Goal: Task Accomplishment & Management: Manage account settings

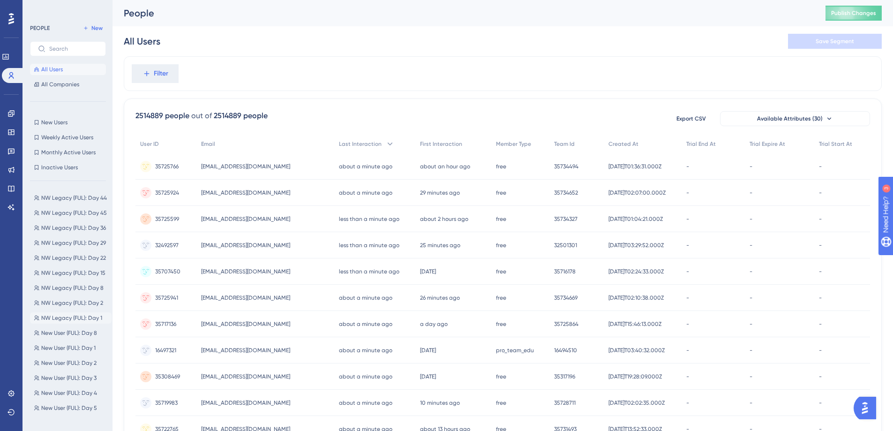
click at [67, 316] on span "NW Legacy (FUL): Day 1" at bounding box center [71, 317] width 61 height 7
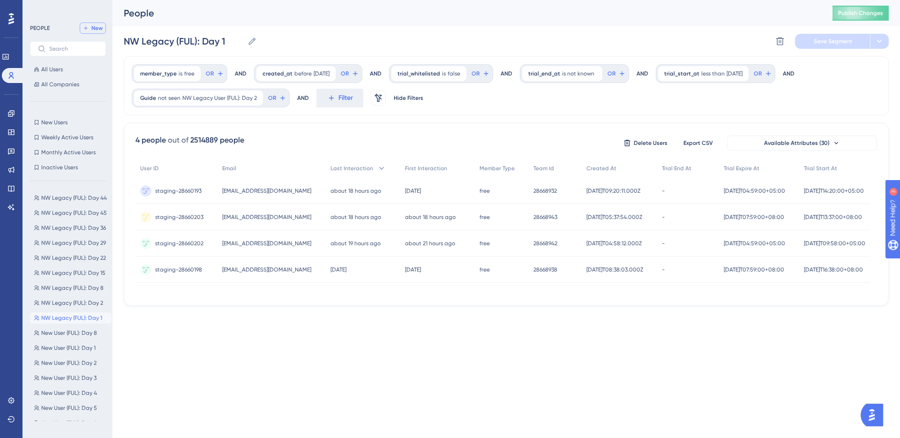
click at [88, 28] on icon at bounding box center [86, 28] width 6 height 6
type input "New Segment"
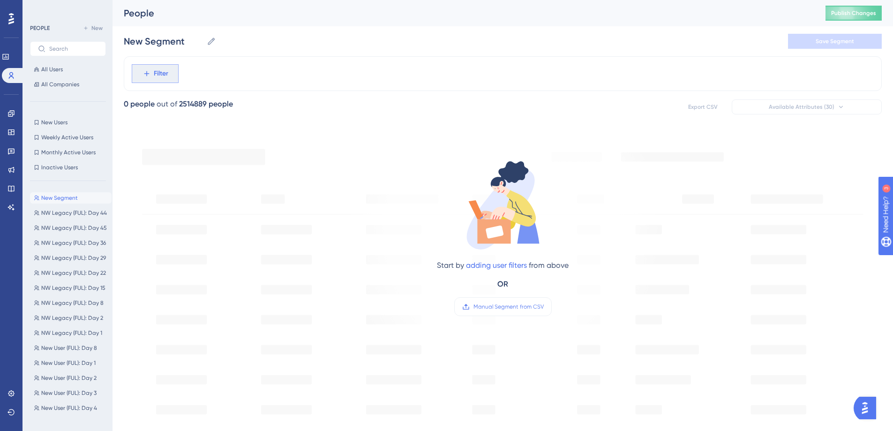
click at [155, 71] on span "Filter" at bounding box center [161, 73] width 15 height 11
type input "member"
click at [213, 140] on button "member_type member_type" at bounding box center [207, 143] width 138 height 19
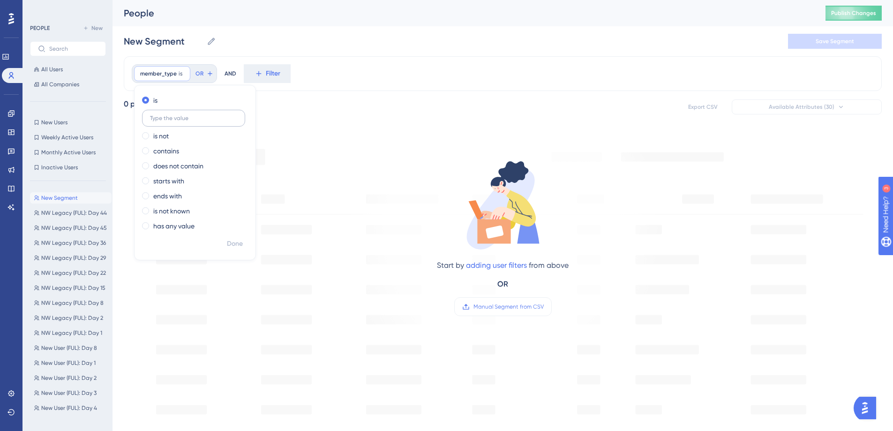
click at [186, 120] on input "text" at bounding box center [193, 118] width 87 height 7
type input "free"
click at [238, 244] on span "Done" at bounding box center [235, 243] width 16 height 11
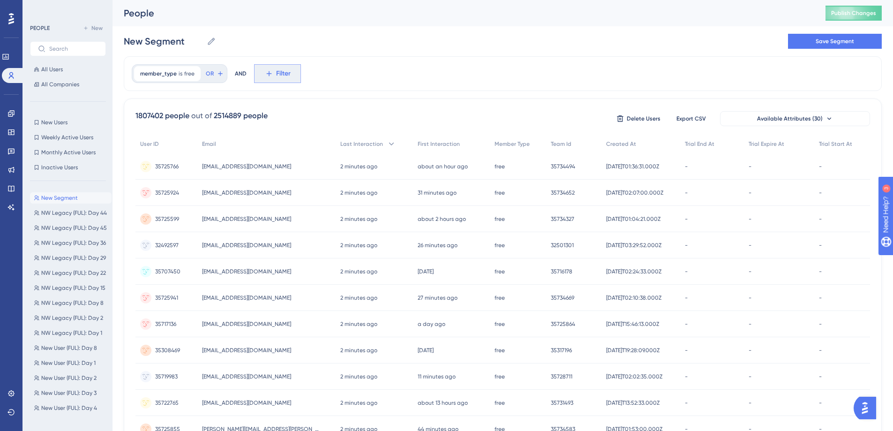
click at [271, 71] on icon at bounding box center [269, 73] width 8 height 8
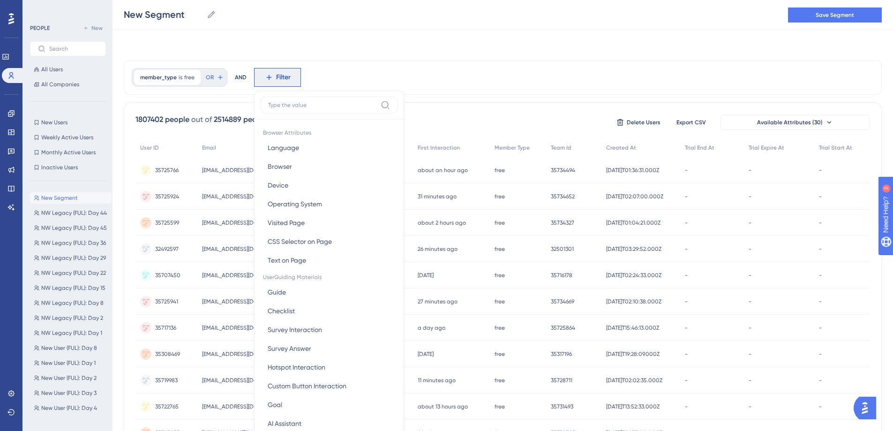
scroll to position [44, 0]
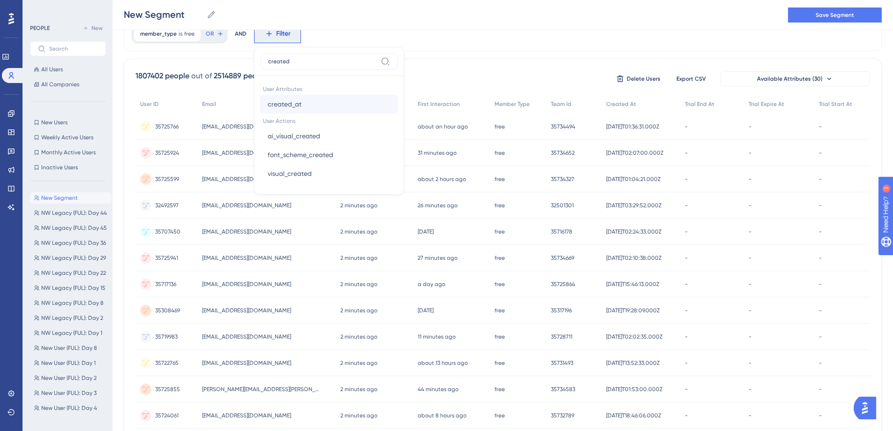
type input "created"
click at [302, 104] on button "created_at created_at" at bounding box center [329, 104] width 138 height 19
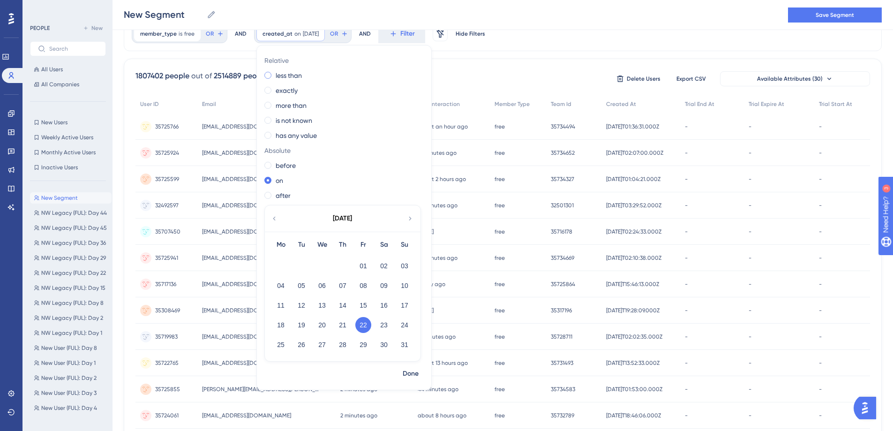
click at [300, 75] on label "less than" at bounding box center [288, 75] width 26 height 11
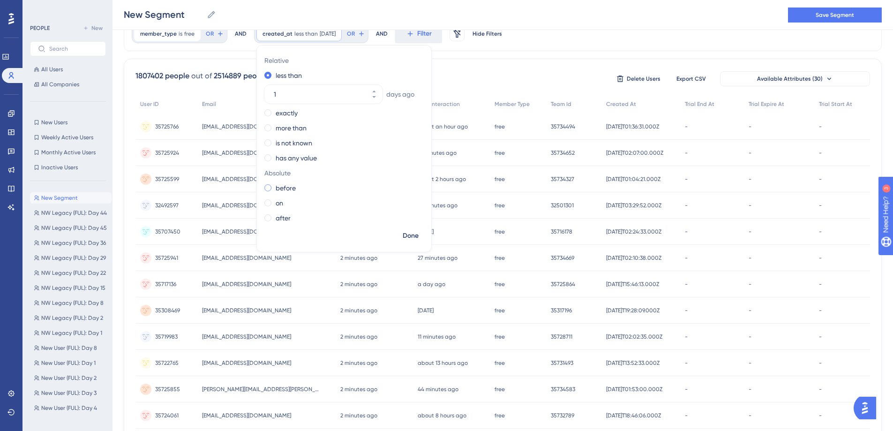
click at [290, 184] on label "before" at bounding box center [285, 187] width 20 height 11
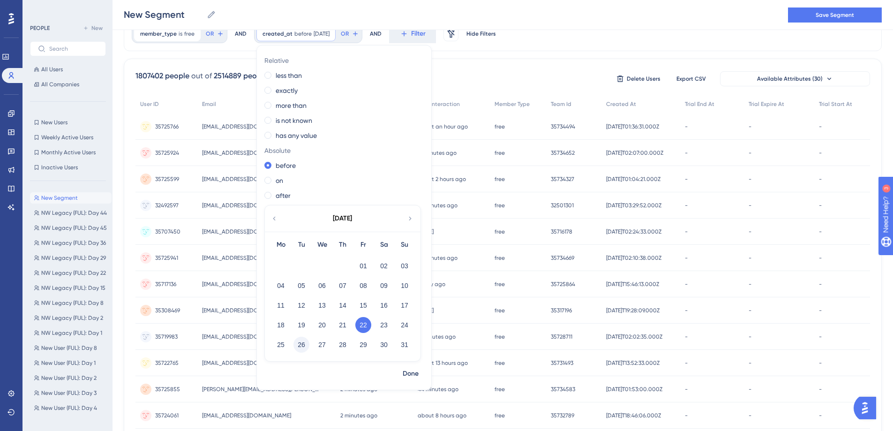
click at [297, 343] on button "26" at bounding box center [301, 344] width 16 height 16
click at [409, 370] on span "Done" at bounding box center [410, 373] width 16 height 11
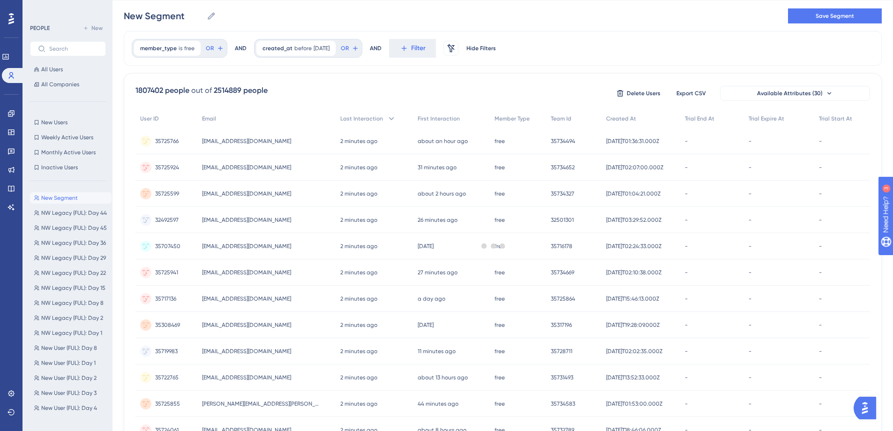
scroll to position [0, 0]
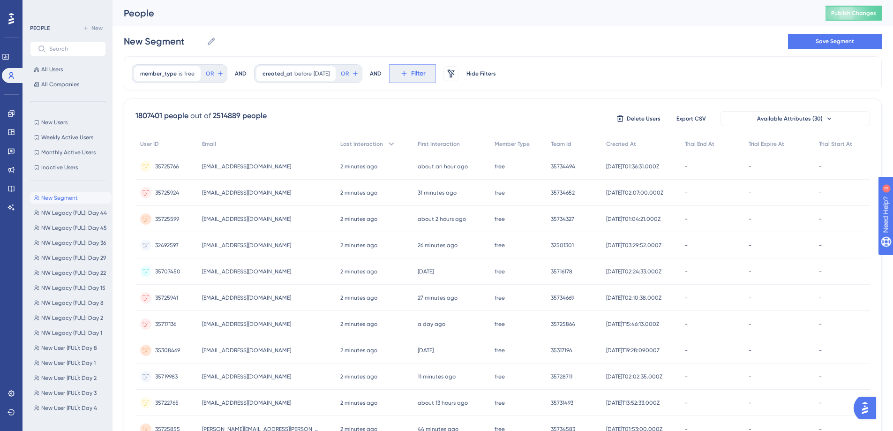
click at [421, 74] on span "Filter" at bounding box center [418, 73] width 15 height 11
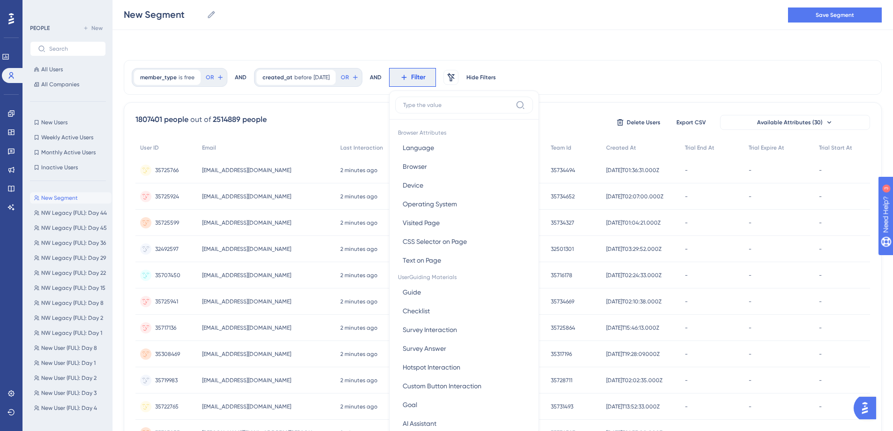
scroll to position [38, 0]
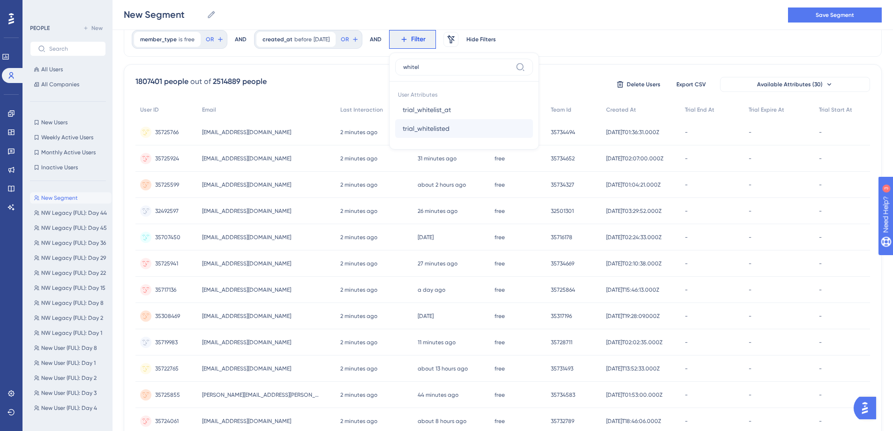
type input "whitel"
click at [474, 129] on button "trial_whitelisted trial_whitelisted" at bounding box center [464, 128] width 138 height 19
click at [500, 126] on span "Done" at bounding box center [492, 128] width 16 height 11
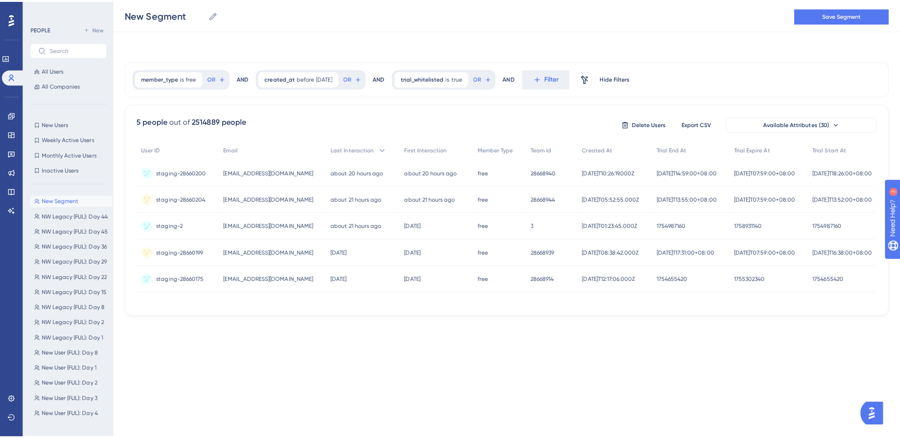
scroll to position [0, 0]
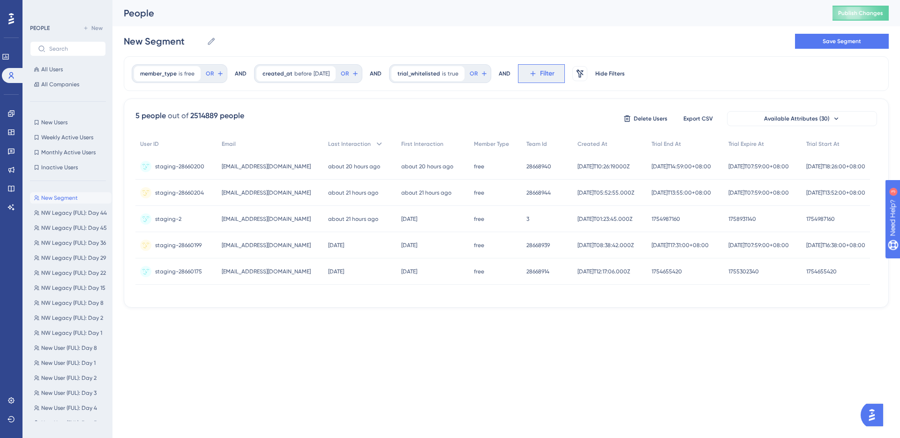
click at [547, 73] on span "Filter" at bounding box center [547, 73] width 15 height 11
type input "guide"
click at [590, 144] on button "Guide Guide" at bounding box center [593, 143] width 138 height 19
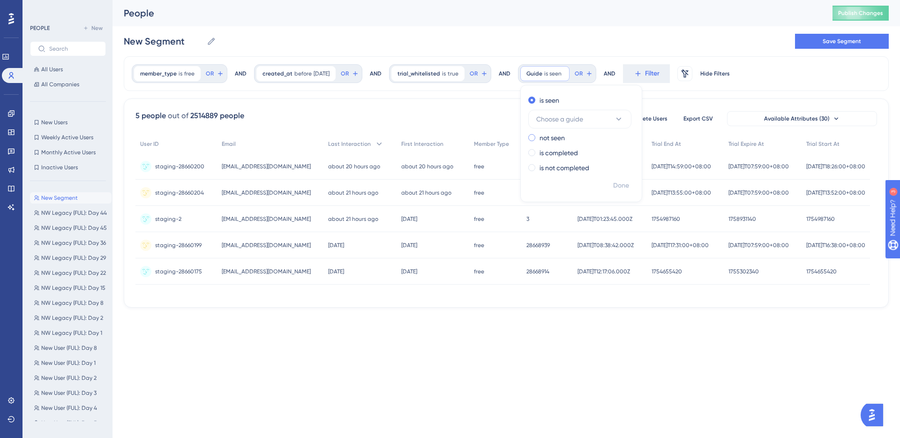
click at [561, 136] on label "not seen" at bounding box center [551, 137] width 25 height 11
click at [591, 134] on button "Choose a guide" at bounding box center [579, 134] width 103 height 19
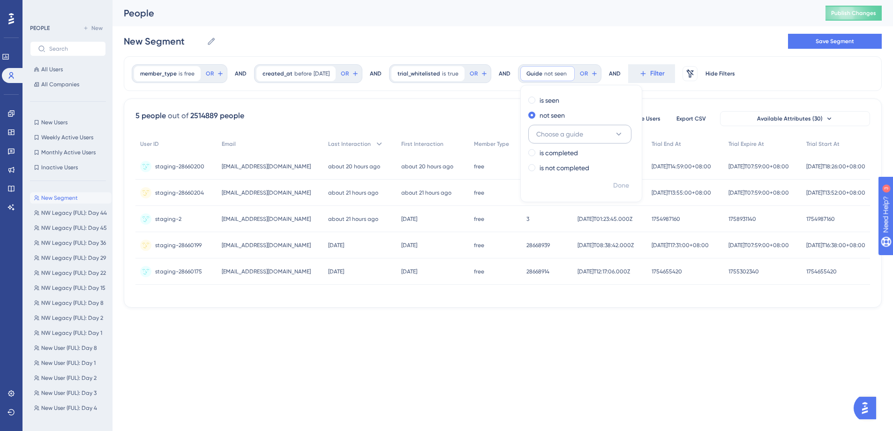
scroll to position [63, 0]
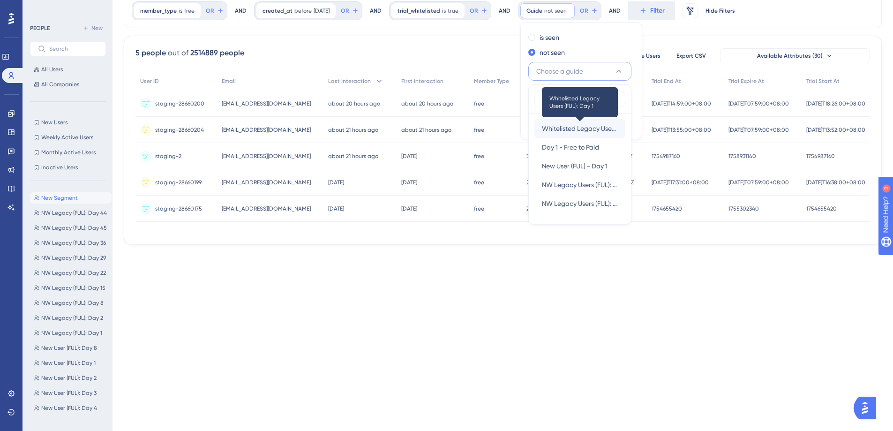
type input "day 1"
click at [594, 128] on span "Whitelisted Legacy Users (FUL): Day 1" at bounding box center [580, 128] width 76 height 11
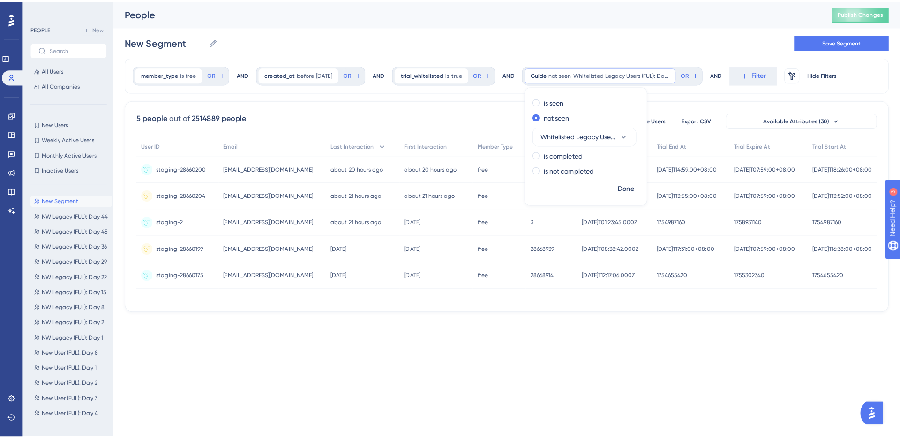
scroll to position [0, 0]
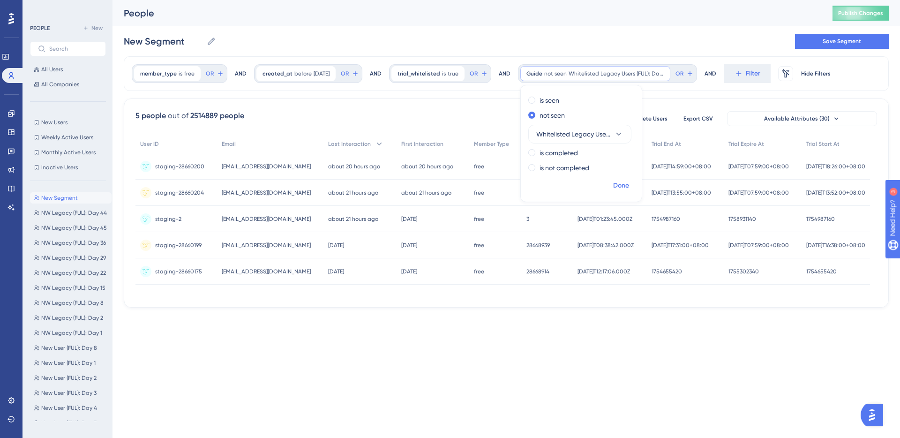
click at [629, 184] on span "Done" at bounding box center [621, 185] width 16 height 11
click at [180, 41] on input "New Segment" at bounding box center [163, 41] width 79 height 13
click at [131, 39] on input "W Legacy (FUL): Day 1" at bounding box center [180, 41] width 113 height 13
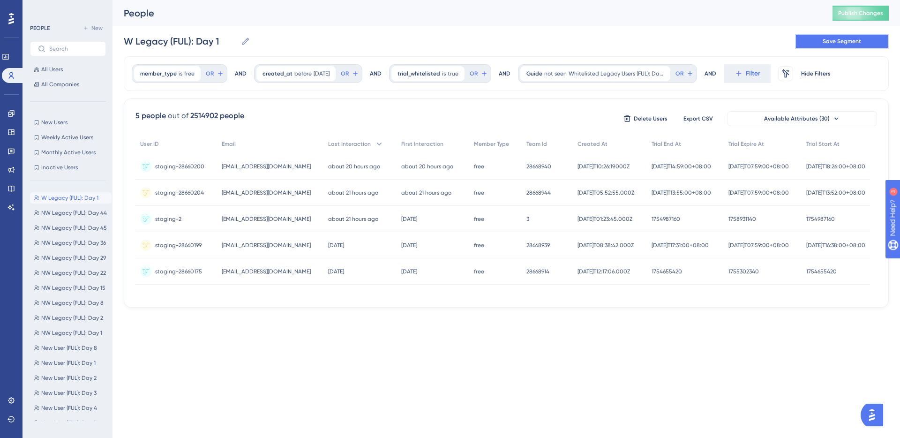
click at [832, 38] on span "Save Segment" at bounding box center [841, 40] width 38 height 7
click at [260, 39] on icon at bounding box center [258, 40] width 7 height 7
click at [251, 39] on input "W Legacy (FUL): Day 1-16" at bounding box center [187, 41] width 127 height 13
type input "W Legacy (FUL): Day 1"
click at [335, 34] on div "W Legacy (FUL): Day 1 W Legacy (FUL): Day 1 Delete Segment Save Segment Actions" at bounding box center [506, 41] width 765 height 30
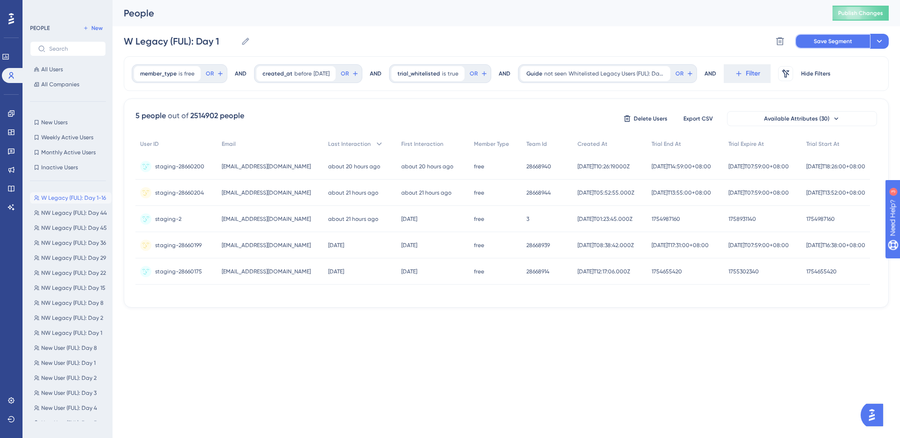
click at [823, 41] on span "Save Segment" at bounding box center [832, 40] width 38 height 7
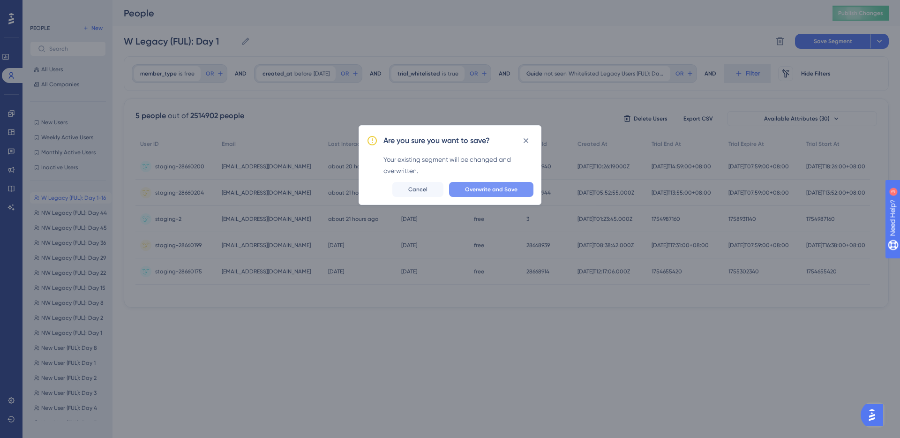
click at [475, 191] on span "Overwrite and Save" at bounding box center [491, 189] width 52 height 7
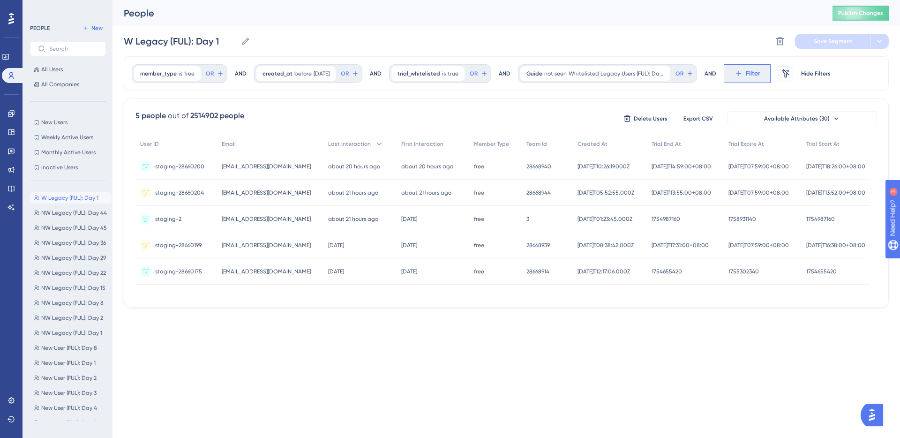
click at [757, 73] on span "Filter" at bounding box center [752, 73] width 15 height 11
type input "guide"
click at [749, 141] on span "Guide" at bounding box center [746, 143] width 18 height 11
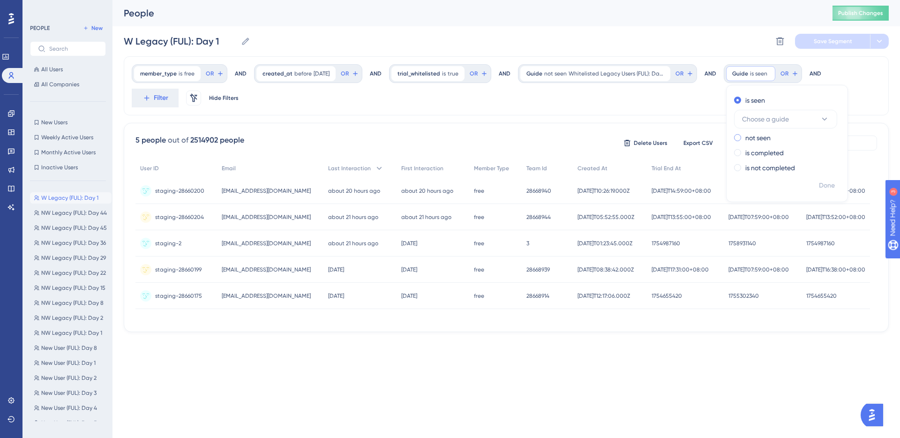
click at [750, 135] on label "not seen" at bounding box center [757, 137] width 25 height 11
click at [807, 132] on button "Choose a guide" at bounding box center [785, 134] width 103 height 19
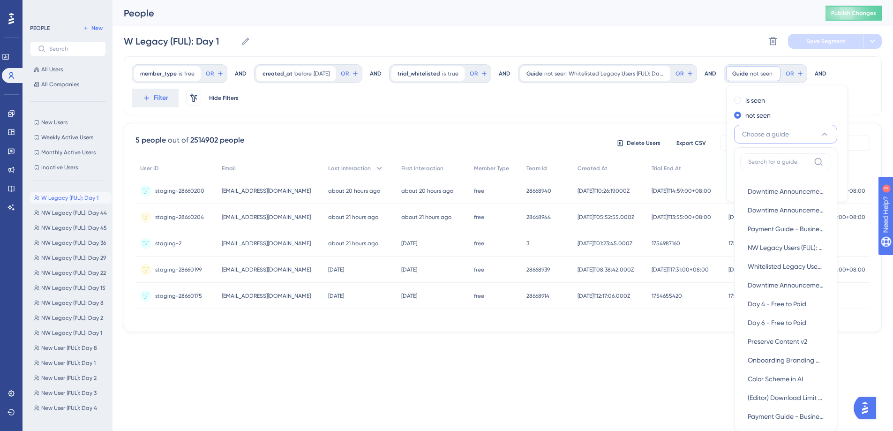
scroll to position [29, 0]
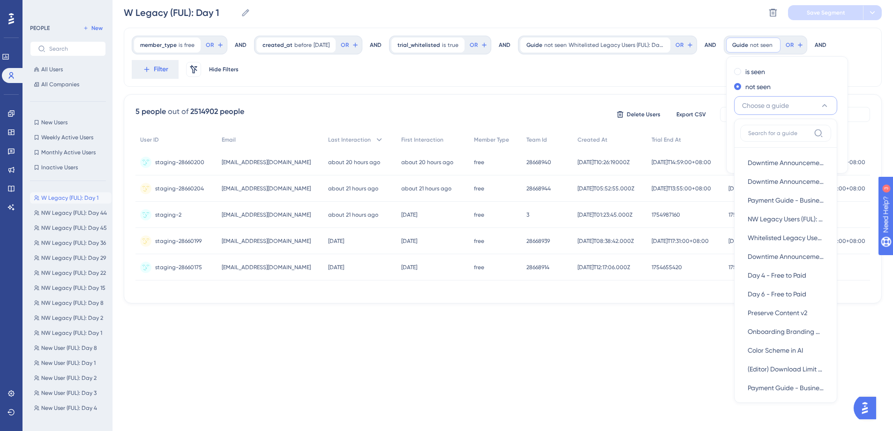
click at [861, 63] on div "member_type is free free Remove OR AND created_at before [DATE] [DATE] Remove O…" at bounding box center [503, 57] width 758 height 59
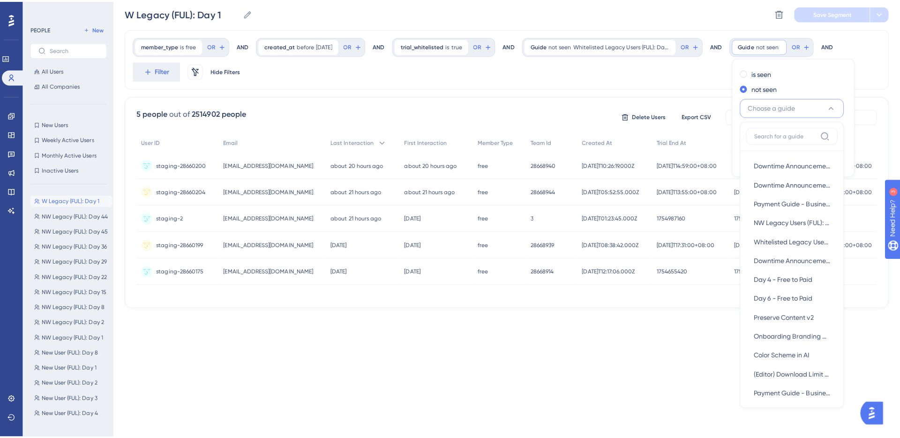
scroll to position [0, 0]
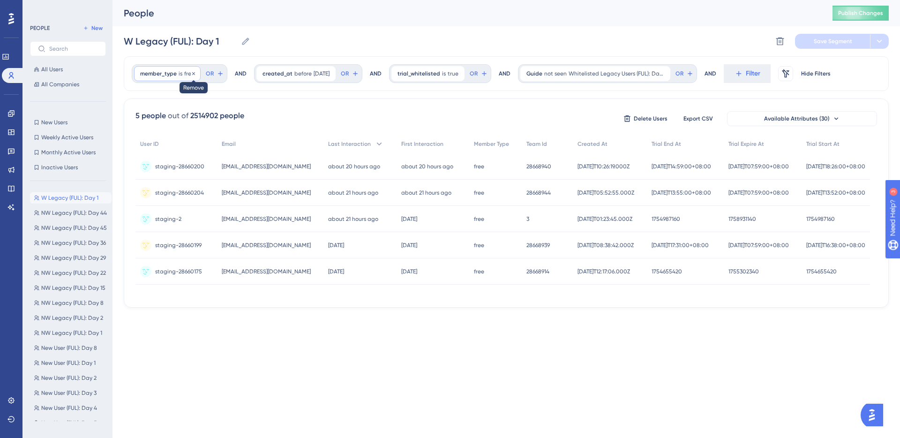
click at [194, 74] on icon at bounding box center [194, 74] width 6 height 6
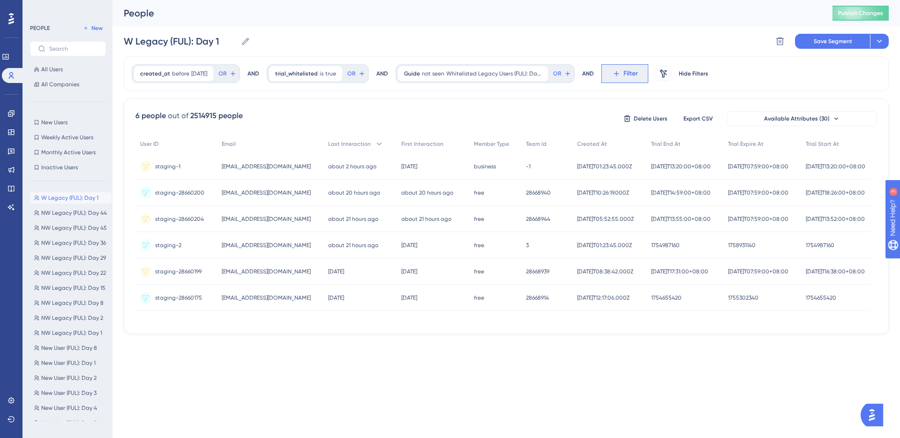
click at [629, 71] on span "Filter" at bounding box center [630, 73] width 15 height 11
type input "guide"
click at [649, 149] on button "Guide Guide" at bounding box center [676, 143] width 138 height 19
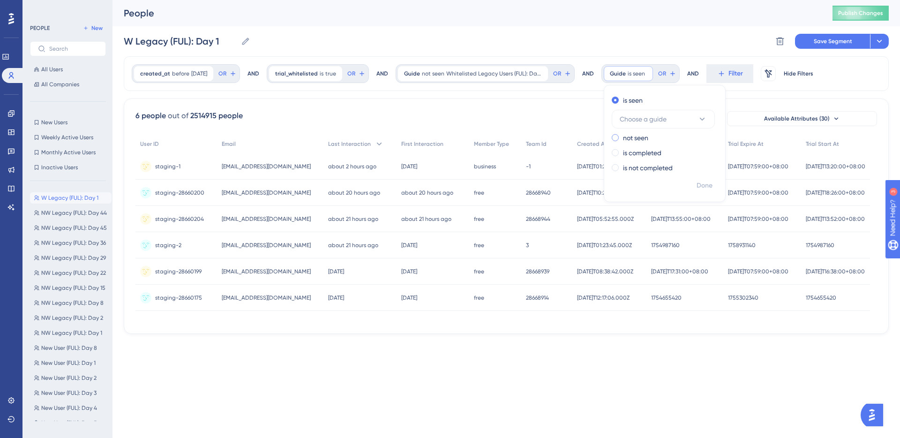
click at [643, 136] on label "not seen" at bounding box center [635, 137] width 25 height 11
click at [666, 133] on span "Choose a guide" at bounding box center [642, 133] width 47 height 11
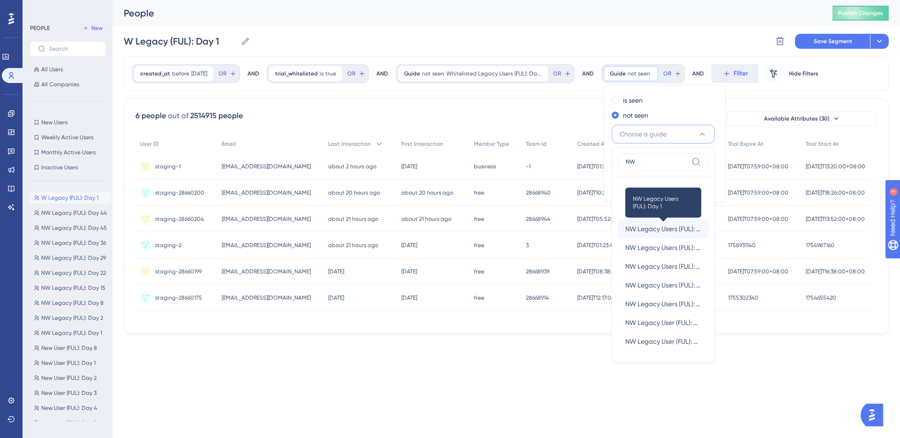
type input "NW"
click at [684, 225] on span "NW Legacy Users (FUL): Day 1" at bounding box center [663, 228] width 76 height 11
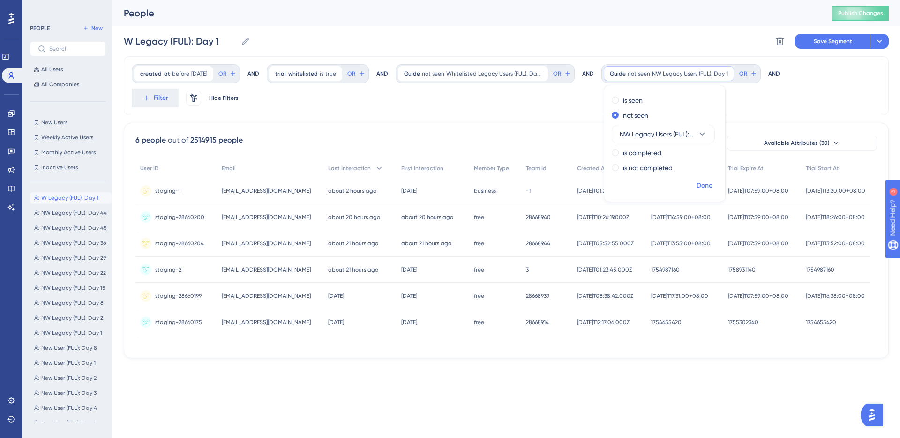
click at [710, 183] on span "Done" at bounding box center [704, 185] width 16 height 11
click at [226, 71] on span "OR" at bounding box center [222, 73] width 8 height 7
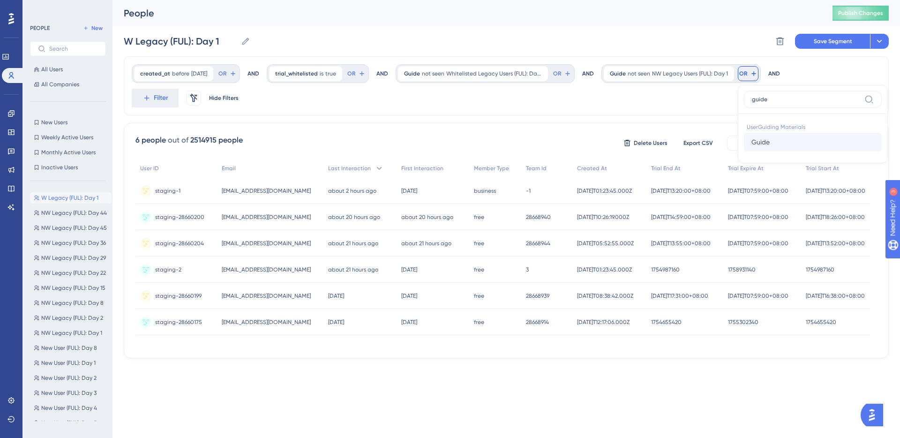
type input "guide"
click at [795, 143] on button "Guide Guide" at bounding box center [813, 142] width 138 height 19
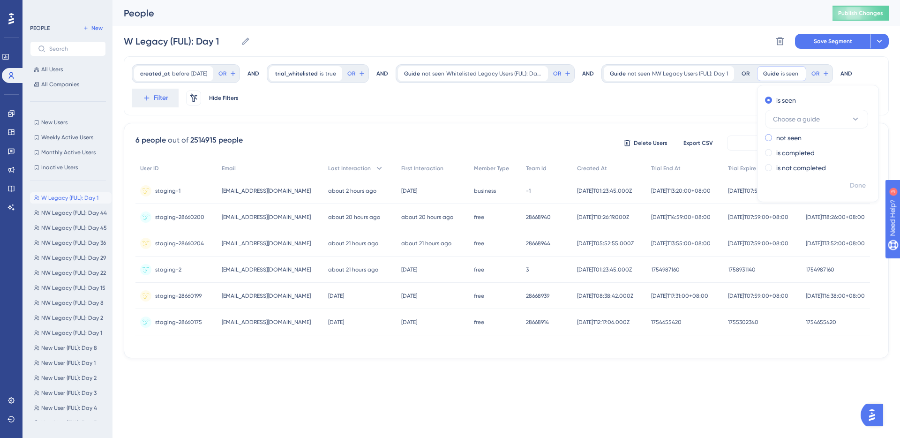
click at [792, 137] on label "not seen" at bounding box center [788, 137] width 25 height 11
click at [844, 132] on button "Choose a guide" at bounding box center [816, 134] width 103 height 19
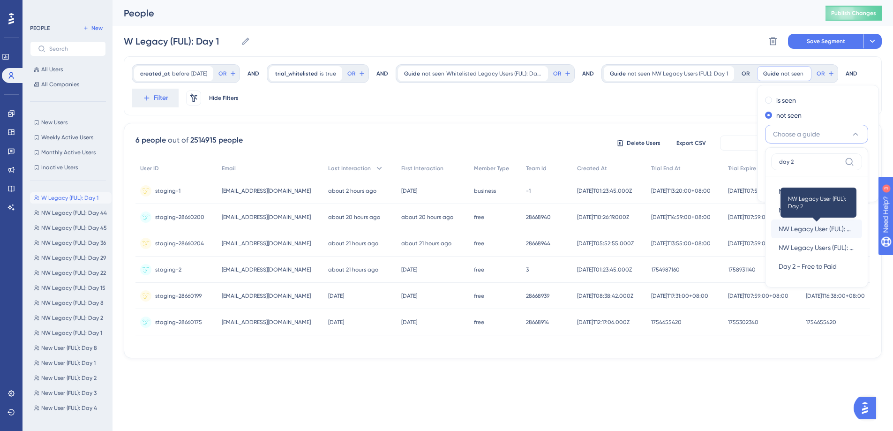
type input "day 2"
click at [818, 230] on span "NW Legacy User (FUL): Day 2" at bounding box center [816, 228] width 76 height 11
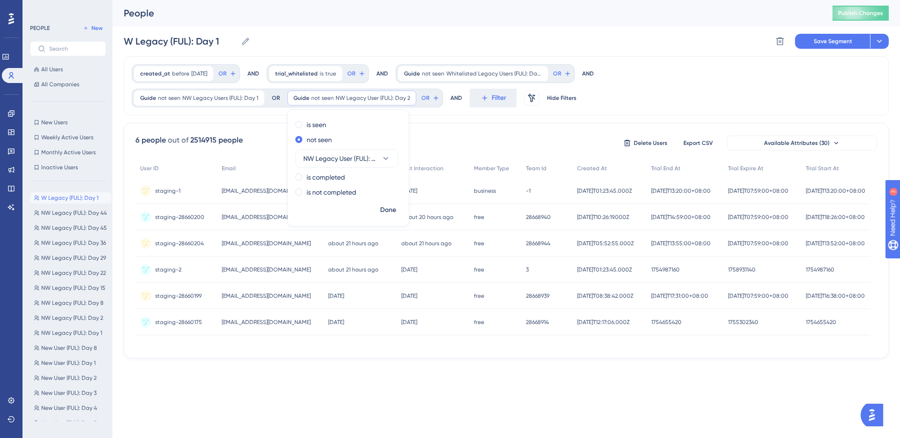
click at [422, 116] on div "created_at before [DATE] [DATE] Remove OR AND trial_whitelisted is true true Re…" at bounding box center [506, 207] width 765 height 302
click at [409, 97] on icon at bounding box center [409, 98] width 6 height 6
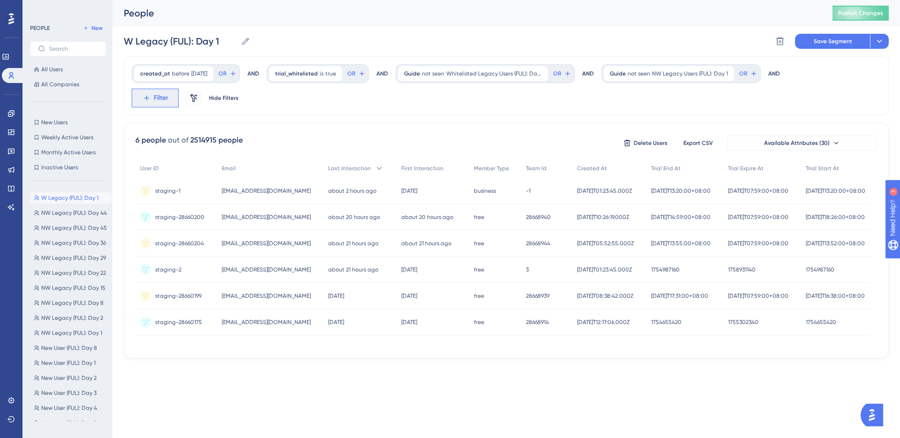
click at [170, 95] on button "Filter" at bounding box center [155, 98] width 47 height 19
type input "guide"
click at [221, 171] on button "Guide Guide" at bounding box center [207, 168] width 138 height 19
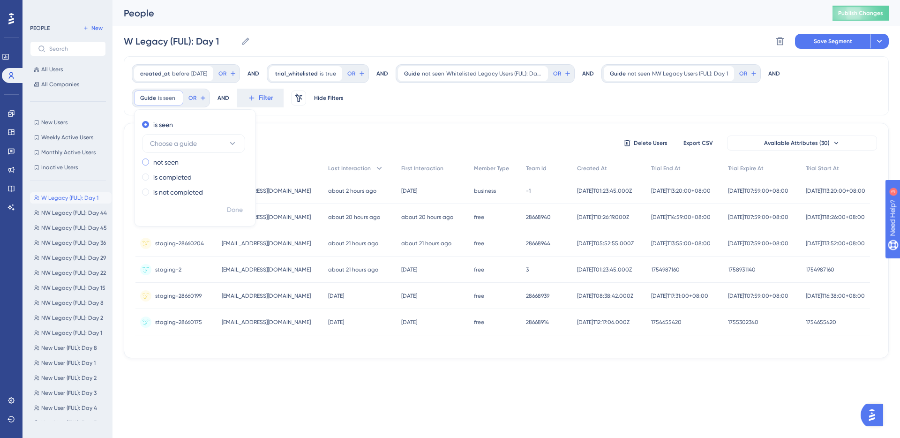
click at [165, 158] on label "not seen" at bounding box center [165, 161] width 25 height 11
click at [216, 156] on button "Choose a guide" at bounding box center [193, 158] width 103 height 19
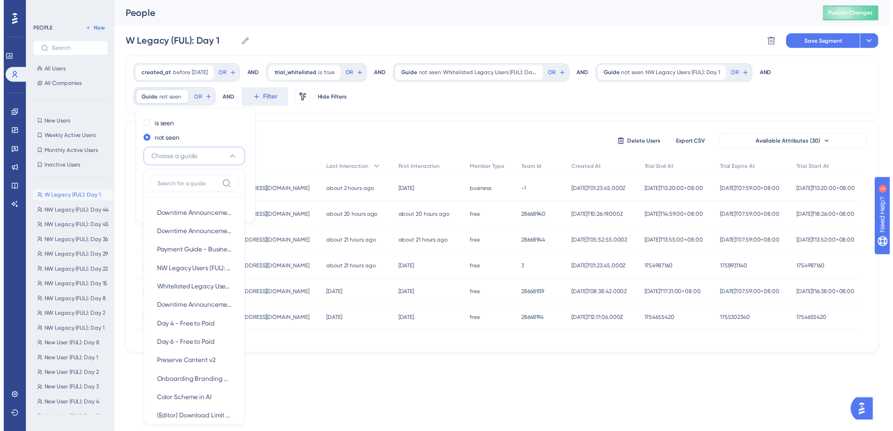
scroll to position [65, 0]
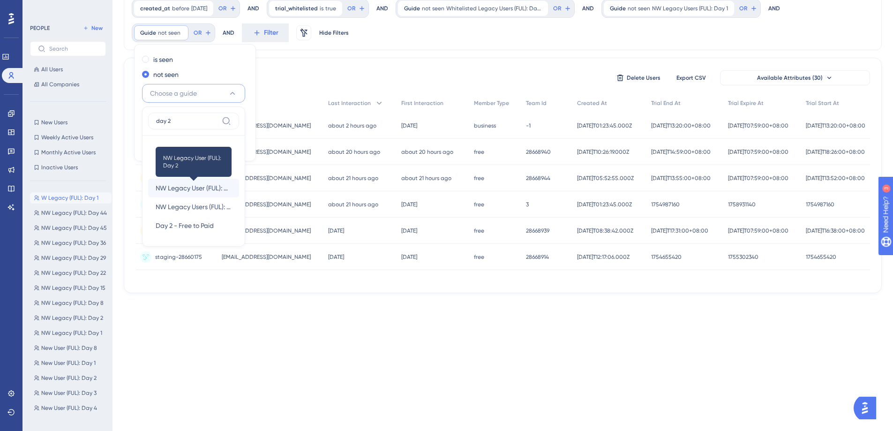
type input "day 2"
click at [200, 188] on span "NW Legacy User (FUL): Day 2" at bounding box center [194, 187] width 76 height 11
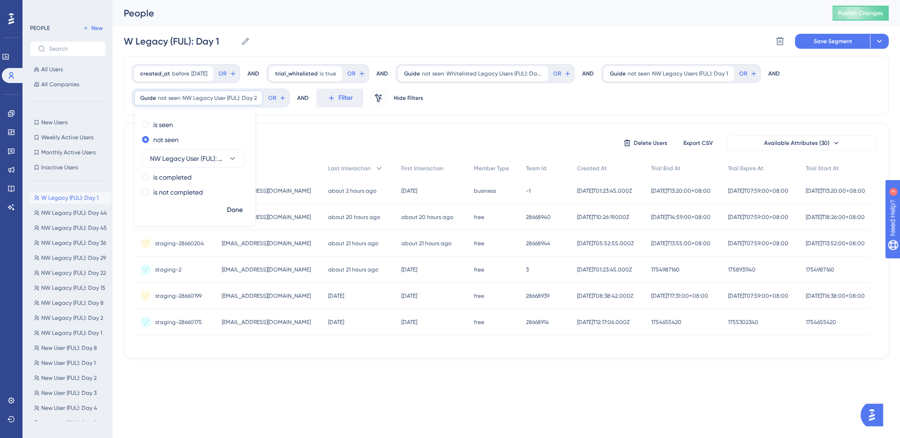
click at [341, 117] on div "created_at before [DATE] [DATE] Remove OR AND trial_whitelisted is true true Re…" at bounding box center [506, 207] width 765 height 302
click at [340, 95] on span "Filter" at bounding box center [345, 97] width 15 height 11
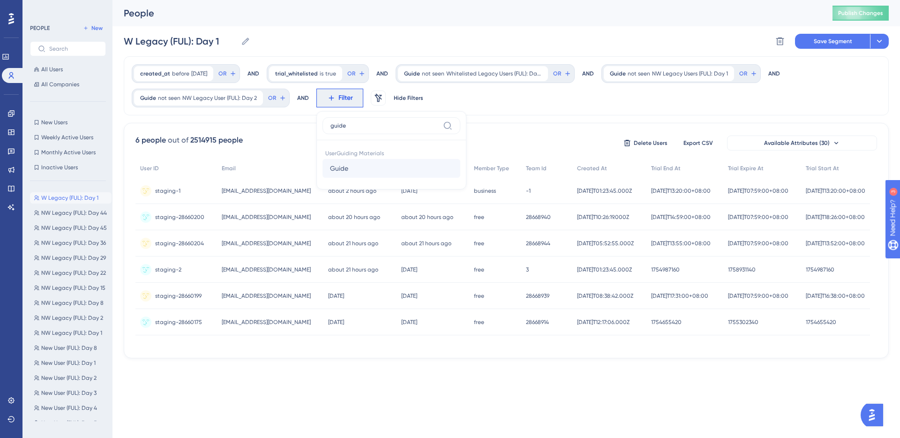
type input "guide"
click at [370, 162] on button "Guide Guide" at bounding box center [391, 168] width 138 height 19
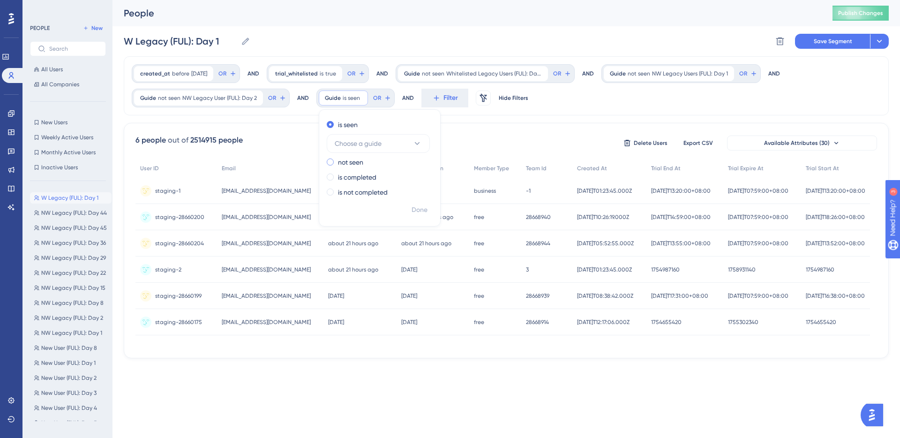
click at [352, 161] on label "not seen" at bounding box center [350, 161] width 25 height 11
click at [395, 154] on button "Choose a guide" at bounding box center [378, 158] width 103 height 19
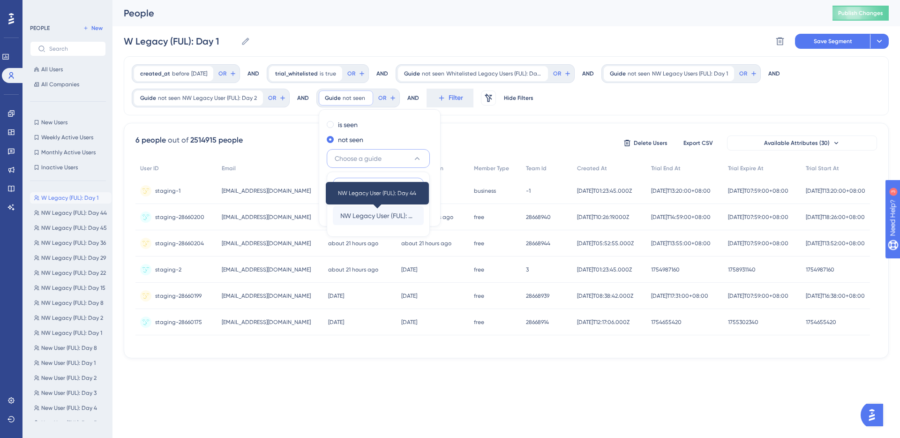
type input "day 44"
click at [395, 211] on span "NW Legacy User (FUL): Day 44" at bounding box center [378, 215] width 76 height 11
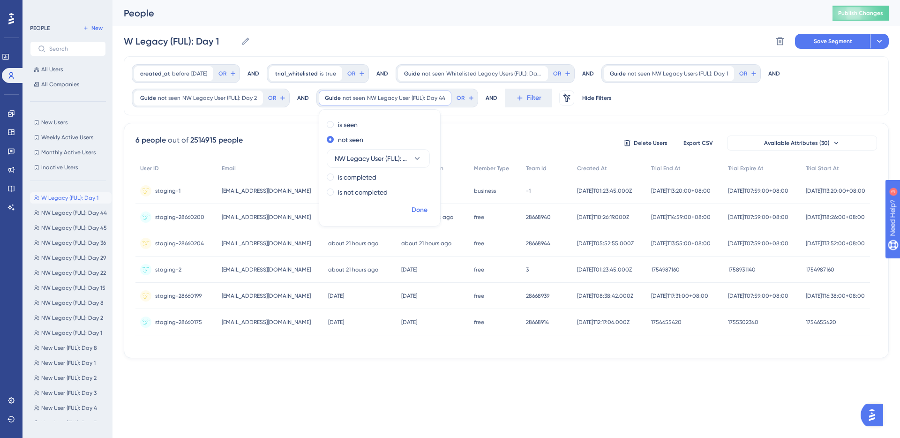
click at [418, 206] on span "Done" at bounding box center [419, 209] width 16 height 11
click at [528, 95] on span "Filter" at bounding box center [534, 97] width 15 height 11
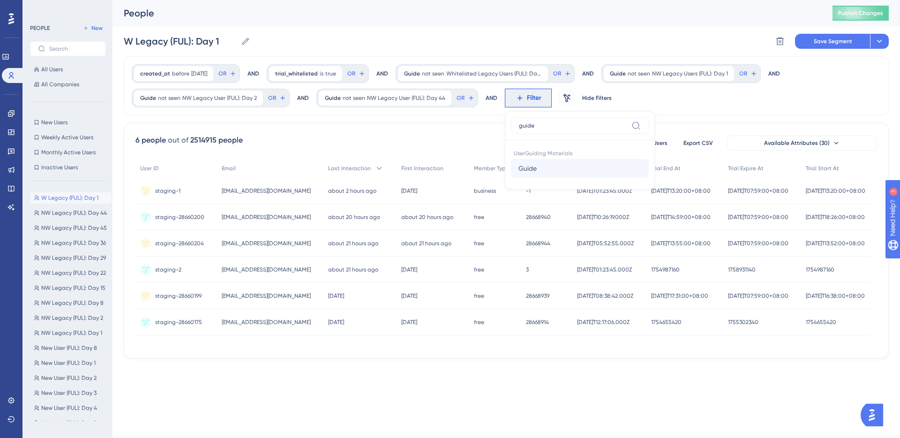
type input "guide"
click at [564, 172] on button "Guide Guide" at bounding box center [580, 168] width 138 height 19
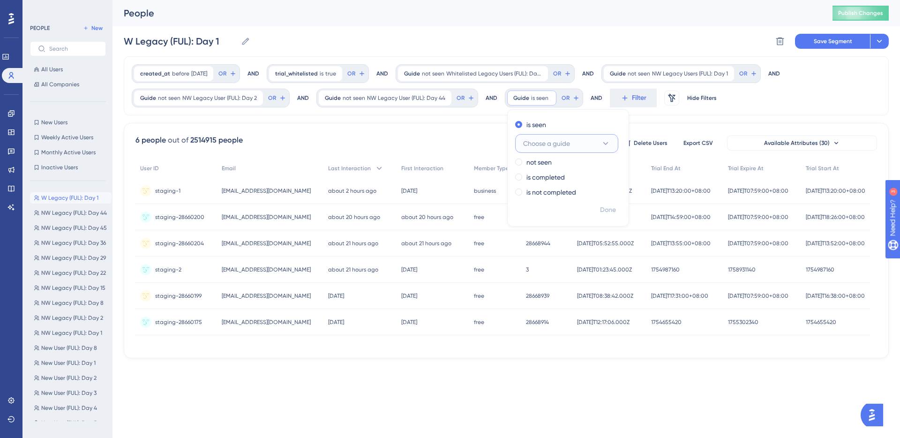
click at [574, 145] on button "Choose a guide" at bounding box center [566, 143] width 103 height 19
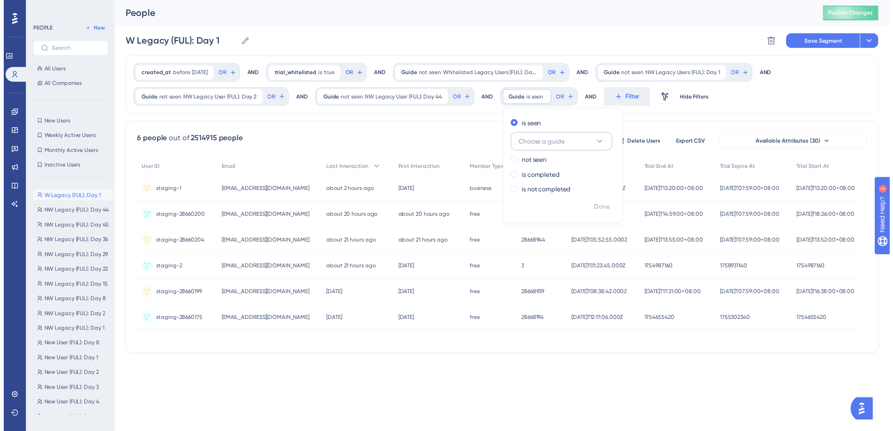
scroll to position [56, 0]
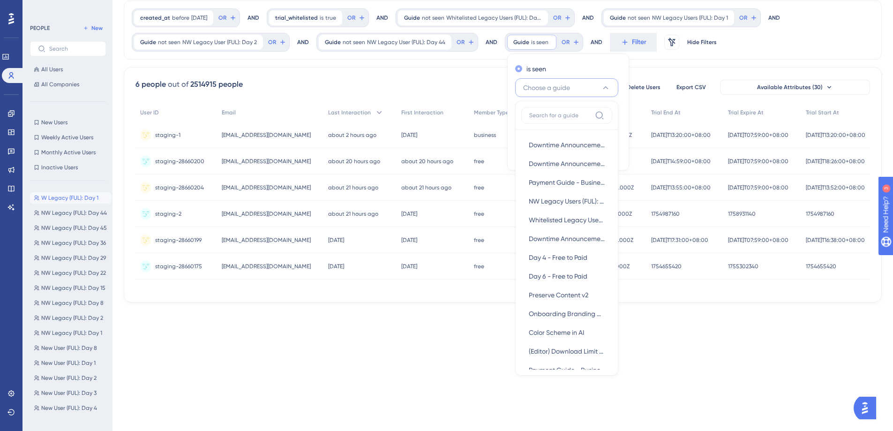
click at [573, 67] on div "is seen" at bounding box center [566, 68] width 102 height 11
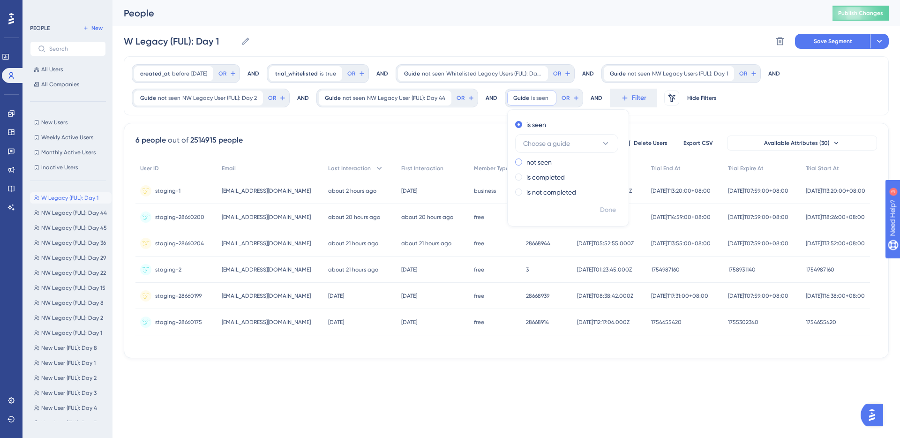
click at [534, 158] on label "not seen" at bounding box center [538, 161] width 25 height 11
click at [564, 156] on span "Choose a guide" at bounding box center [546, 158] width 47 height 11
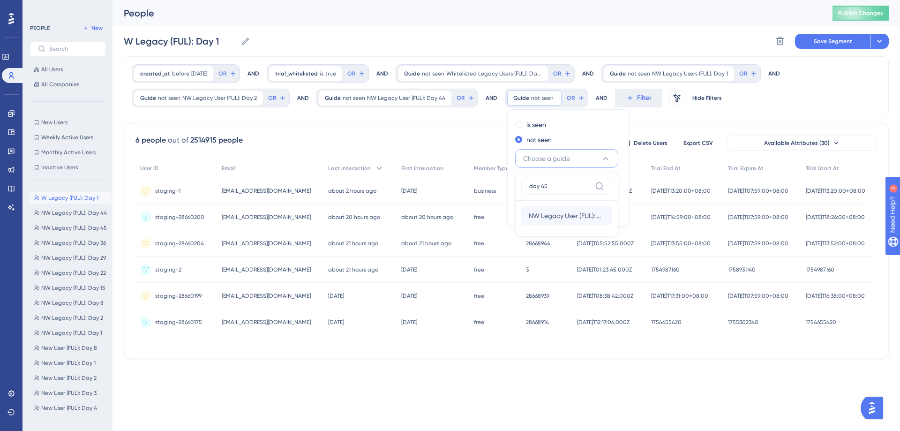
type input "day 45"
click at [576, 219] on span "NW Legacy User (FUL): Day 45" at bounding box center [567, 215] width 76 height 11
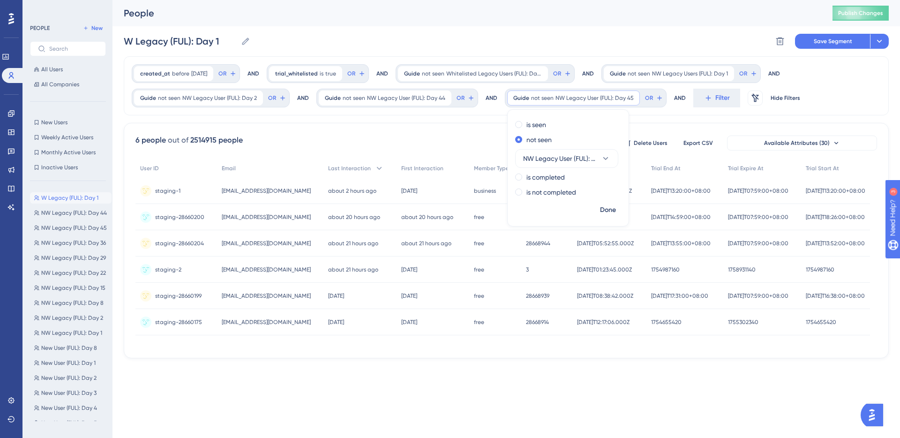
click at [725, 120] on div "created_at before [DATE] [DATE] Remove OR AND trial_whitelisted is true true Re…" at bounding box center [506, 207] width 765 height 302
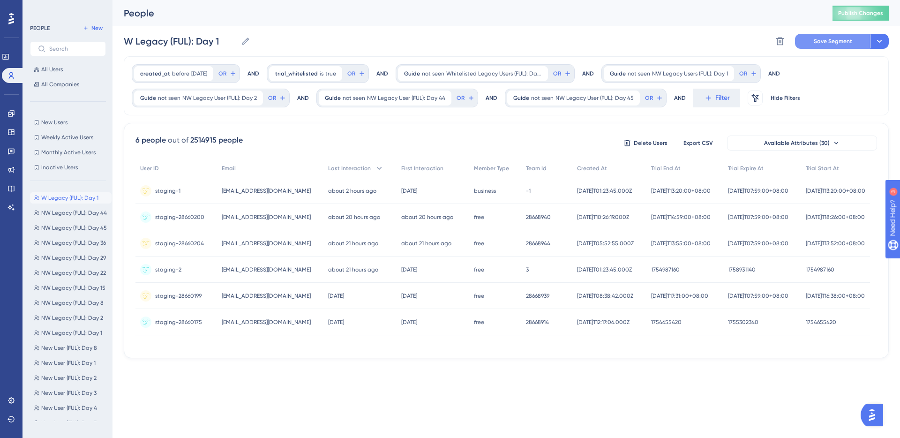
click at [816, 41] on span "Save Segment" at bounding box center [832, 40] width 38 height 7
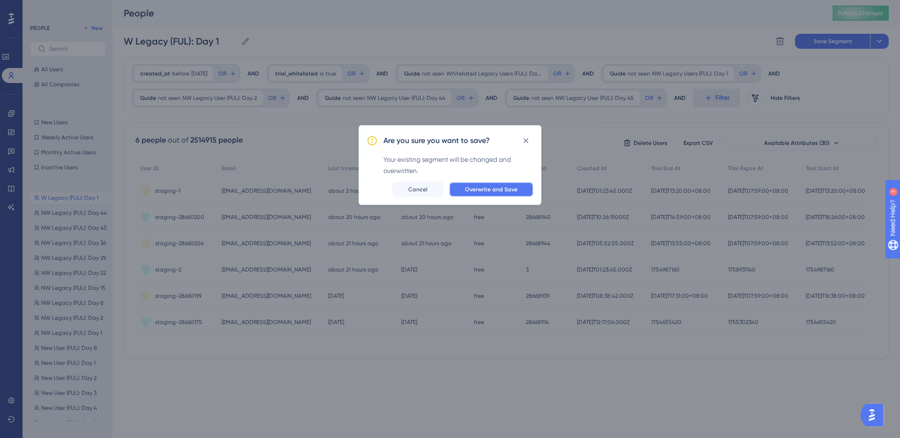
click at [501, 196] on button "Overwrite and Save" at bounding box center [491, 189] width 84 height 15
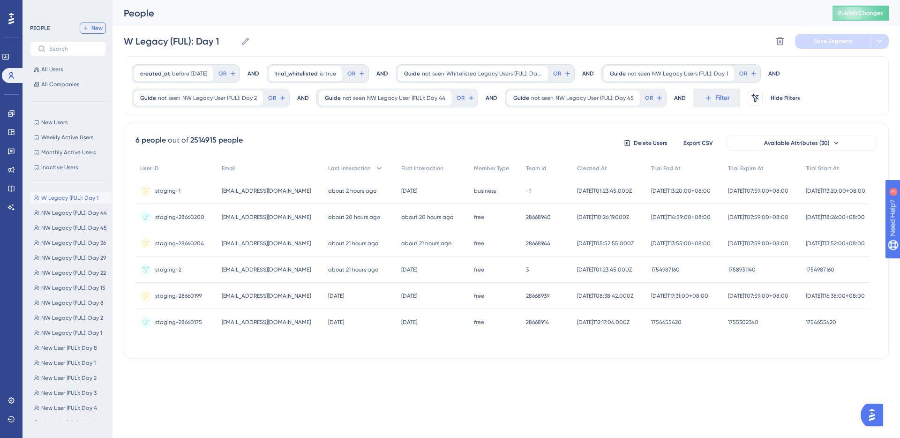
click at [93, 28] on span "New" at bounding box center [96, 27] width 11 height 7
type input "New Segment"
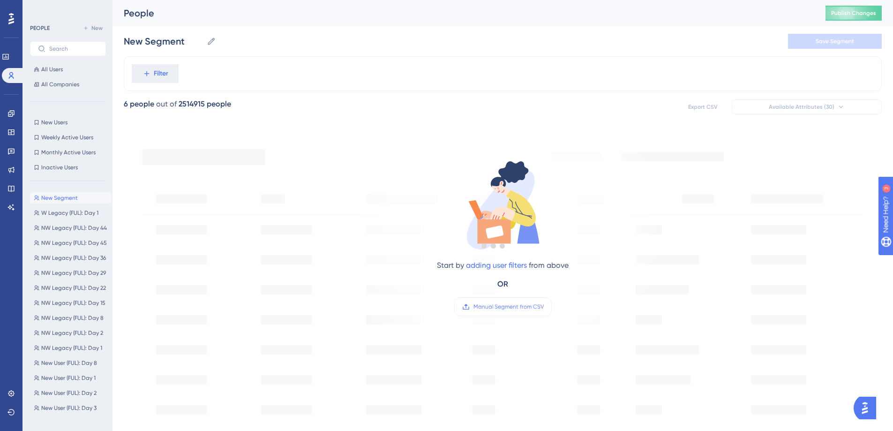
click at [157, 74] on div at bounding box center [493, 245] width 799 height 363
click at [163, 72] on span "Filter" at bounding box center [161, 73] width 15 height 11
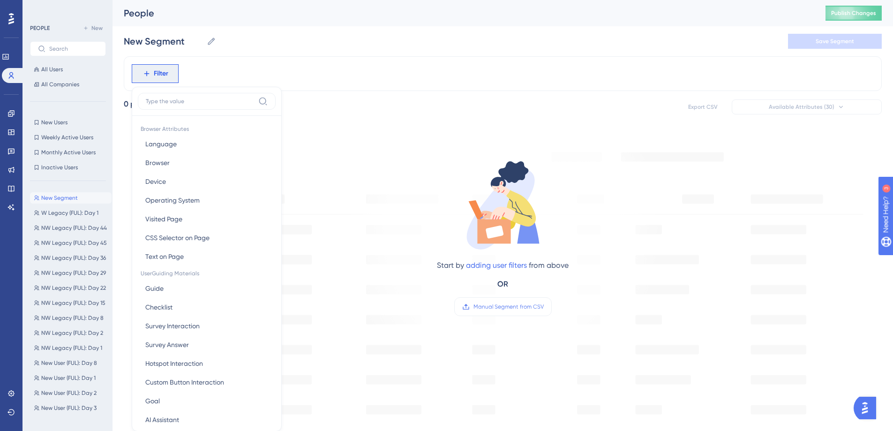
scroll to position [44, 0]
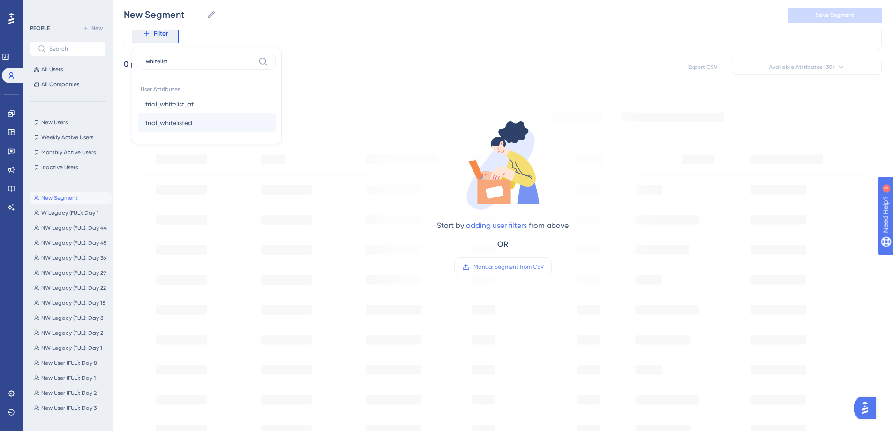
type input "whitelist"
click at [207, 129] on button "trial_whitelisted trial_whitelisted" at bounding box center [207, 122] width 138 height 19
click at [242, 123] on span "Done" at bounding box center [235, 123] width 16 height 11
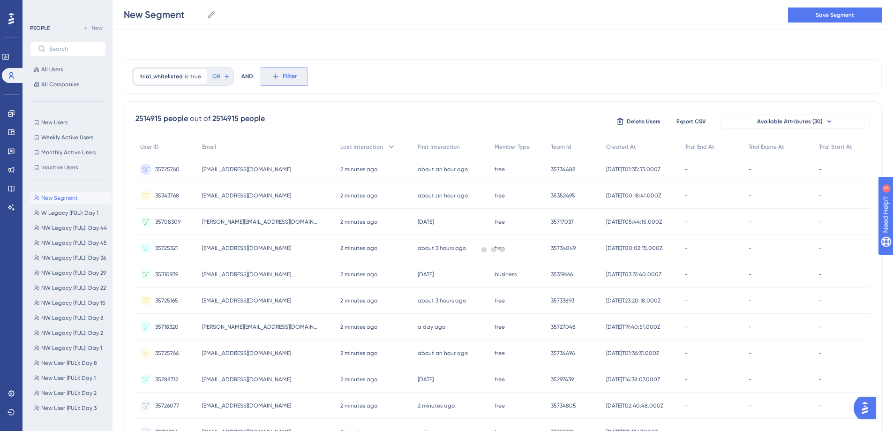
scroll to position [0, 0]
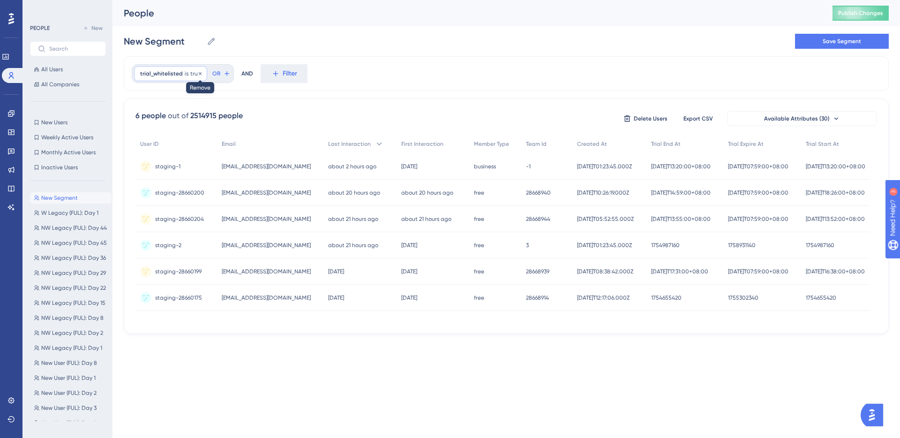
click at [197, 72] on icon at bounding box center [200, 74] width 6 height 6
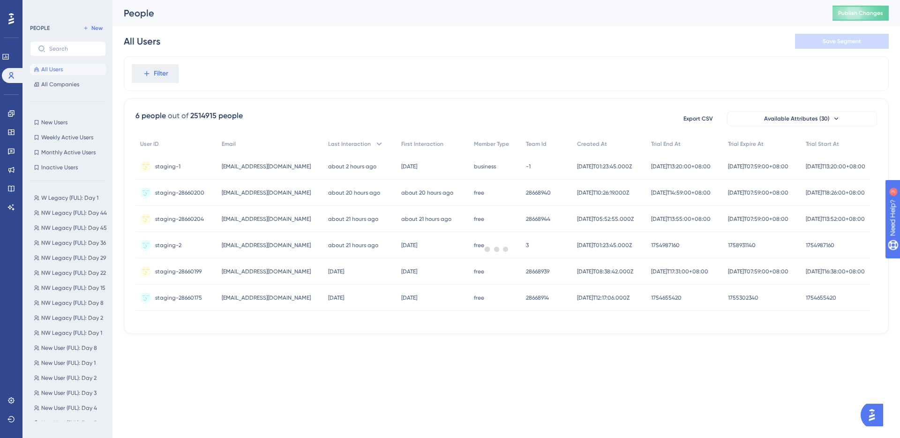
click at [154, 73] on div at bounding box center [497, 249] width 806 height 370
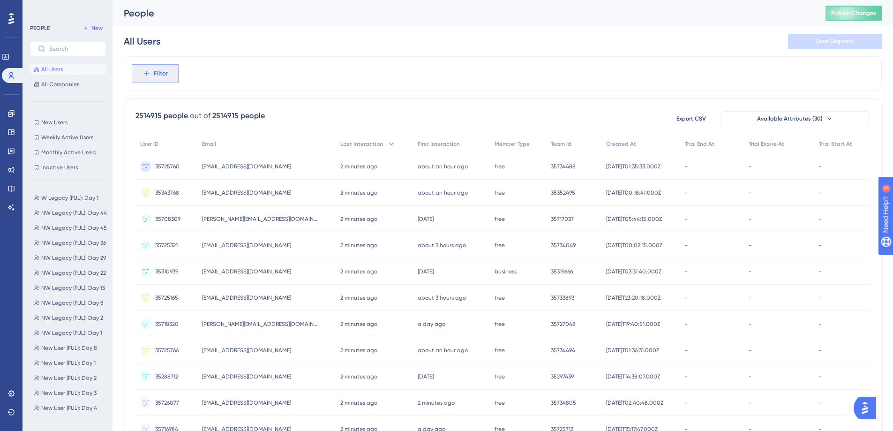
click at [160, 70] on span "Filter" at bounding box center [161, 73] width 15 height 11
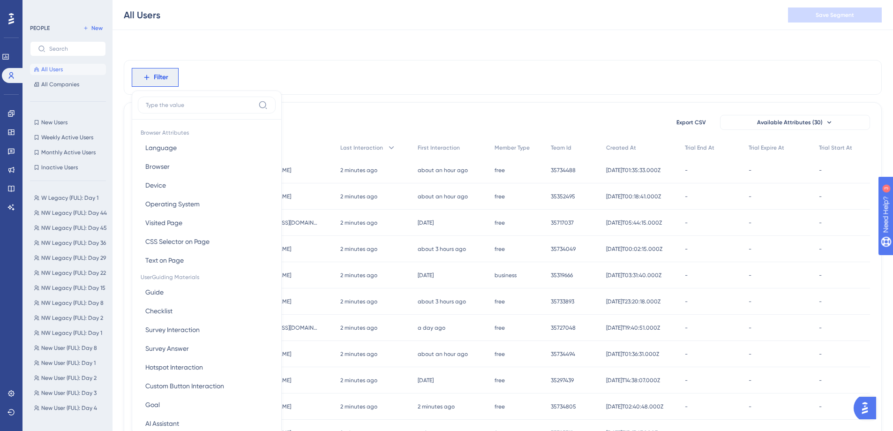
scroll to position [44, 0]
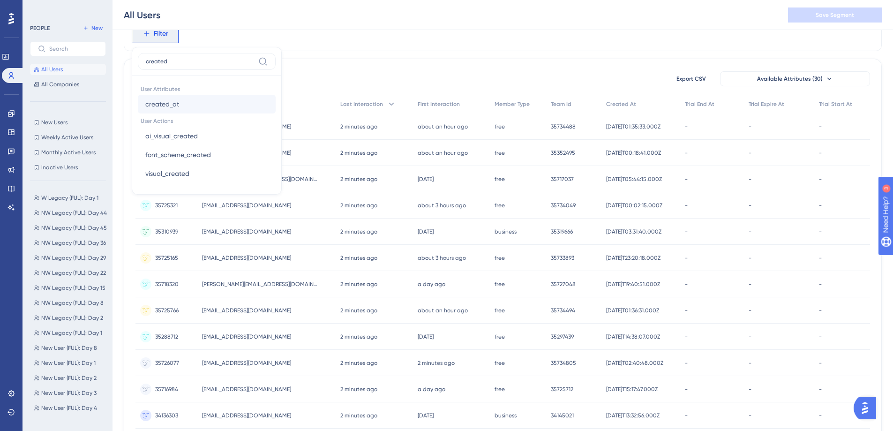
type input "created"
click at [178, 101] on span "created_at" at bounding box center [162, 103] width 34 height 11
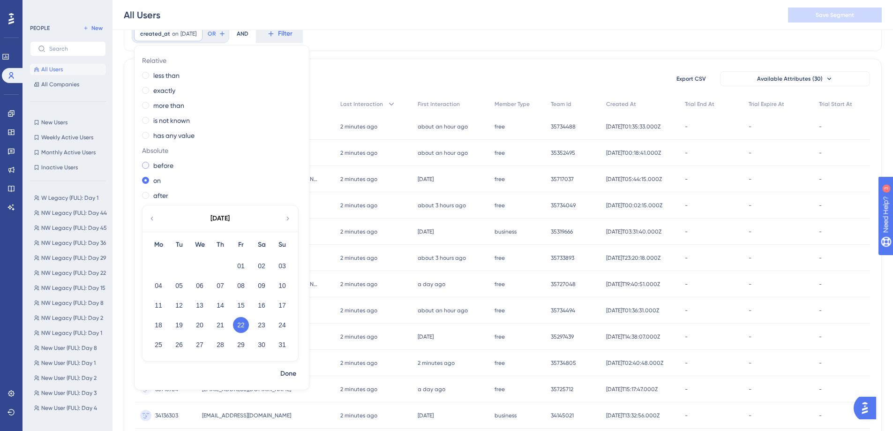
click at [159, 166] on label "before" at bounding box center [163, 165] width 20 height 11
click at [170, 338] on div "26" at bounding box center [179, 344] width 21 height 18
click at [176, 341] on button "26" at bounding box center [179, 344] width 16 height 16
click at [287, 372] on span "Done" at bounding box center [288, 373] width 16 height 11
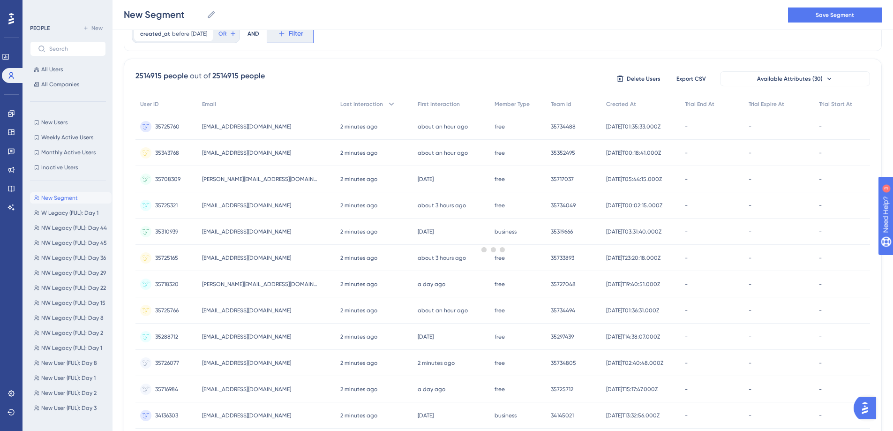
click at [303, 33] on span "Filter" at bounding box center [296, 33] width 15 height 11
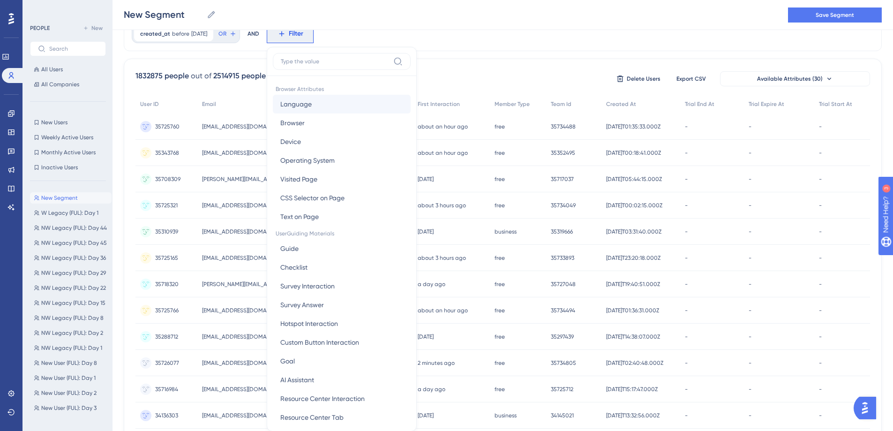
scroll to position [67, 0]
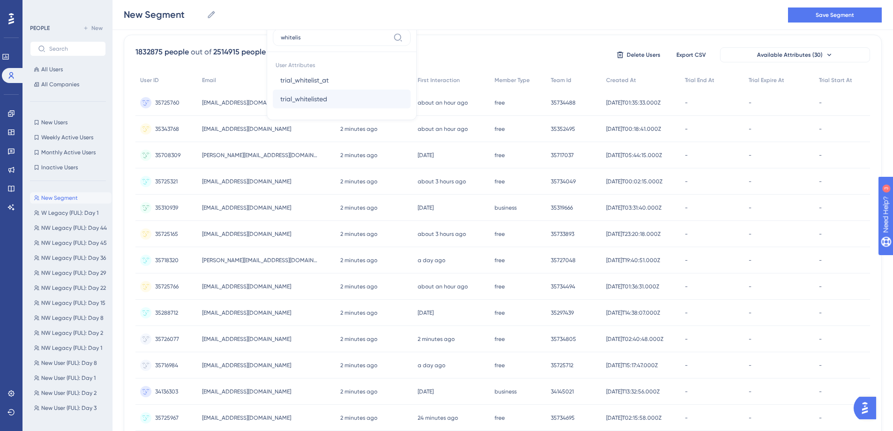
type input "whitelis"
click at [338, 94] on button "trial_whitelisted trial_whitelisted" at bounding box center [342, 98] width 138 height 19
click at [376, 96] on span "Done" at bounding box center [370, 99] width 16 height 11
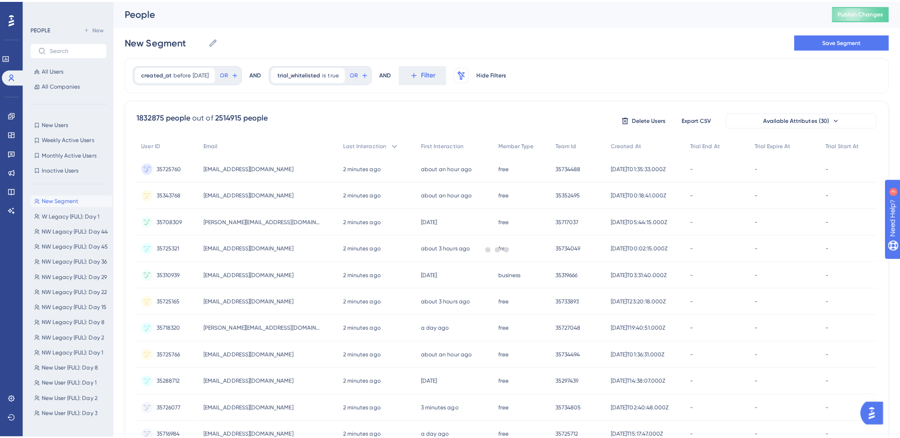
scroll to position [0, 0]
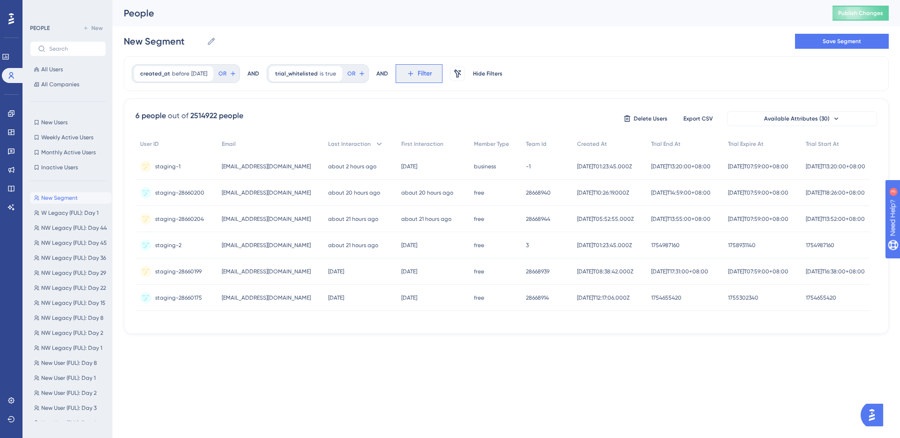
click at [428, 67] on button "Filter" at bounding box center [418, 73] width 47 height 19
type input "guide"
click at [427, 142] on span "Guide" at bounding box center [418, 143] width 18 height 11
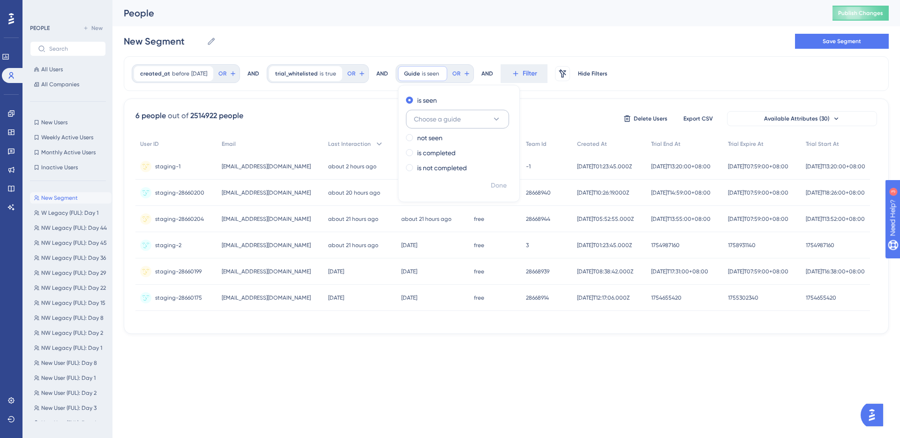
click at [461, 119] on span "Choose a guide" at bounding box center [437, 118] width 47 height 11
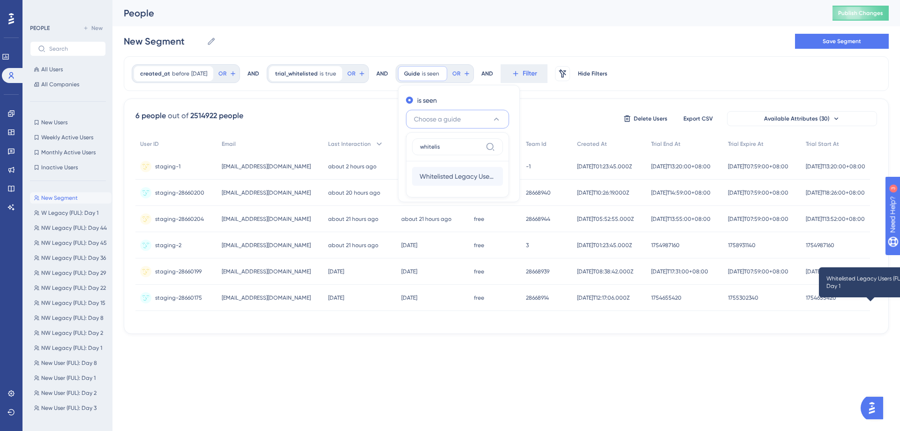
type input "whitelis"
click at [477, 173] on span "Whitelisted Legacy Users (FUL): Day 1" at bounding box center [457, 176] width 76 height 11
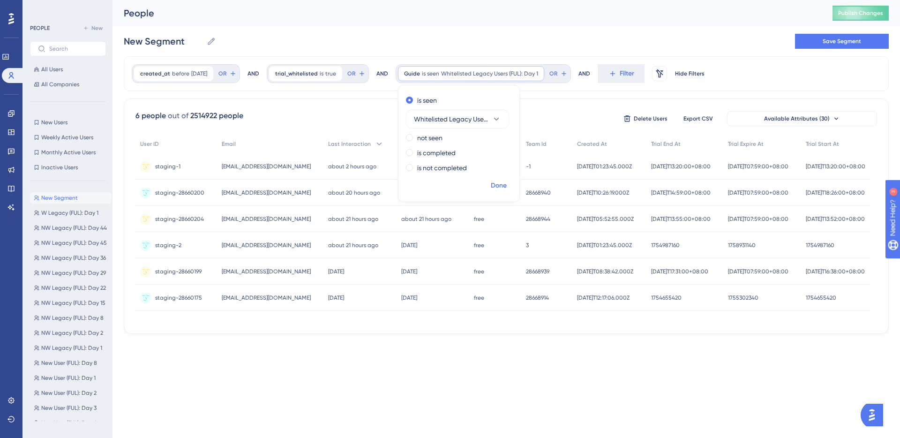
click at [502, 184] on span "Done" at bounding box center [499, 185] width 16 height 11
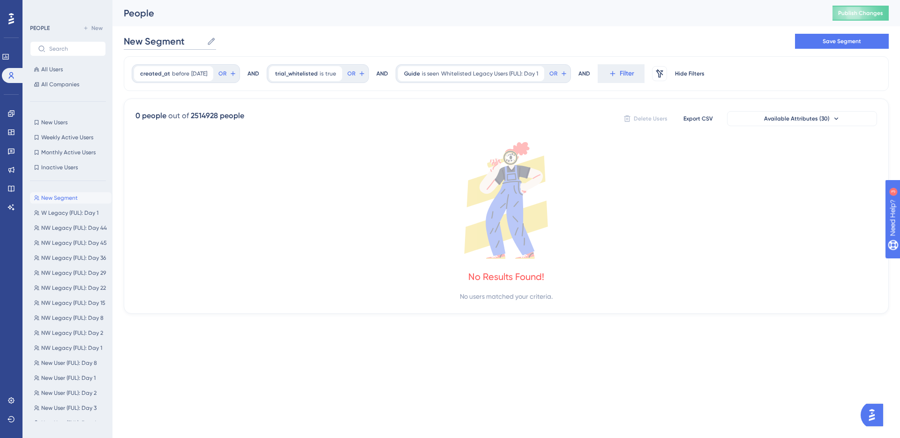
click at [180, 39] on input "New Segment" at bounding box center [163, 41] width 79 height 13
click at [330, 34] on div "W Legacy (FUL): Day 2 W Legacy (FUL): Day 2 Save Segment" at bounding box center [506, 41] width 765 height 30
click at [842, 41] on span "Save Segment" at bounding box center [841, 40] width 38 height 7
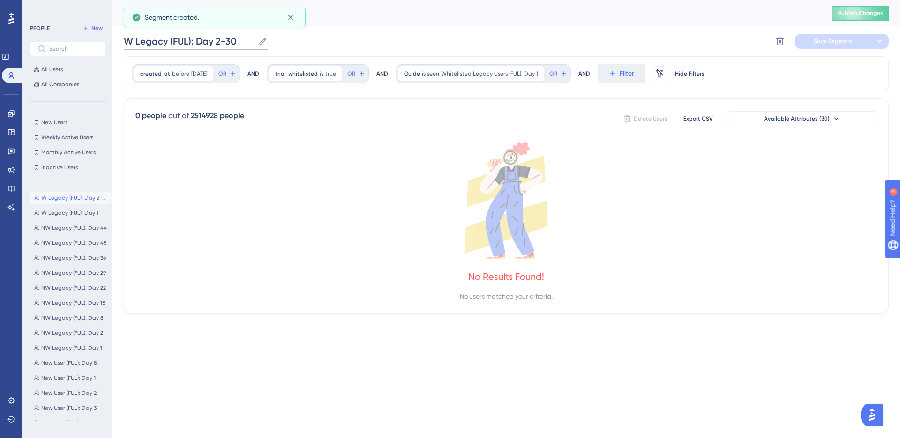
click at [237, 43] on input "W Legacy (FUL): Day 2-30" at bounding box center [189, 41] width 131 height 13
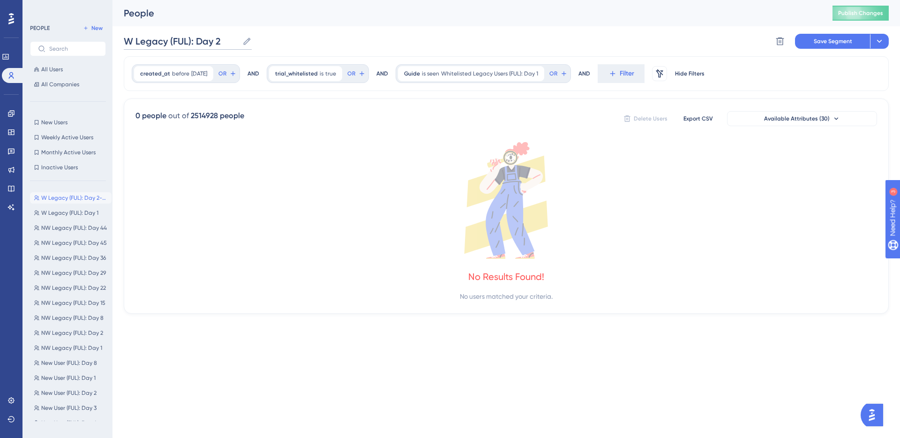
type input "W Legacy (FUL): Day 2"
click at [360, 30] on div "W Legacy (FUL): Day 2 W Legacy (FUL): Day 2 Delete Segment Save Segment Actions" at bounding box center [506, 41] width 765 height 30
click at [824, 38] on span "Save Segment" at bounding box center [832, 40] width 38 height 7
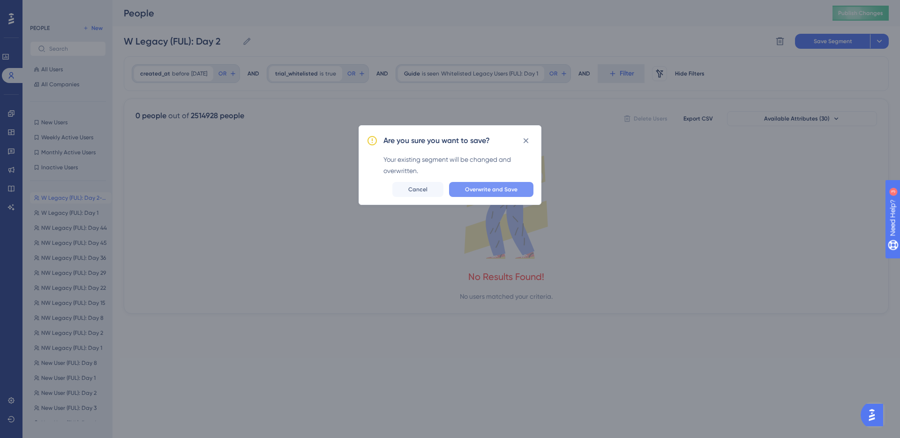
click at [523, 191] on button "Overwrite and Save" at bounding box center [491, 189] width 84 height 15
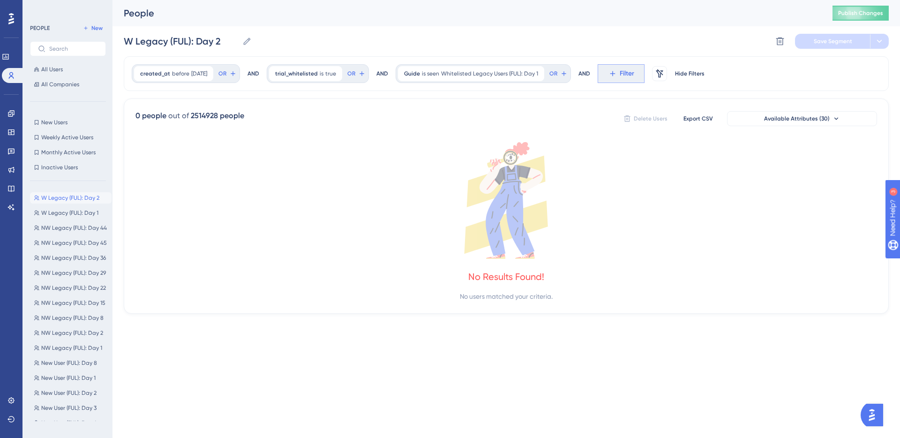
click at [611, 74] on button "Filter" at bounding box center [620, 73] width 47 height 19
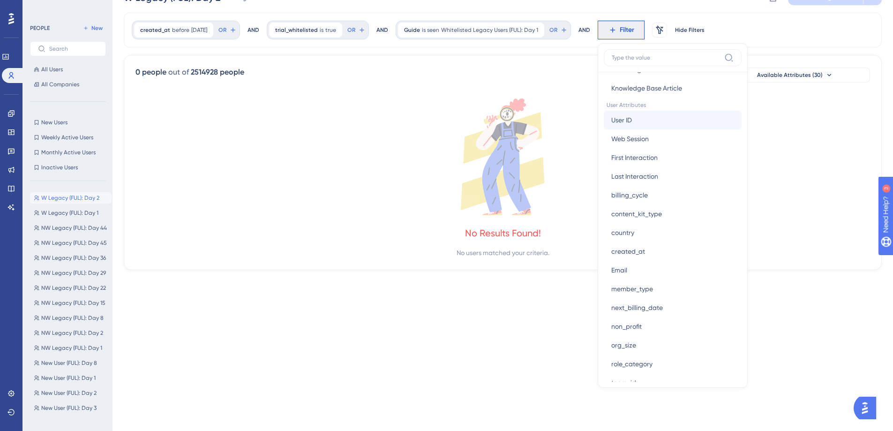
scroll to position [401, 0]
click at [679, 172] on button "Last Interaction Last Interaction" at bounding box center [672, 175] width 138 height 19
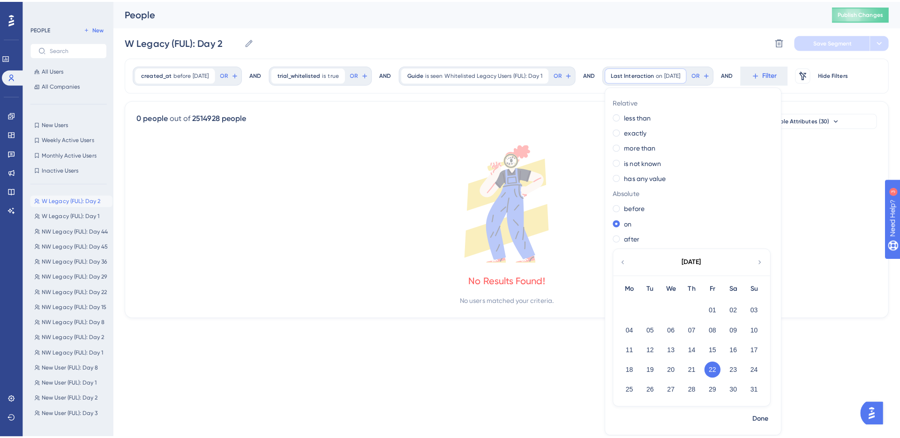
scroll to position [0, 0]
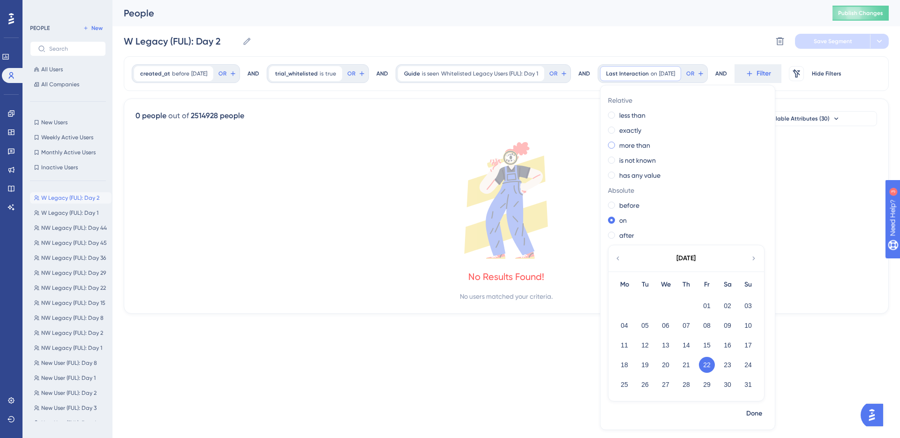
click at [639, 141] on label "more than" at bounding box center [634, 145] width 31 height 11
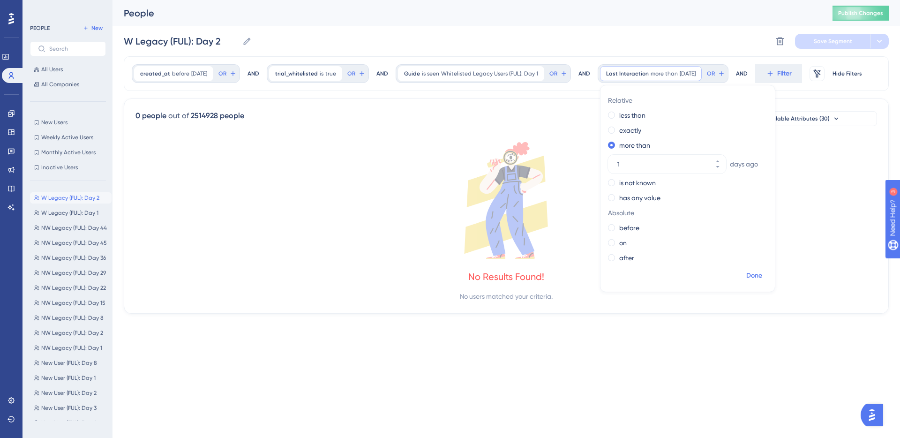
click at [762, 273] on span "Done" at bounding box center [754, 275] width 16 height 11
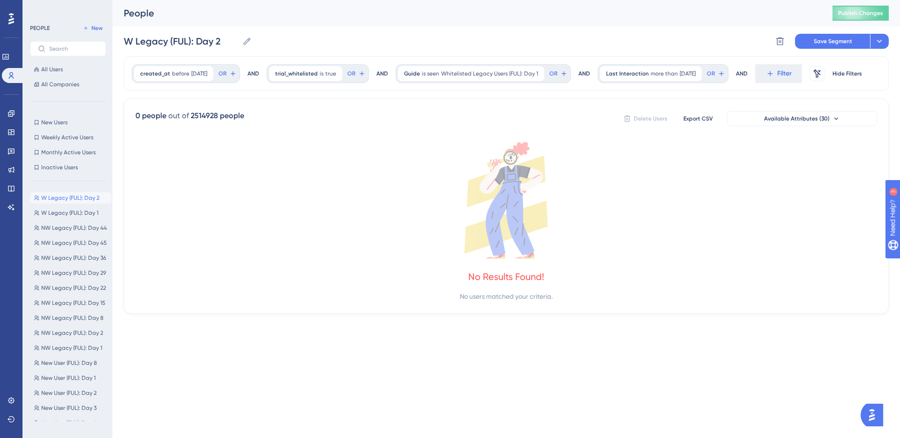
click at [820, 32] on div "W Legacy (FUL): Day 2 W Legacy (FUL): Day 2 Delete Segment Save Segment Actions" at bounding box center [506, 41] width 765 height 30
click at [823, 39] on span "Save Segment" at bounding box center [832, 40] width 38 height 7
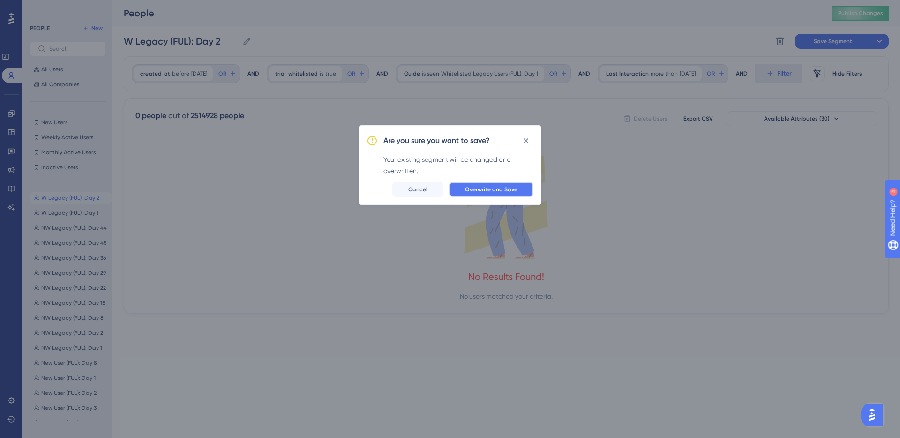
drag, startPoint x: 506, startPoint y: 185, endPoint x: 514, endPoint y: 184, distance: 8.5
click at [505, 185] on button "Overwrite and Save" at bounding box center [491, 189] width 84 height 15
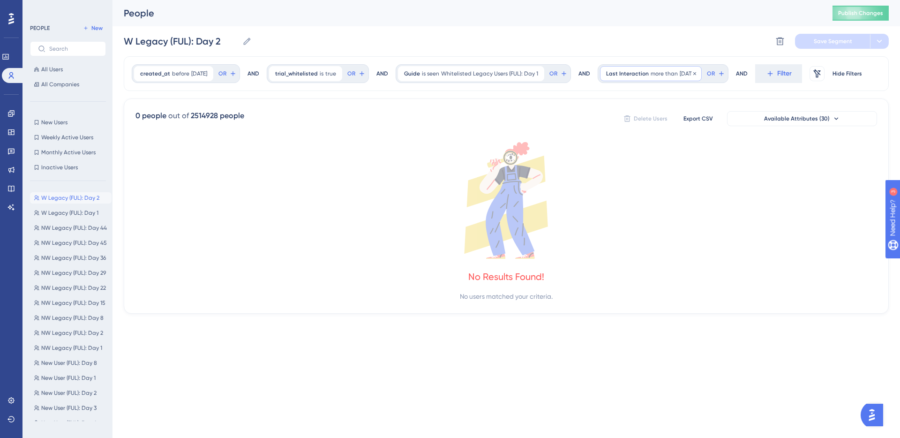
click at [629, 66] on div "Last Interaction more than [DATE] [DATE] Remove" at bounding box center [651, 73] width 102 height 15
click at [791, 68] on span "Filter" at bounding box center [784, 73] width 15 height 11
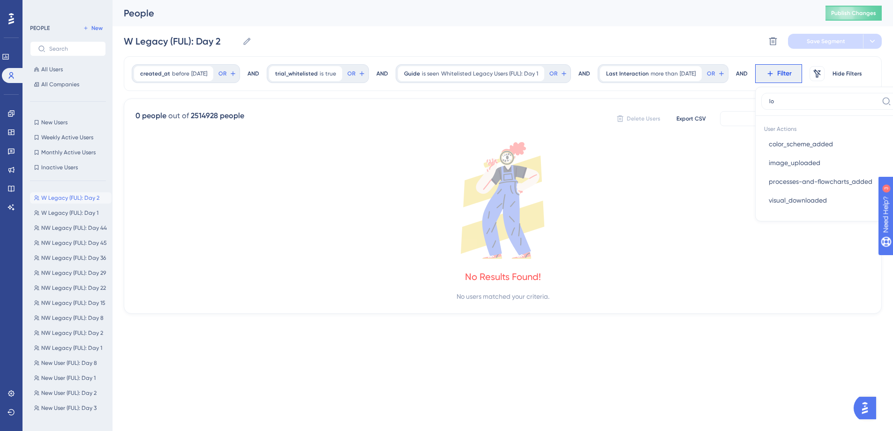
type input "log"
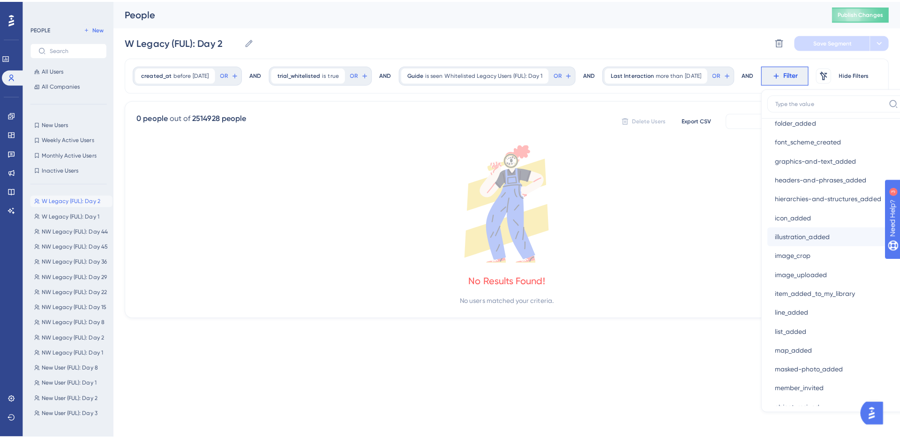
scroll to position [1114, 0]
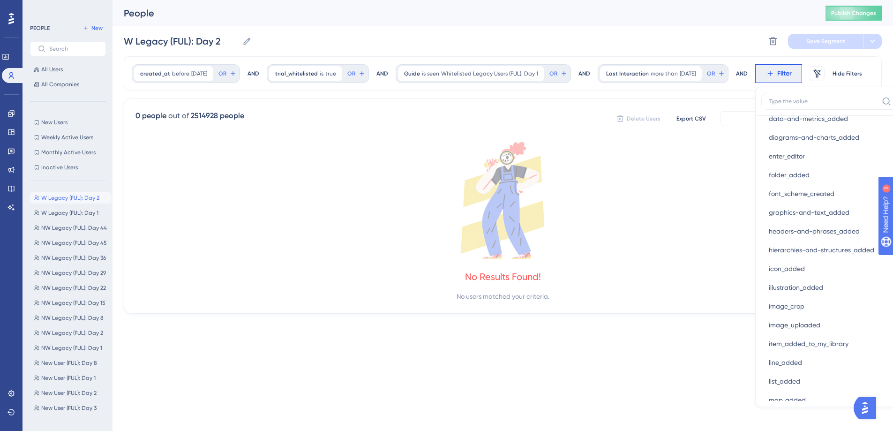
click at [396, 115] on div "created_at before [DATE] [DATE] Remove OR AND trial_whitelisted is true true Re…" at bounding box center [503, 184] width 758 height 257
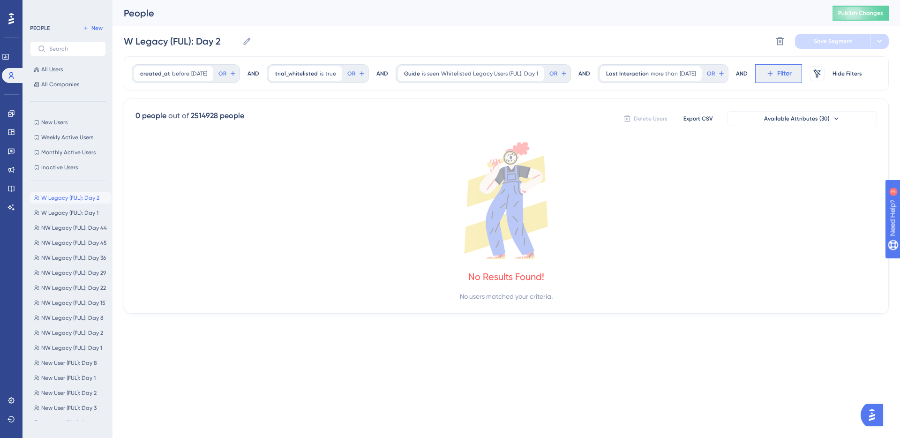
click at [777, 71] on button "Filter" at bounding box center [778, 73] width 47 height 19
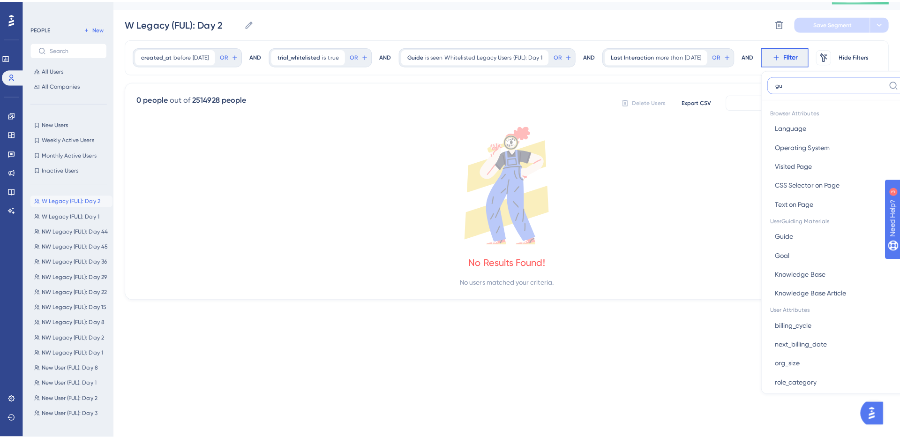
scroll to position [0, 0]
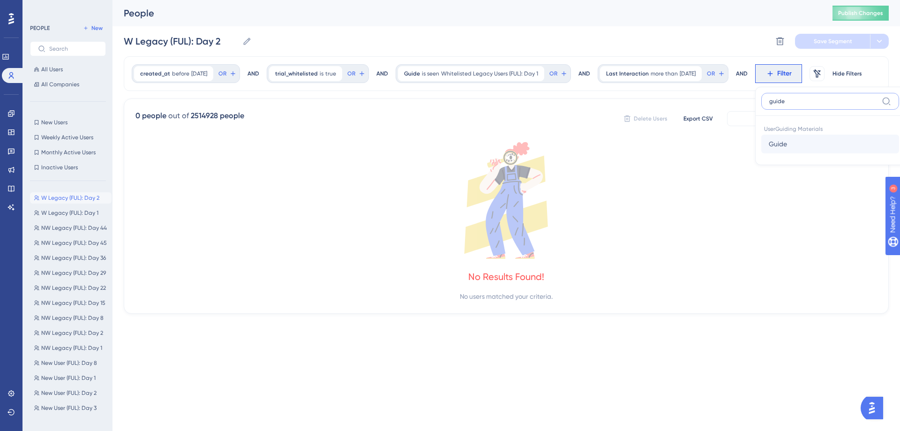
type input "guide"
click at [820, 142] on button "Guide Guide" at bounding box center [830, 143] width 138 height 19
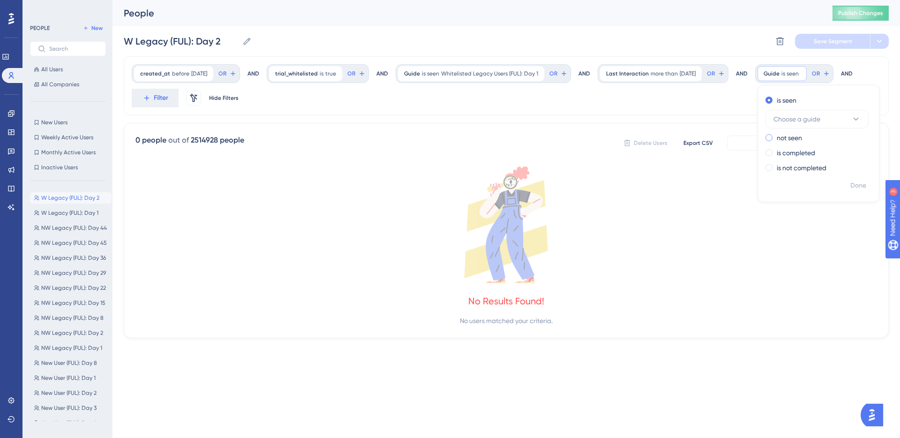
click at [802, 137] on label "not seen" at bounding box center [788, 137] width 25 height 11
click at [818, 133] on span "Choose a guide" at bounding box center [796, 133] width 47 height 11
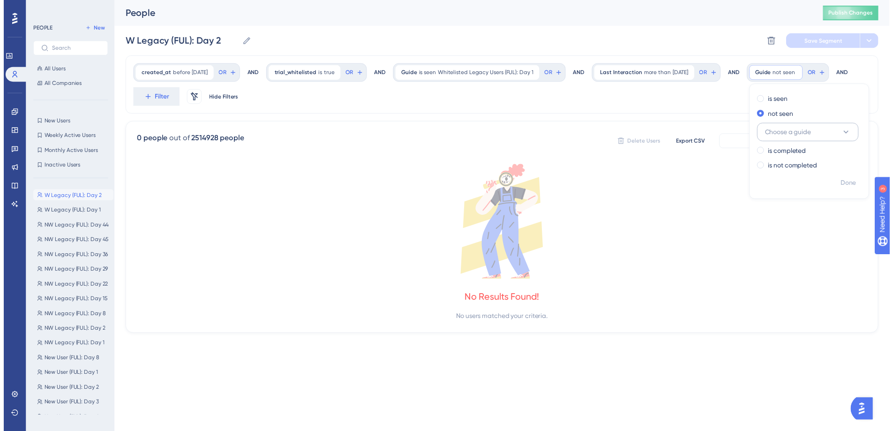
scroll to position [64, 0]
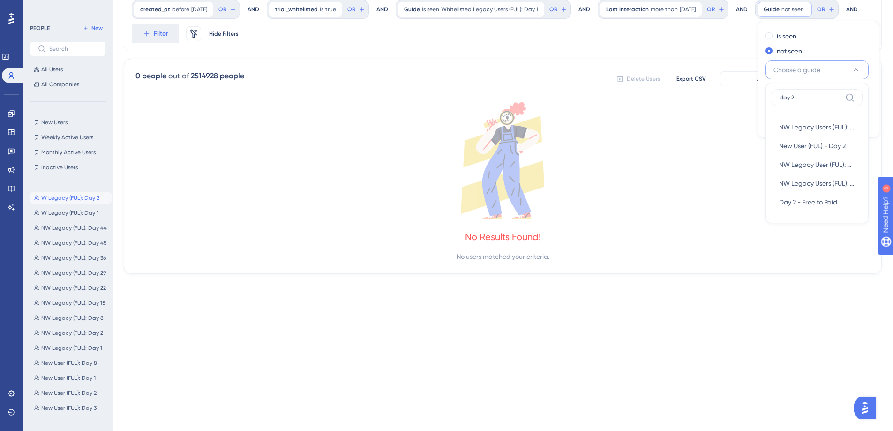
type input "day 2"
click at [332, 107] on icon at bounding box center [502, 160] width 734 height 117
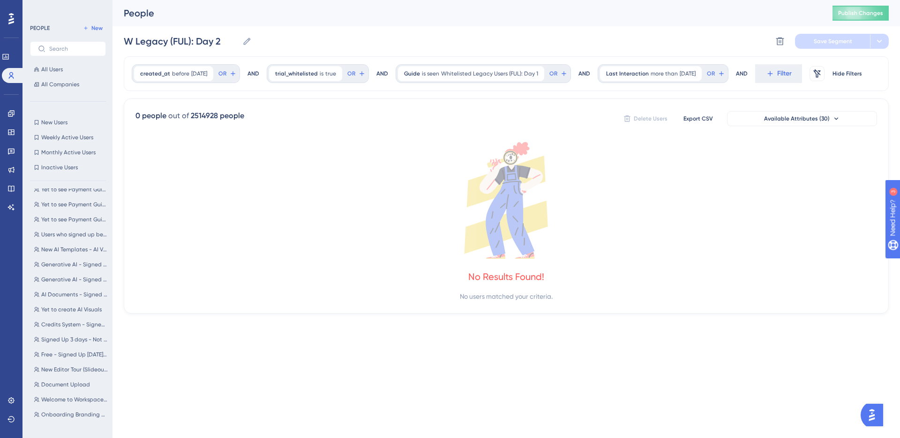
scroll to position [697, 0]
click at [76, 49] on input "text" at bounding box center [73, 48] width 49 height 7
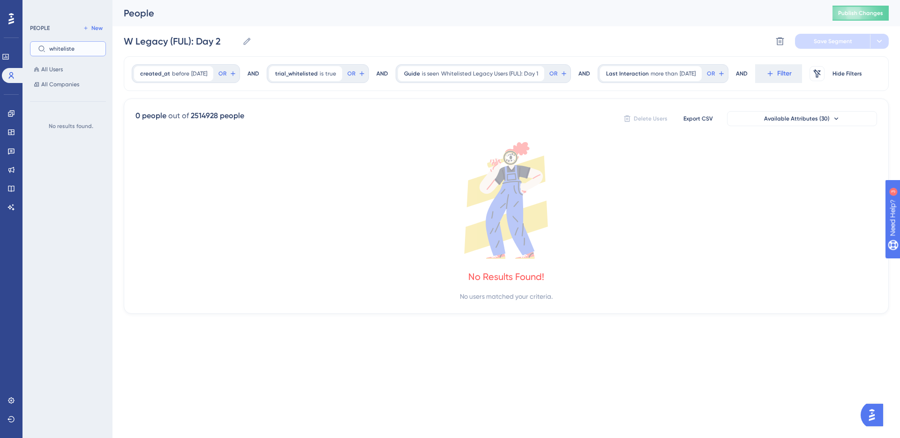
type input "whitelisted"
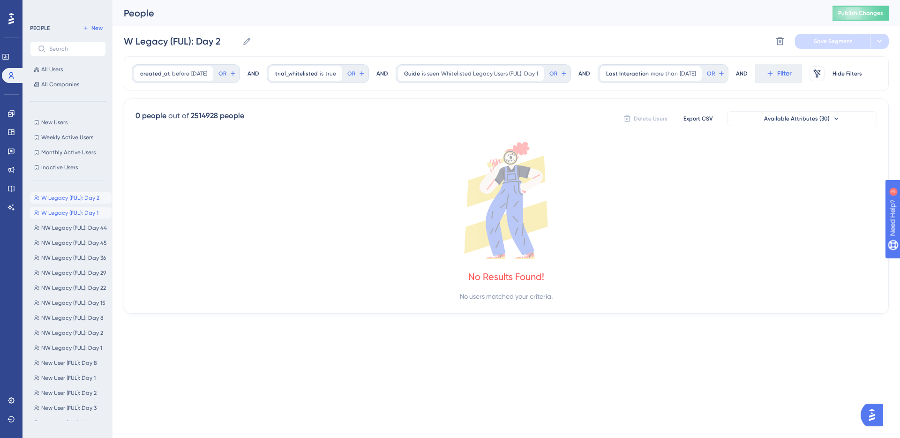
click at [60, 212] on span "W Legacy (FUL): Day 1" at bounding box center [69, 212] width 57 height 7
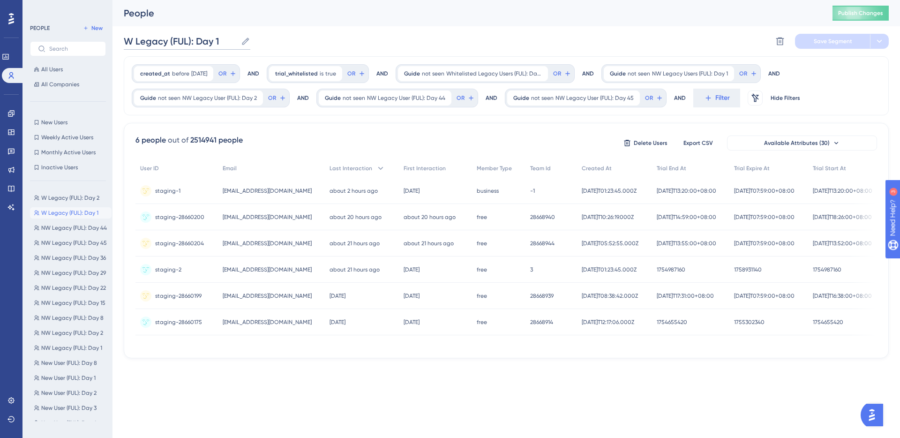
click at [135, 38] on input "W Legacy (FUL): Day 1" at bounding box center [180, 41] width 113 height 13
click at [837, 45] on button "Save Segment" at bounding box center [832, 41] width 75 height 15
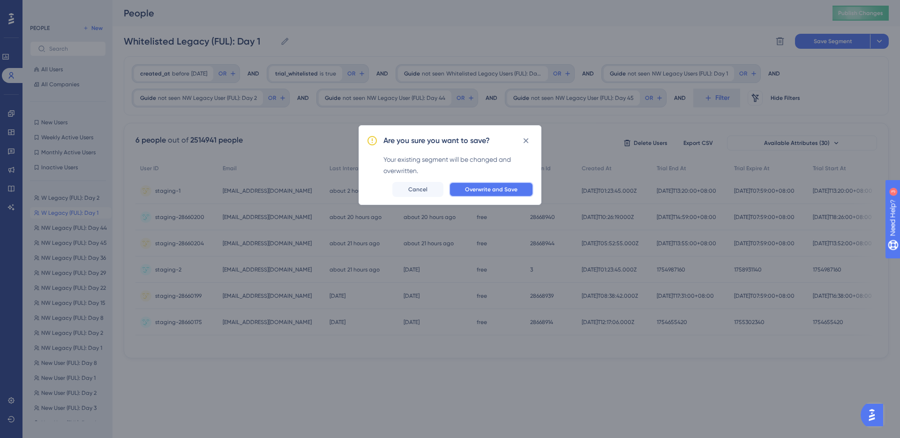
click at [501, 193] on span "Overwrite and Save" at bounding box center [491, 189] width 52 height 7
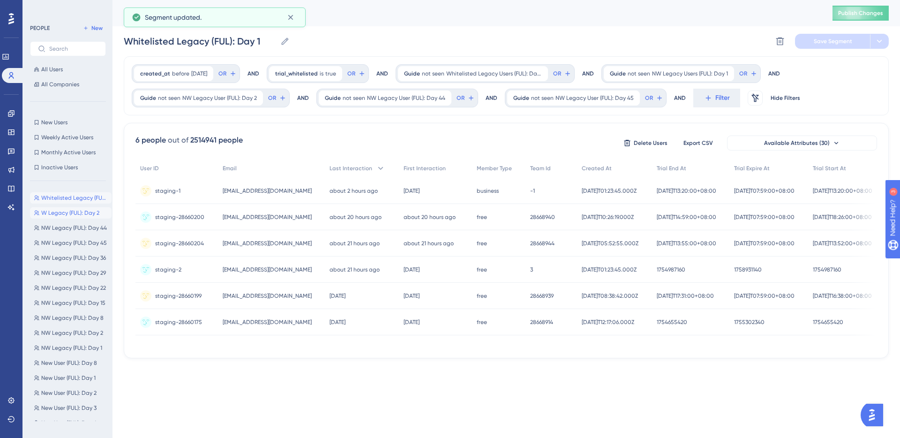
click at [69, 212] on span "W Legacy (FUL): Day 2" at bounding box center [70, 212] width 58 height 7
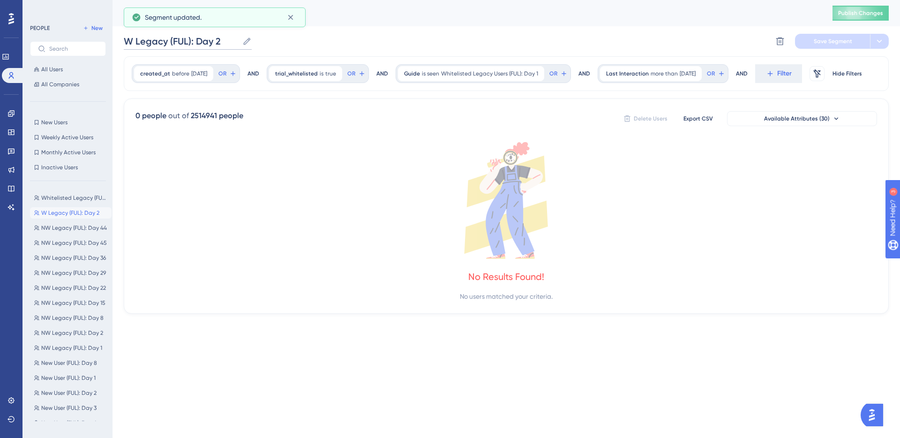
click at [131, 37] on input "W Legacy (FUL): Day 2" at bounding box center [181, 41] width 115 height 13
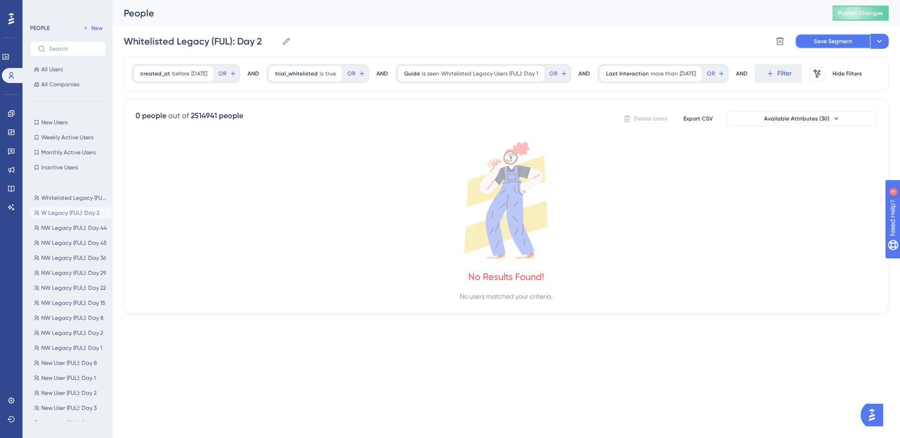
click at [834, 40] on span "Save Segment" at bounding box center [832, 40] width 38 height 7
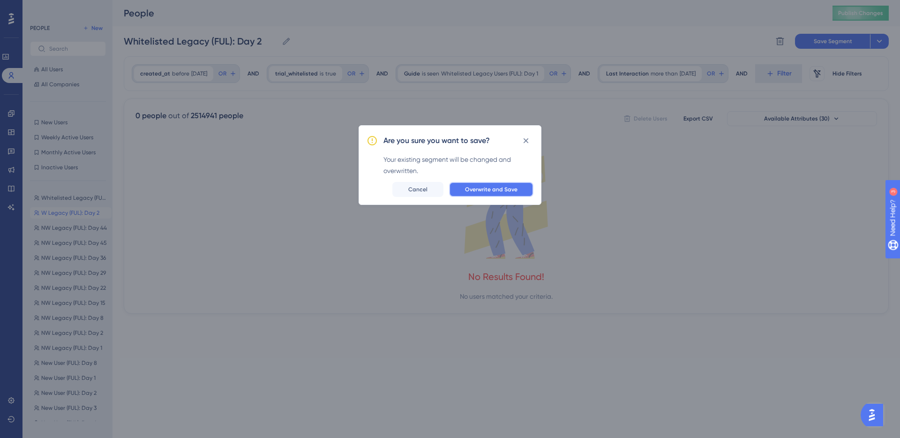
click at [494, 185] on button "Overwrite and Save" at bounding box center [491, 189] width 84 height 15
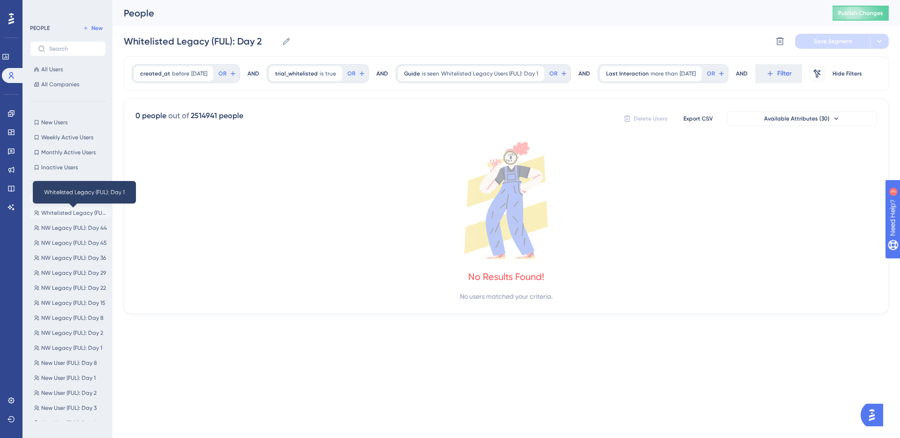
click at [70, 212] on span "Whitelisted Legacy (FUL): Day 1" at bounding box center [74, 212] width 67 height 7
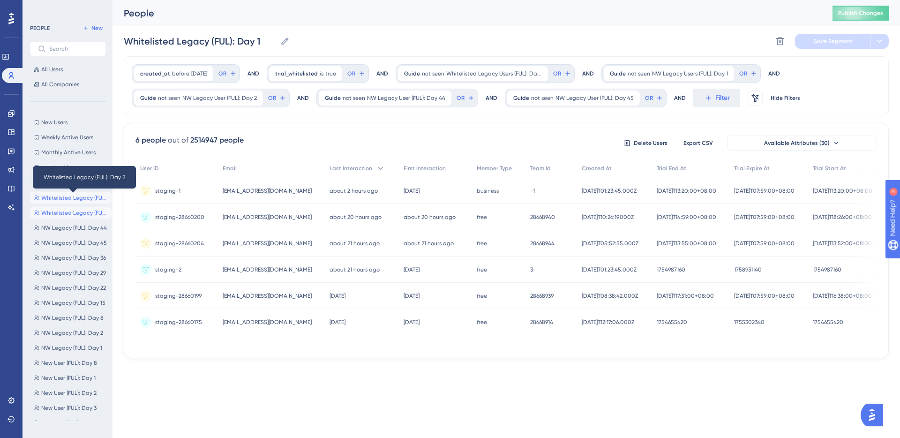
click at [54, 199] on span "Whitelisted Legacy (FUL): Day 2" at bounding box center [74, 197] width 67 height 7
type input "Whitelisted Legacy (FUL): Day 2"
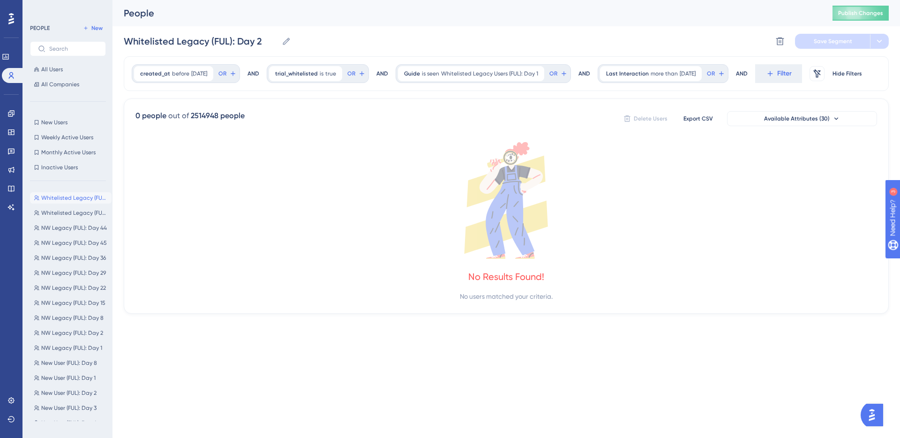
click at [870, 412] on img "Open AI Assistant Launcher" at bounding box center [871, 414] width 17 height 17
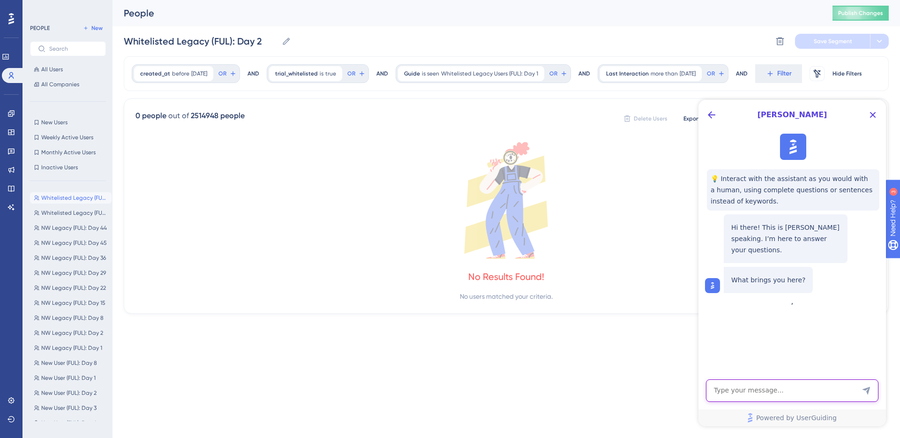
click at [817, 395] on textarea "AI Assistant Text Input" at bounding box center [792, 390] width 172 height 22
type textarea "how does the "Last Interaction" filter work? what counts as an "interaction"?"
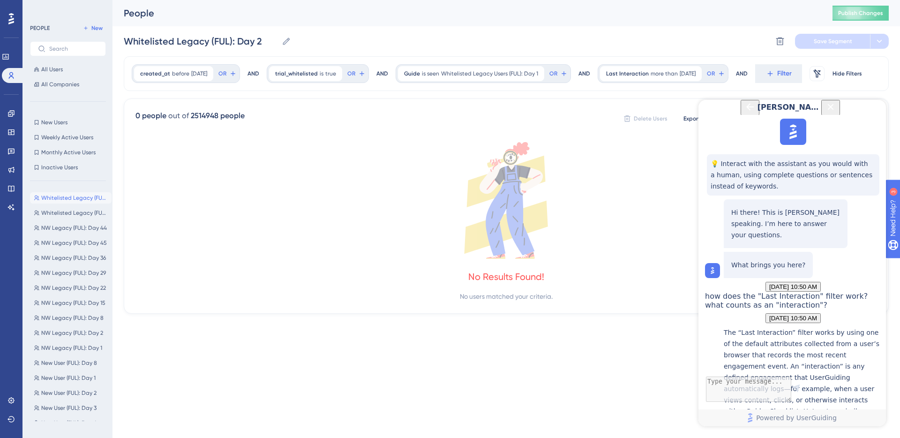
scroll to position [172, 0]
click at [826, 397] on textarea "AI Assistant Text Input" at bounding box center [792, 390] width 172 height 22
type textarea "is it specifically for userguiding interactions only? or it can be other forms …"
click at [660, 218] on icon at bounding box center [505, 200] width 741 height 117
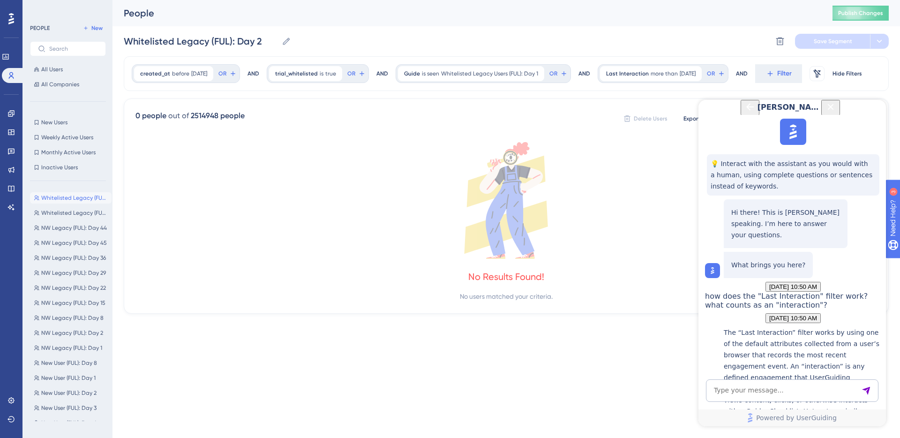
click at [834, 110] on icon "Close Button" at bounding box center [830, 107] width 6 height 6
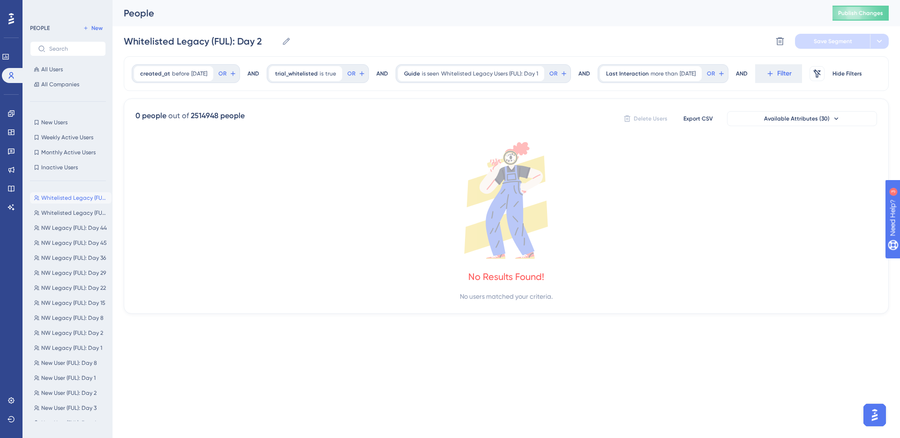
scroll to position [0, 0]
click at [367, 251] on icon at bounding box center [505, 200] width 741 height 117
click at [82, 344] on span "NW Legacy (FUL): Day 1" at bounding box center [71, 347] width 61 height 7
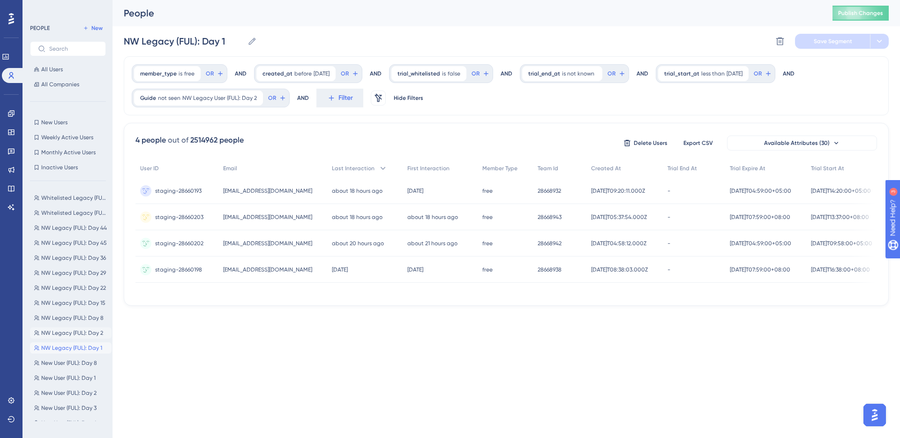
click at [69, 334] on span "NW Legacy (FUL): Day 2" at bounding box center [72, 332] width 62 height 7
type input "NW Legacy (FUL): Day 2"
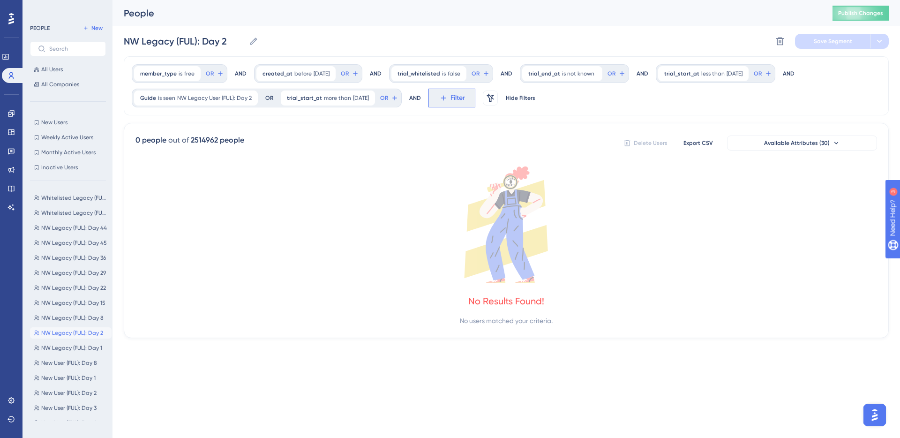
click at [473, 104] on button "Filter" at bounding box center [451, 98] width 47 height 19
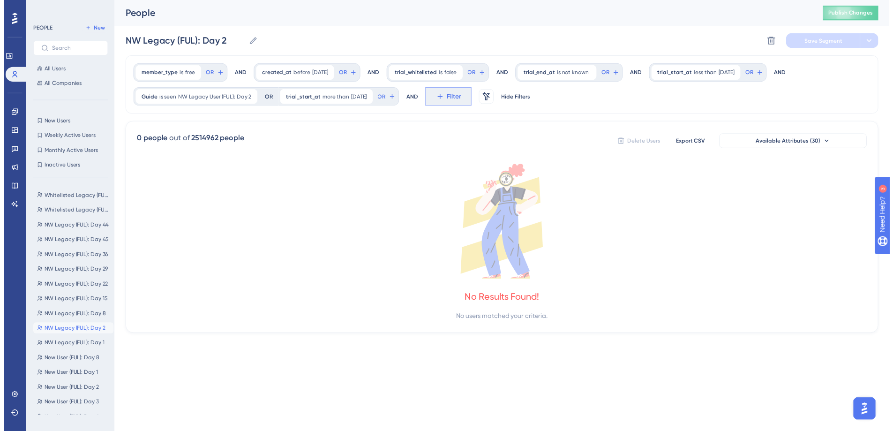
scroll to position [56, 0]
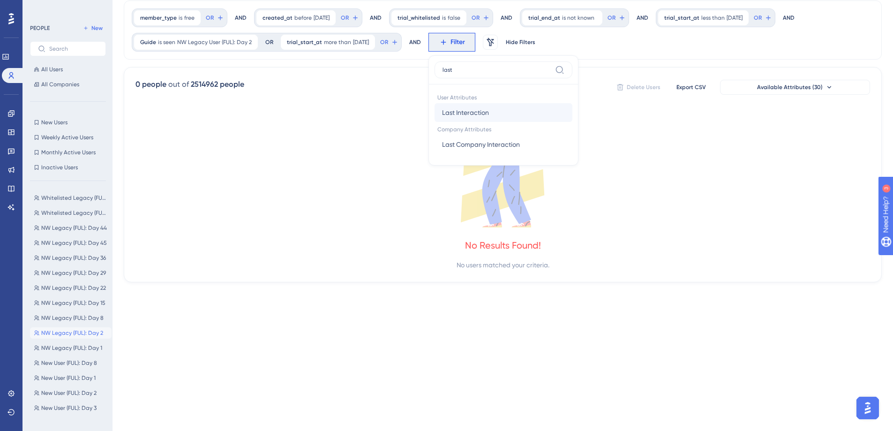
type input "last"
click at [469, 112] on span "Last Interaction" at bounding box center [465, 112] width 47 height 11
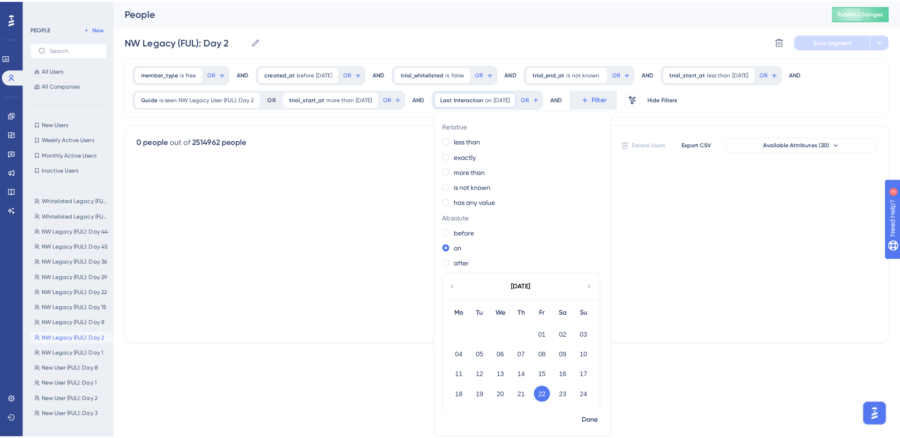
scroll to position [0, 0]
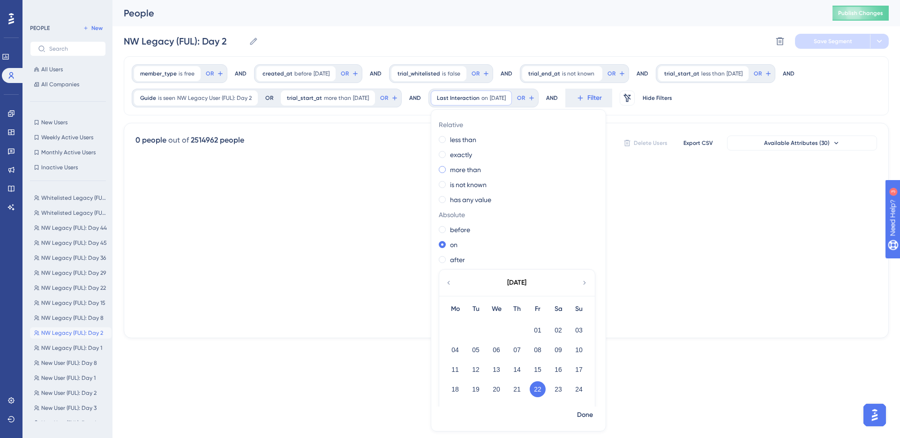
click at [466, 170] on label "more than" at bounding box center [465, 169] width 31 height 11
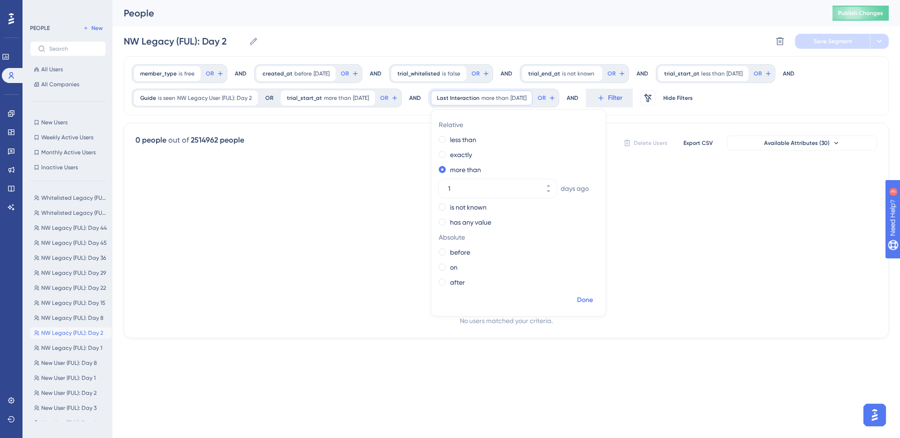
click at [593, 301] on span "Done" at bounding box center [585, 299] width 16 height 11
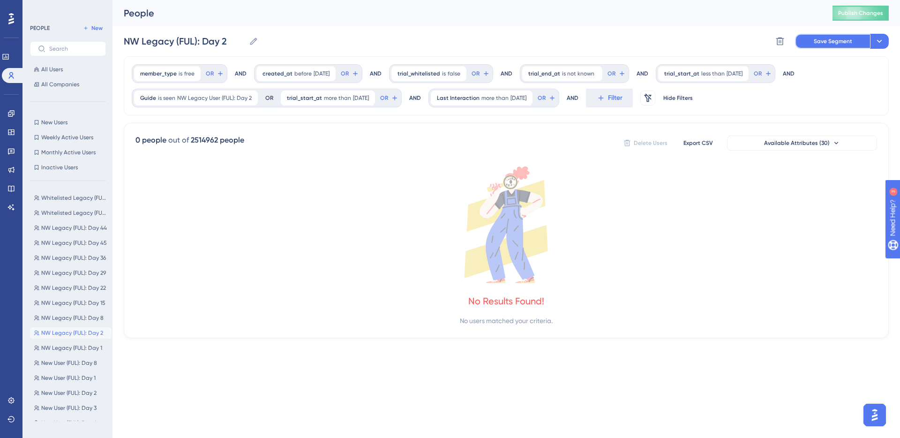
click at [804, 37] on button "Save Segment" at bounding box center [832, 41] width 75 height 15
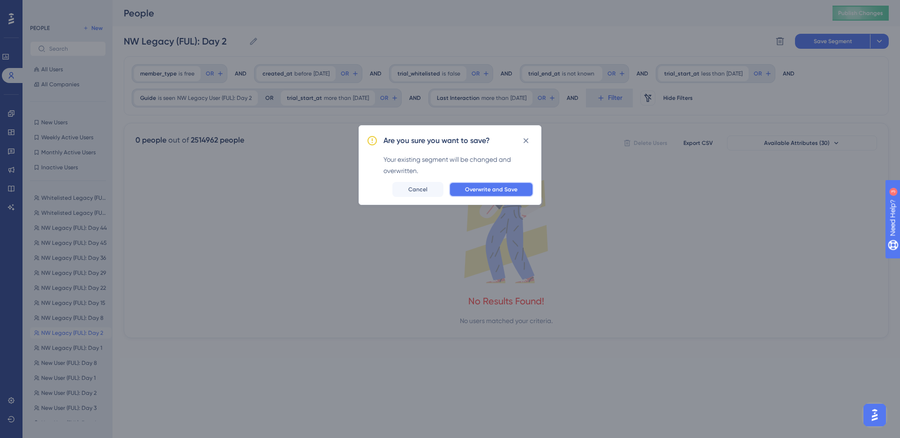
click at [518, 183] on button "Overwrite and Save" at bounding box center [491, 189] width 84 height 15
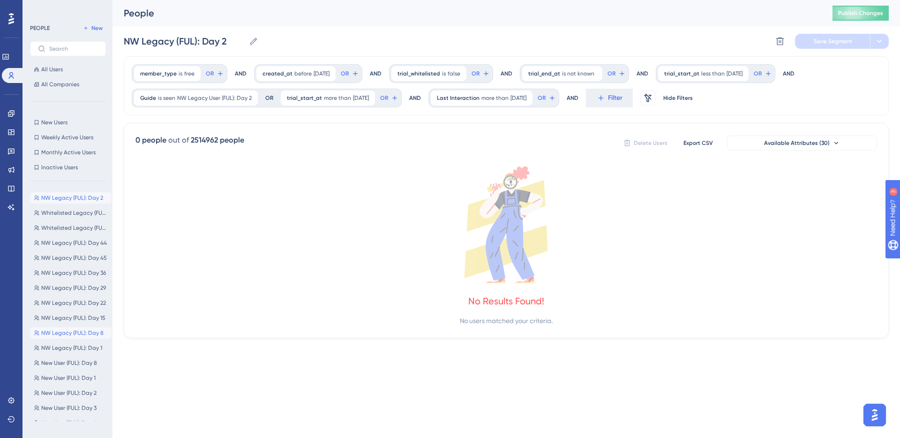
click at [70, 331] on span "NW Legacy (FUL): Day 8" at bounding box center [72, 332] width 62 height 7
type input "NW Legacy (FUL): Day 8"
click at [447, 99] on icon at bounding box center [443, 98] width 8 height 8
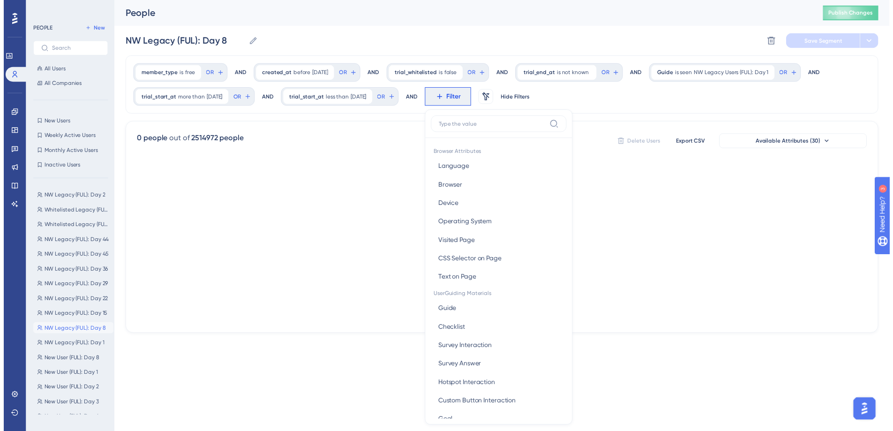
scroll to position [56, 0]
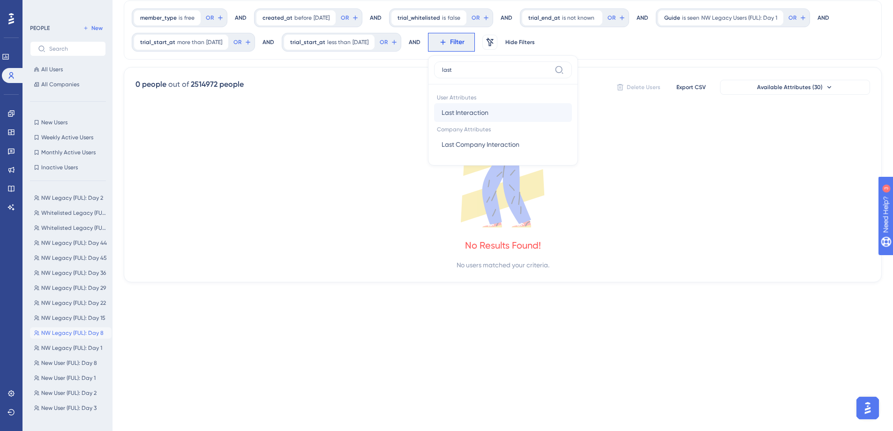
type input "last"
click at [488, 112] on span "Last Interaction" at bounding box center [464, 112] width 47 height 11
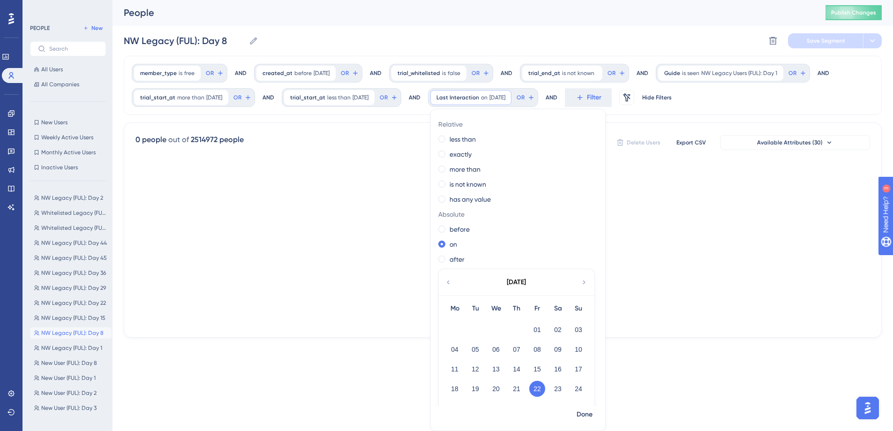
scroll to position [0, 0]
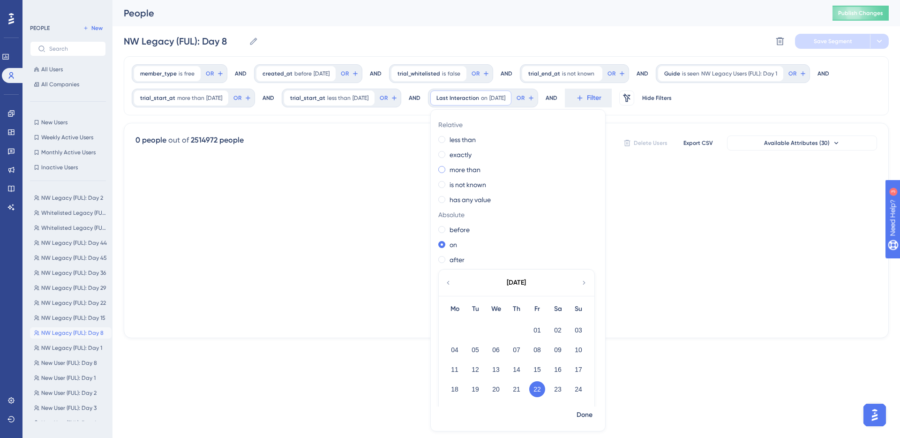
click at [480, 171] on label "more than" at bounding box center [464, 169] width 31 height 11
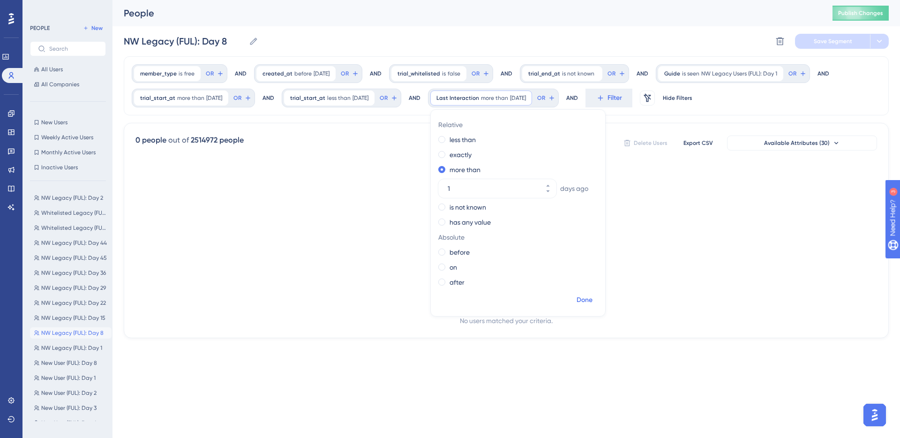
click at [592, 296] on span "Done" at bounding box center [584, 299] width 16 height 11
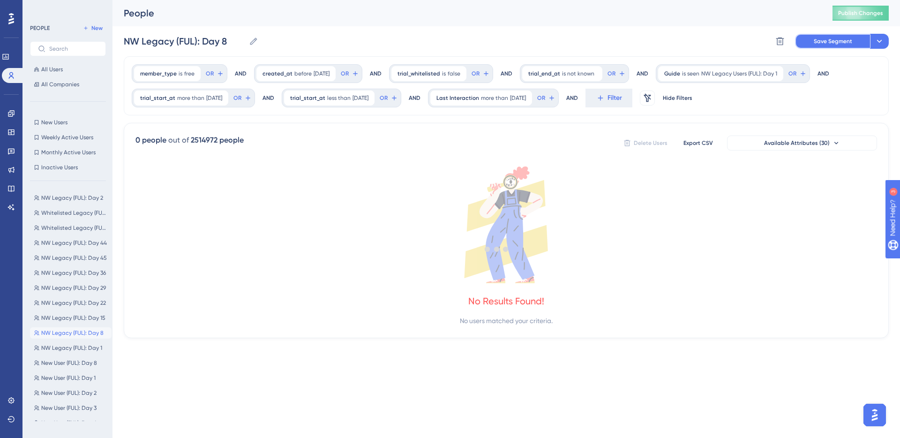
click at [828, 41] on span "Save Segment" at bounding box center [832, 40] width 38 height 7
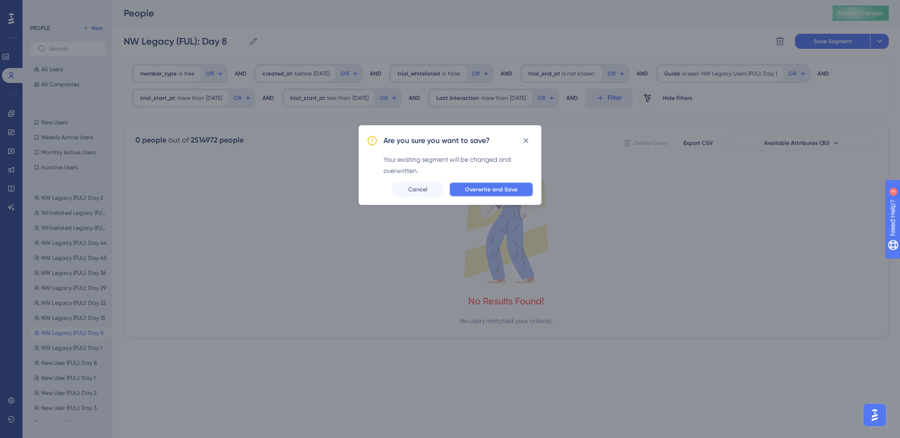
click at [511, 186] on span "Overwrite and Save" at bounding box center [491, 189] width 52 height 7
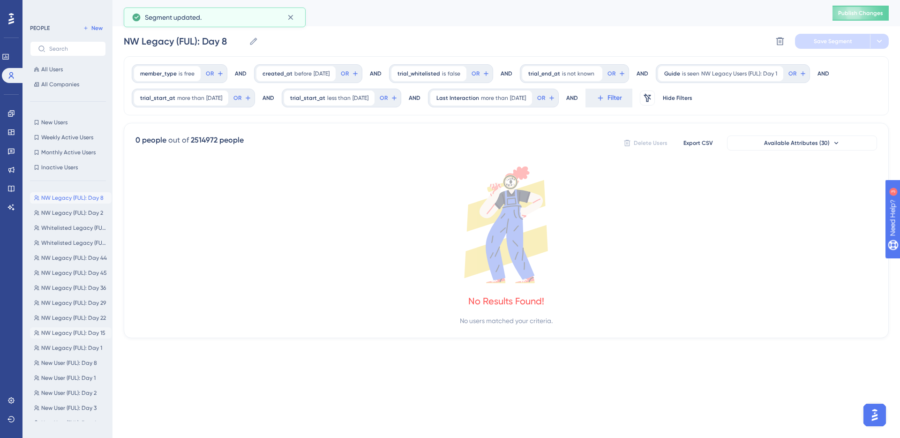
click at [79, 332] on span "NW Legacy (FUL): Day 15" at bounding box center [73, 332] width 64 height 7
type input "NW Legacy (FUL): Day 15"
click at [464, 96] on span "Filter" at bounding box center [457, 97] width 15 height 11
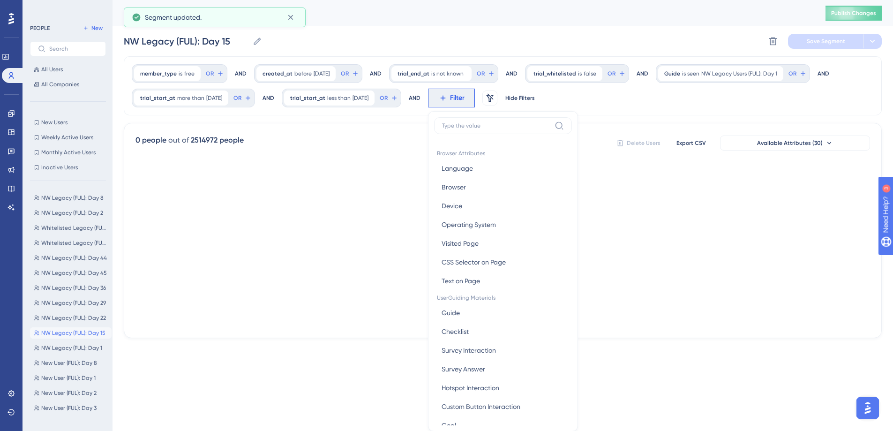
scroll to position [56, 0]
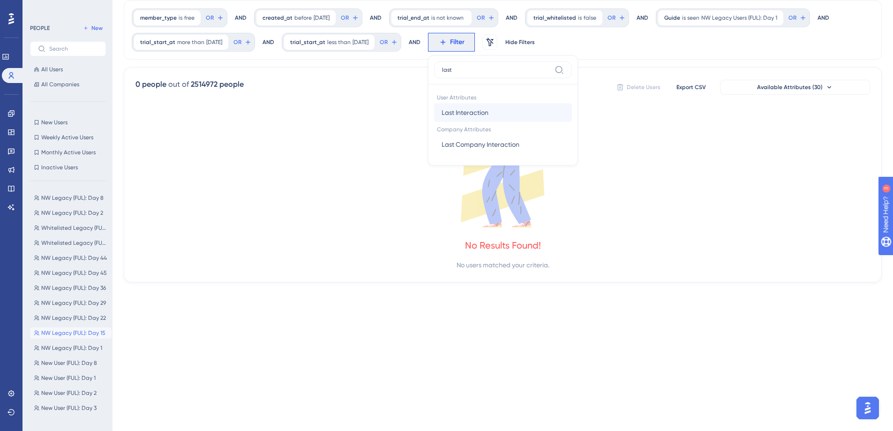
type input "last"
click at [488, 112] on span "Last Interaction" at bounding box center [464, 112] width 47 height 11
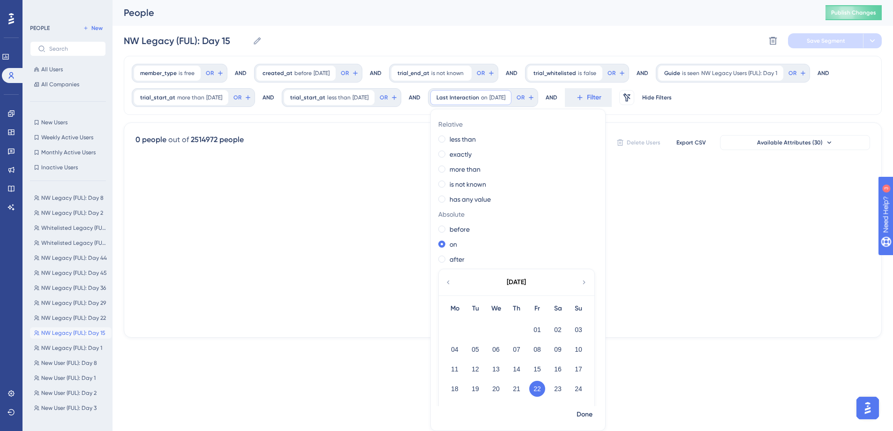
scroll to position [0, 0]
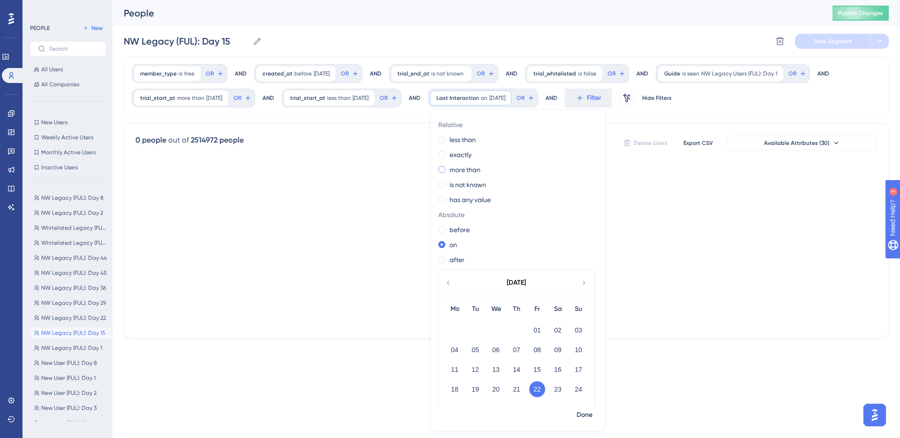
click at [480, 171] on label "more than" at bounding box center [464, 169] width 31 height 11
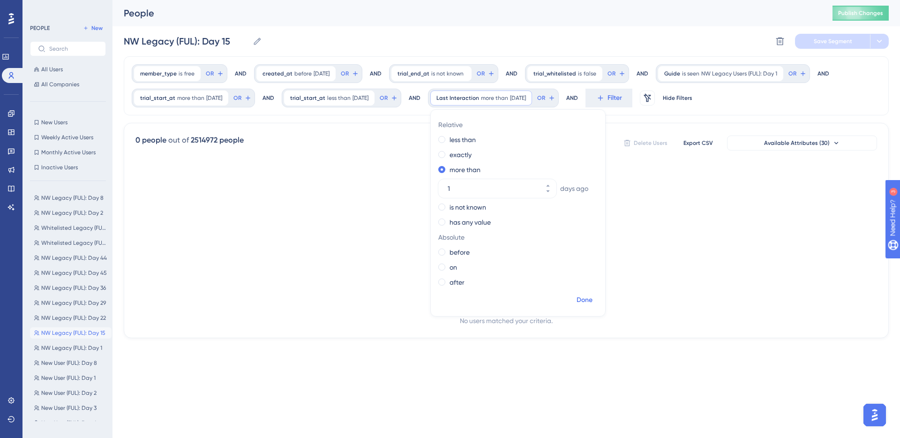
click at [592, 300] on span "Done" at bounding box center [584, 299] width 16 height 11
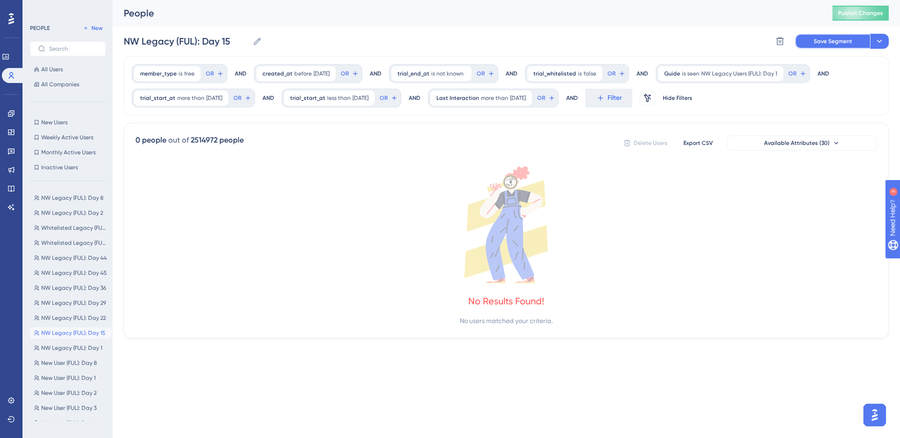
click at [827, 38] on span "Save Segment" at bounding box center [832, 40] width 38 height 7
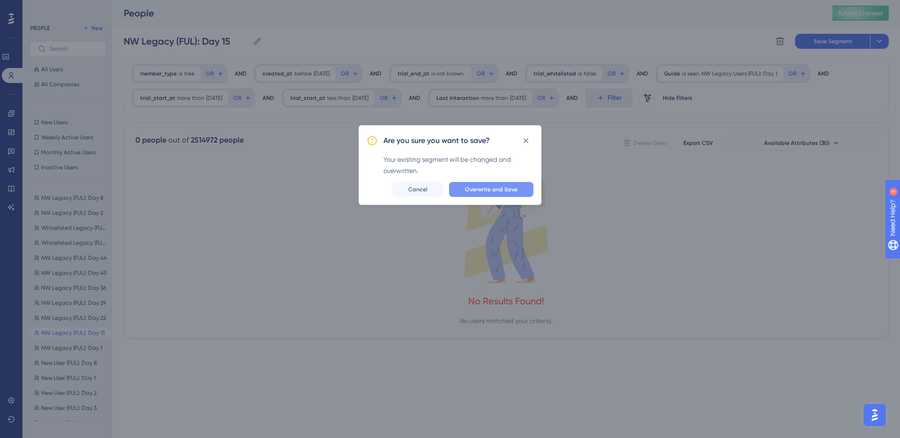
click at [483, 183] on button "Overwrite and Save" at bounding box center [491, 189] width 84 height 15
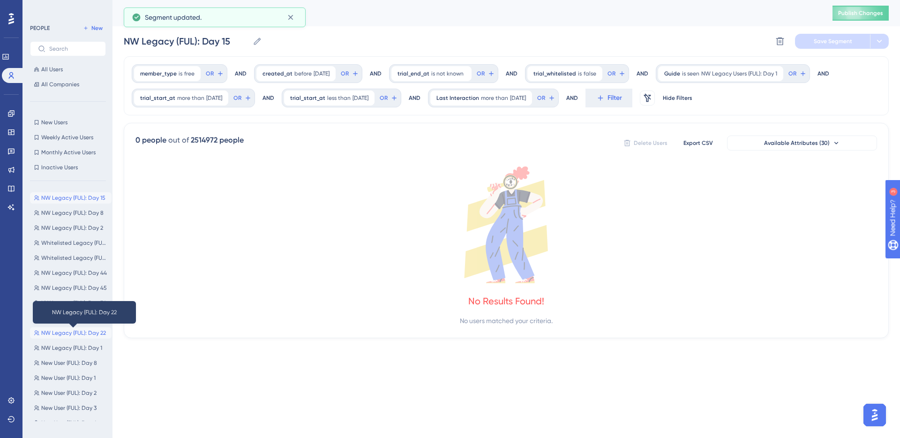
click at [74, 332] on span "NW Legacy (FUL): Day 22" at bounding box center [73, 332] width 65 height 7
type input "NW Legacy (FUL): Day 22"
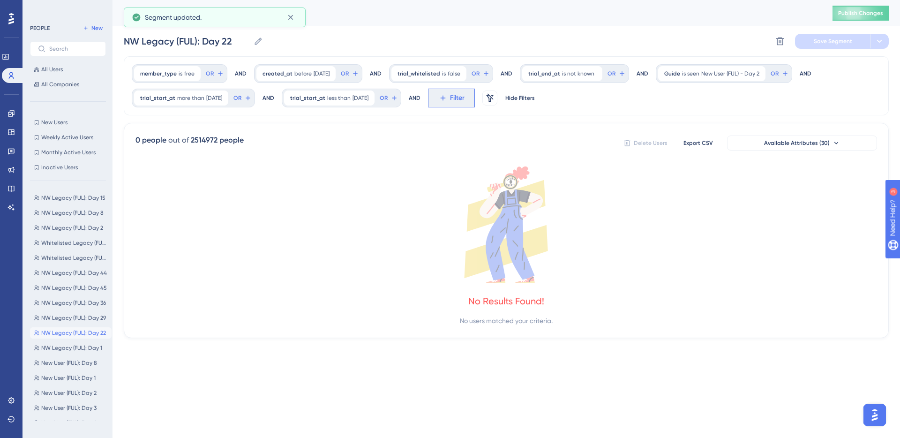
click at [475, 91] on button "Filter" at bounding box center [451, 98] width 47 height 19
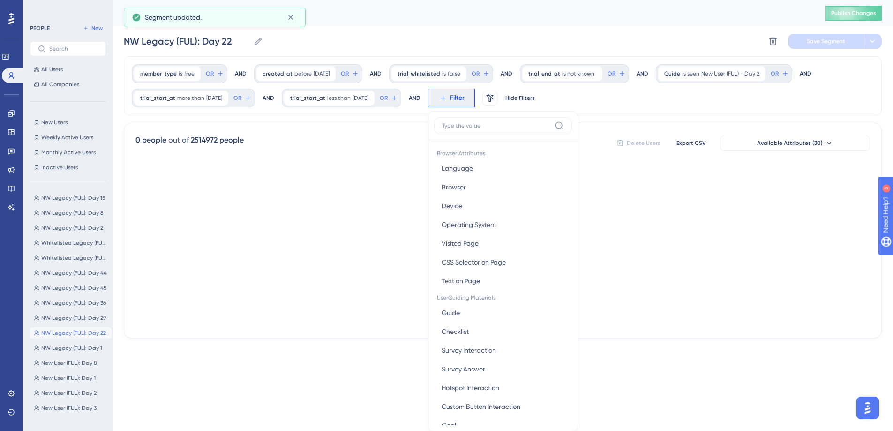
scroll to position [56, 0]
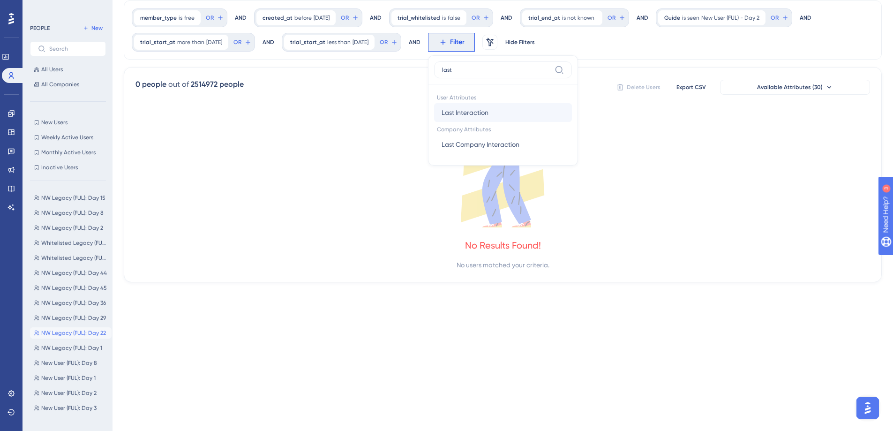
type input "last"
click at [485, 109] on span "Last Interaction" at bounding box center [464, 112] width 47 height 11
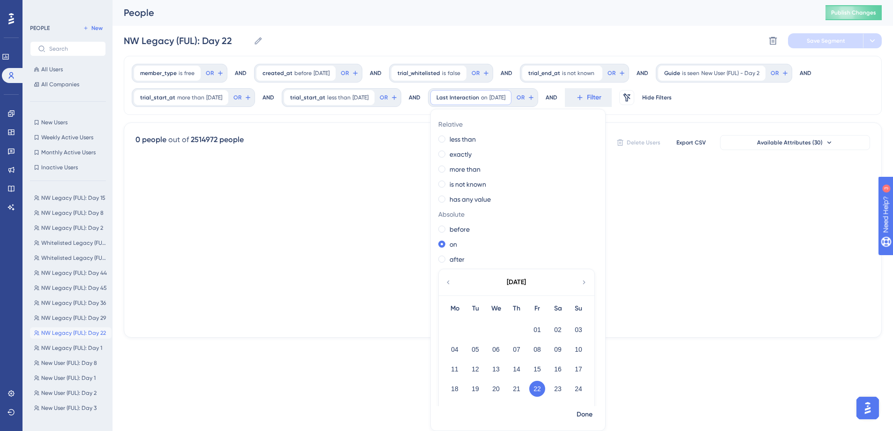
scroll to position [0, 0]
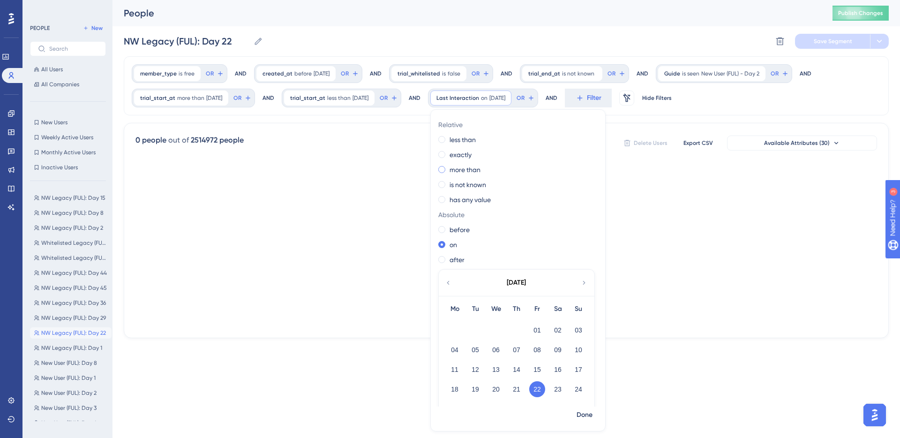
click at [480, 171] on label "more than" at bounding box center [464, 169] width 31 height 11
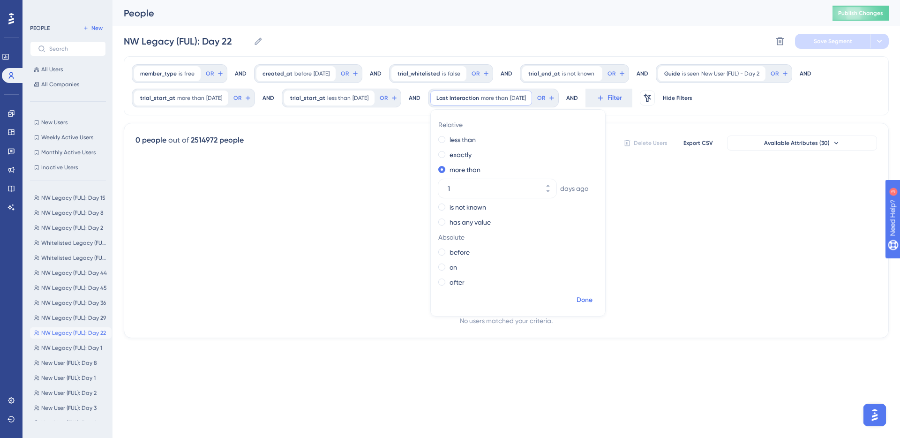
click at [592, 295] on span "Done" at bounding box center [584, 299] width 16 height 11
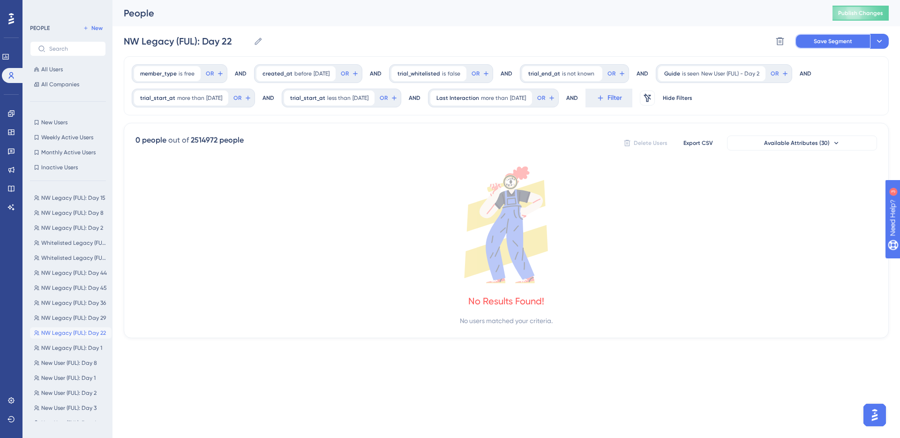
click at [818, 41] on span "Save Segment" at bounding box center [832, 40] width 38 height 7
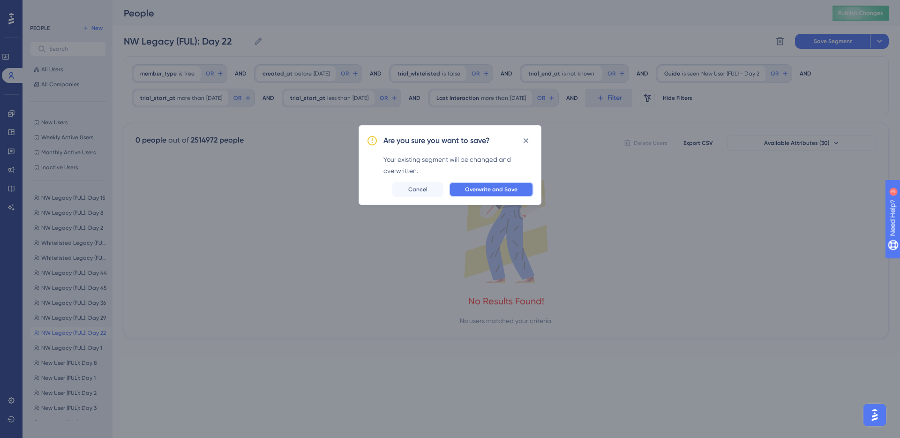
click at [479, 183] on button "Overwrite and Save" at bounding box center [491, 189] width 84 height 15
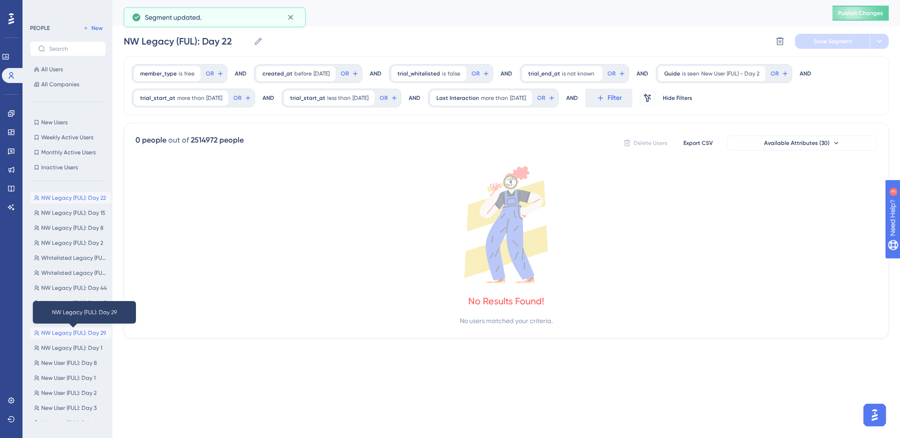
click at [81, 329] on span "NW Legacy (FUL): Day 29" at bounding box center [73, 332] width 65 height 7
type input "NW Legacy (FUL): Day 29"
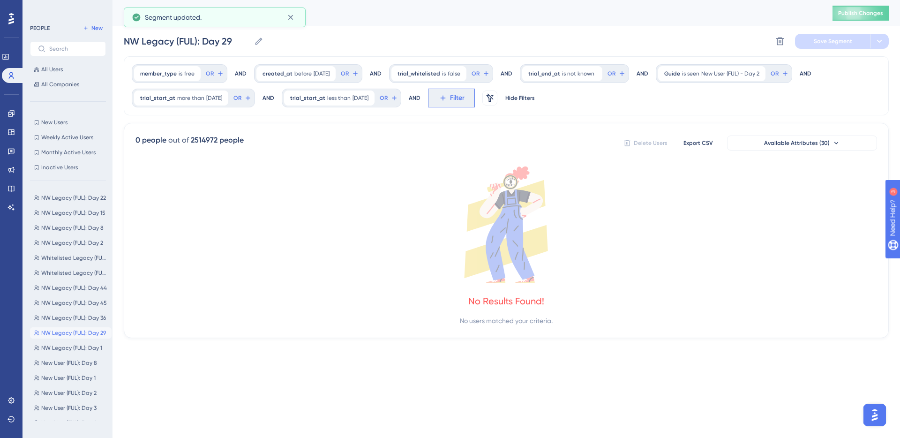
click at [447, 99] on icon at bounding box center [443, 98] width 8 height 8
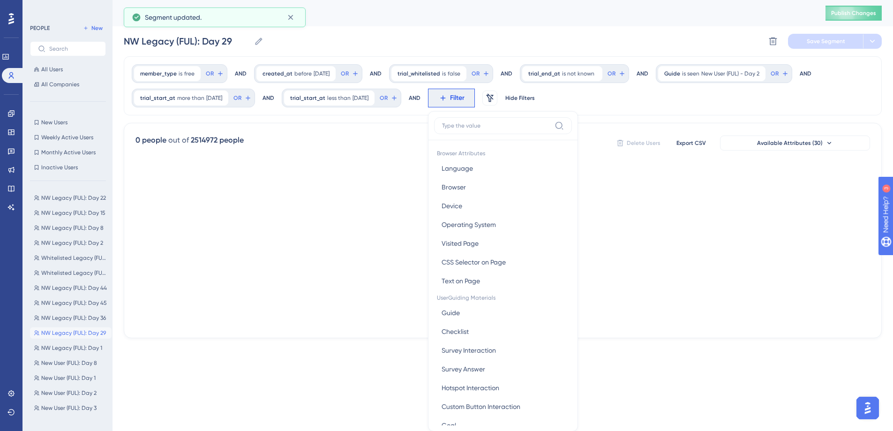
scroll to position [23, 0]
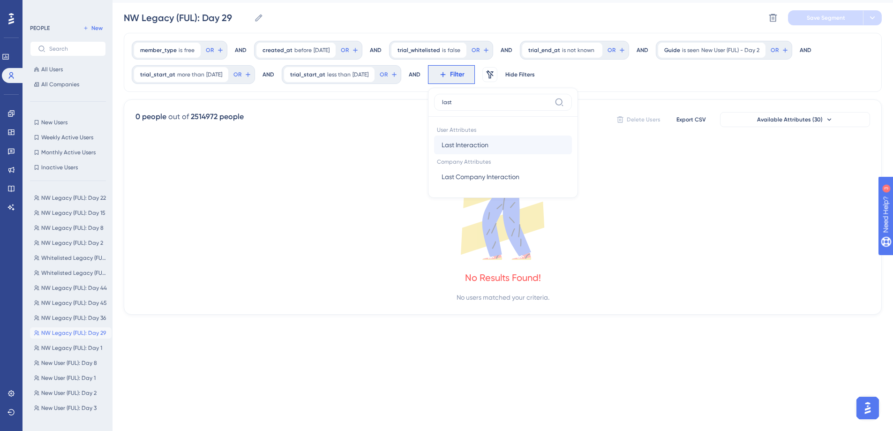
type input "last"
click at [541, 140] on button "Last Interaction Last Interaction" at bounding box center [503, 144] width 138 height 19
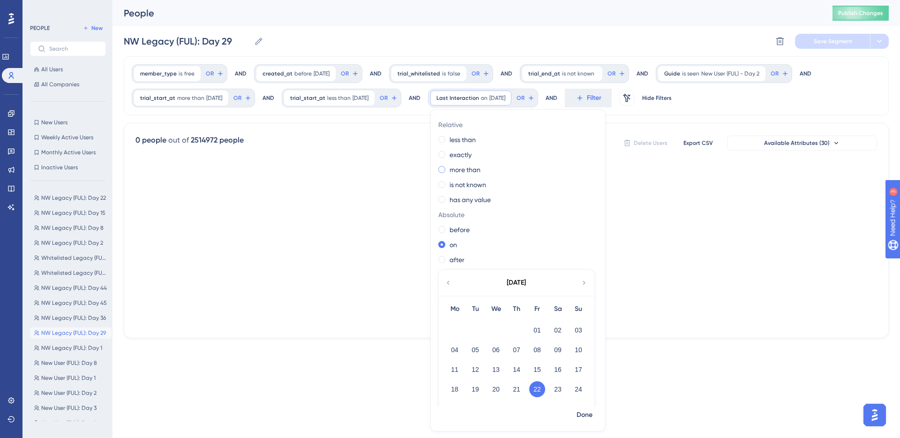
click at [480, 167] on label "more than" at bounding box center [464, 169] width 31 height 11
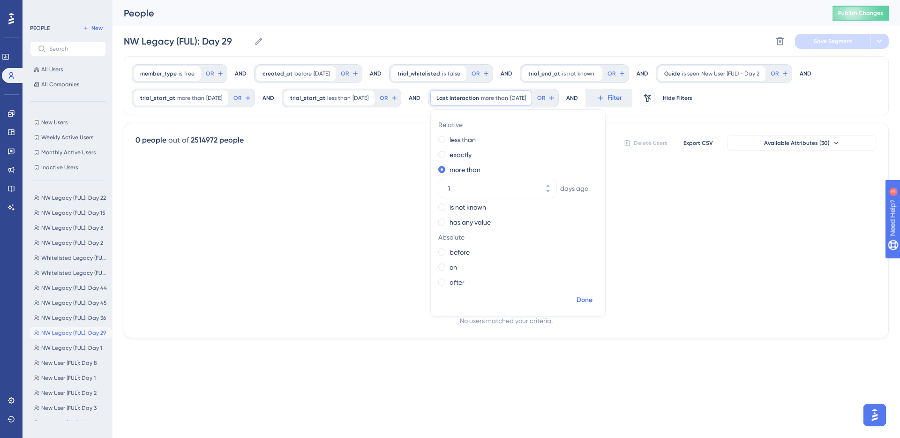
click at [592, 301] on span "Done" at bounding box center [584, 299] width 16 height 11
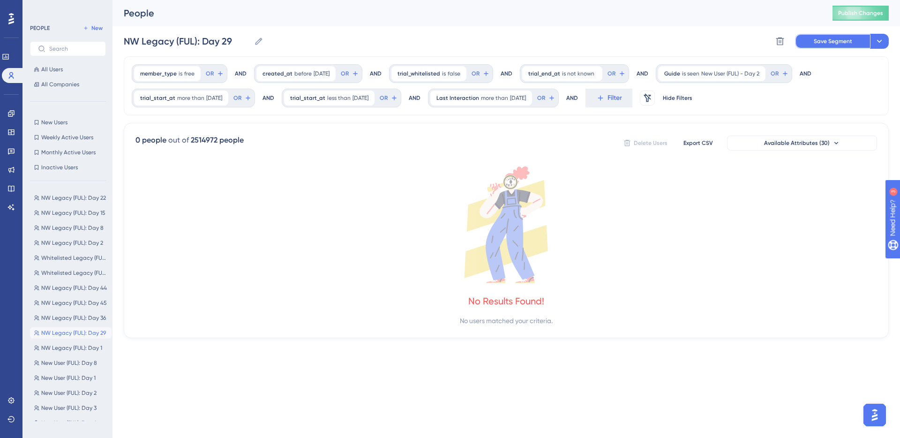
click at [819, 44] on span "Save Segment" at bounding box center [832, 40] width 38 height 7
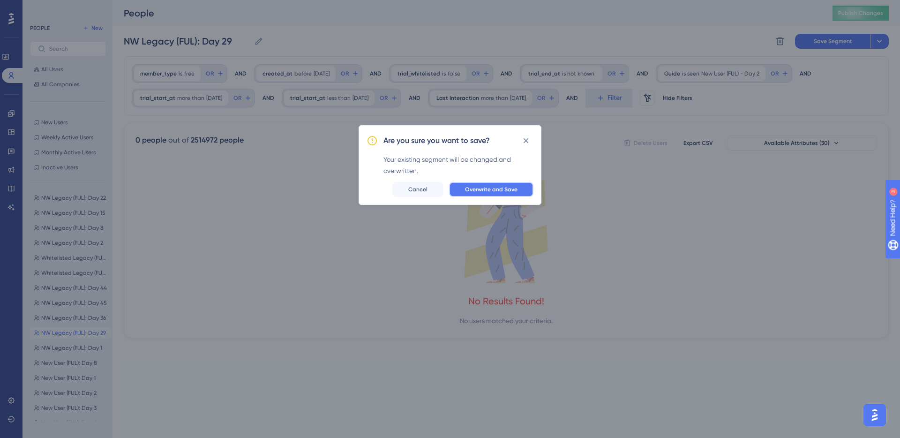
click at [501, 191] on span "Overwrite and Save" at bounding box center [491, 189] width 52 height 7
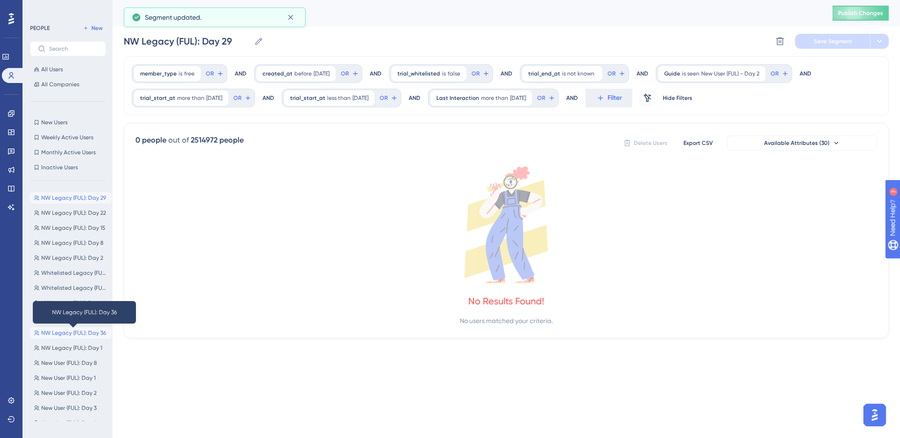
click at [80, 329] on span "NW Legacy (FUL): Day 36" at bounding box center [73, 332] width 65 height 7
type input "NW Legacy (FUL): Day 36"
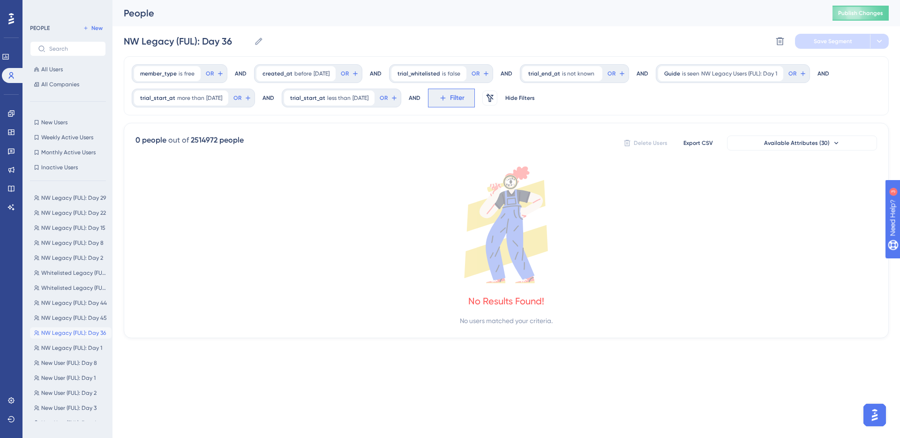
click at [464, 95] on span "Filter" at bounding box center [457, 97] width 15 height 11
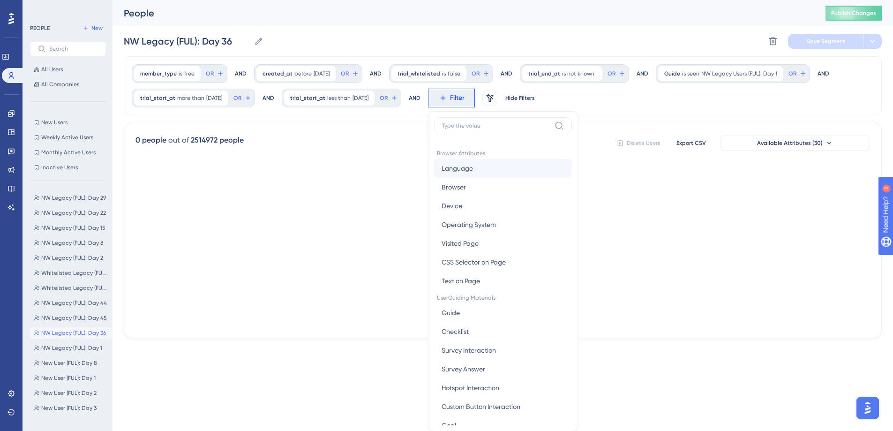
scroll to position [56, 0]
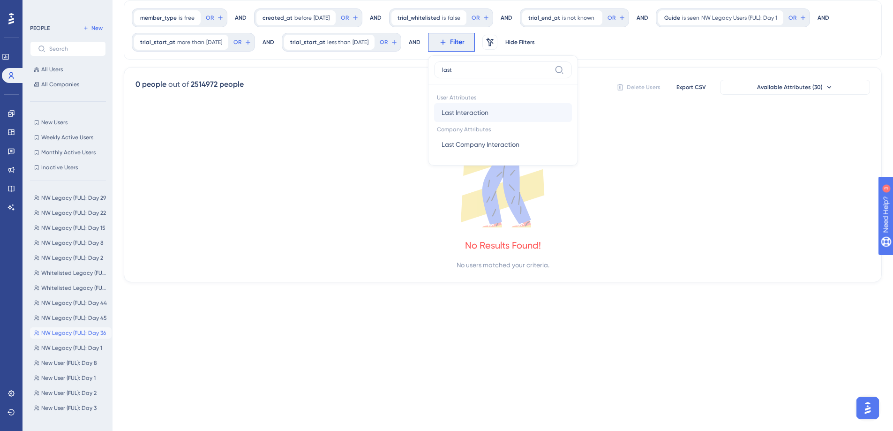
type input "last"
click at [521, 109] on button "Last Interaction Last Interaction" at bounding box center [503, 112] width 138 height 19
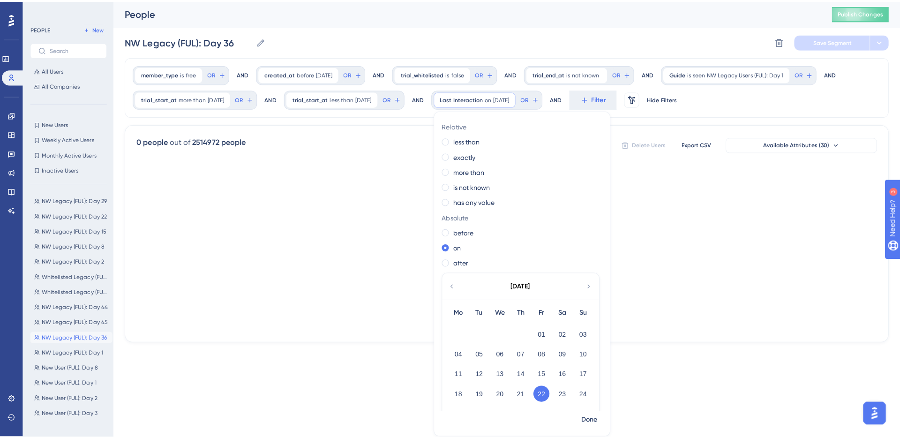
scroll to position [0, 0]
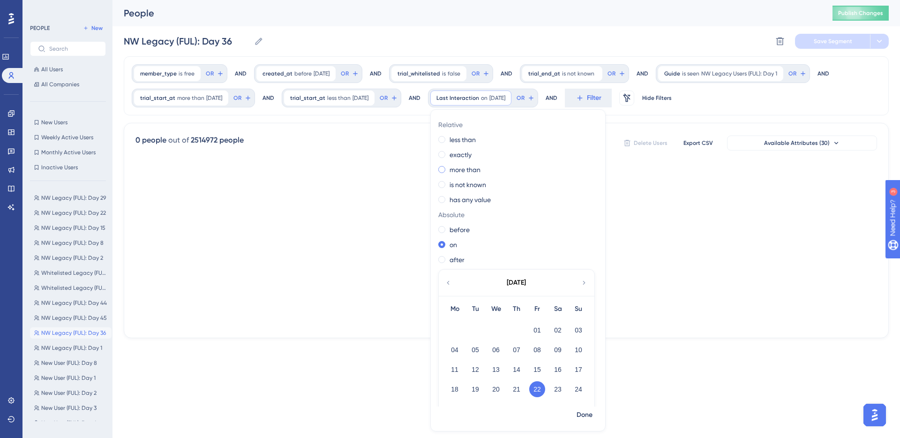
click at [480, 169] on label "more than" at bounding box center [464, 169] width 31 height 11
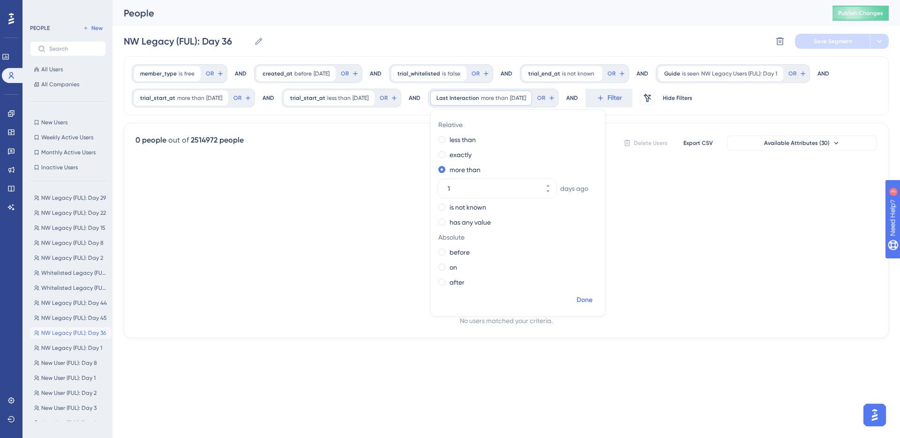
click at [592, 296] on span "Done" at bounding box center [584, 299] width 16 height 11
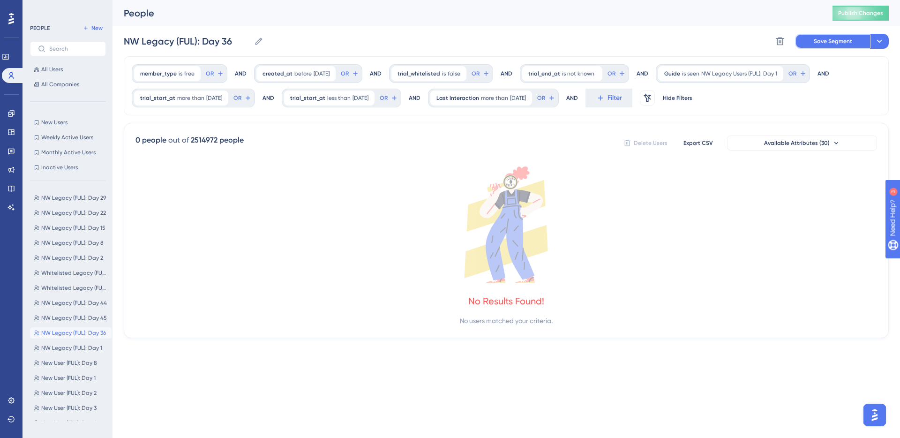
click at [806, 42] on button "Save Segment" at bounding box center [832, 41] width 75 height 15
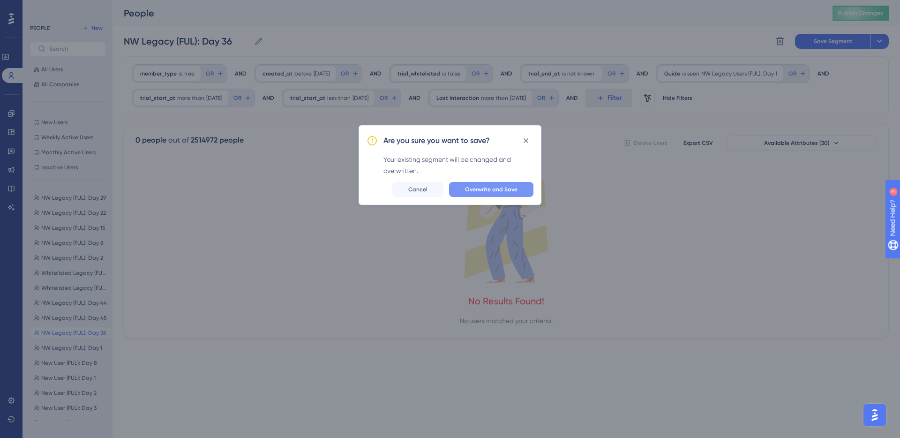
click at [499, 190] on span "Overwrite and Save" at bounding box center [491, 189] width 52 height 7
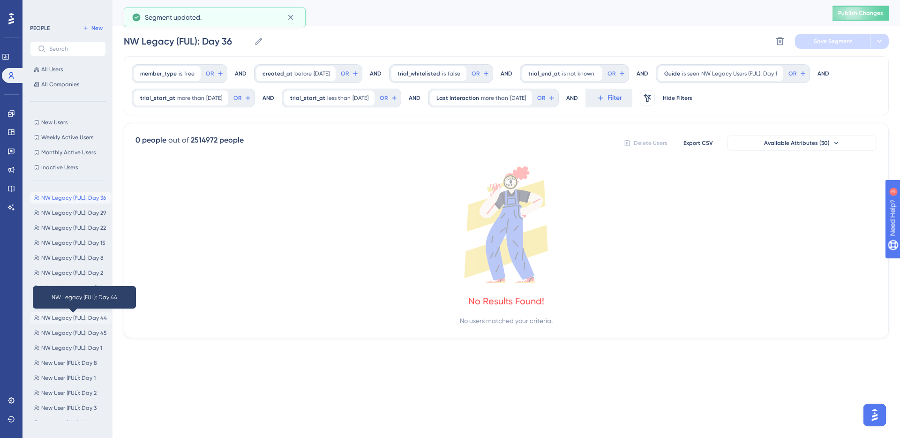
click at [78, 319] on span "NW Legacy (FUL): Day 44" at bounding box center [74, 317] width 66 height 7
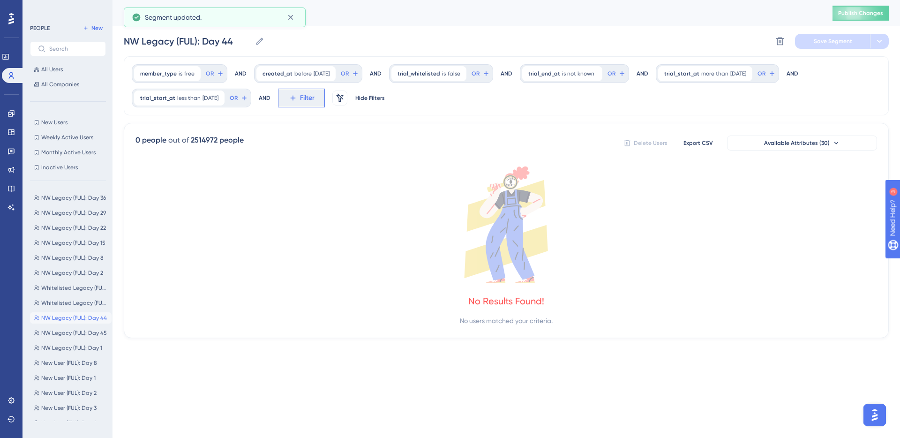
click at [314, 99] on span "Filter" at bounding box center [307, 97] width 15 height 11
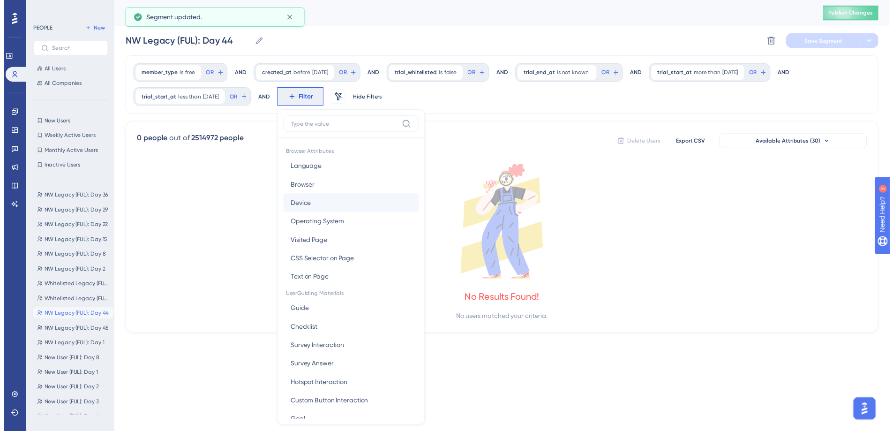
scroll to position [56, 0]
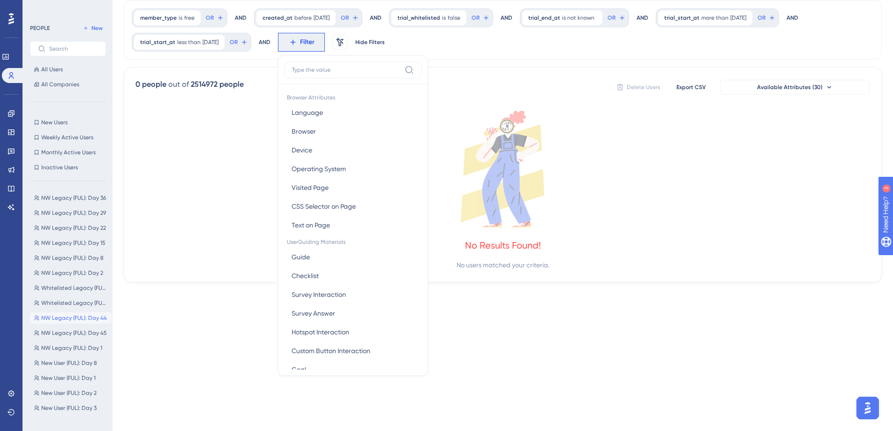
click at [634, 179] on icon at bounding box center [502, 169] width 734 height 117
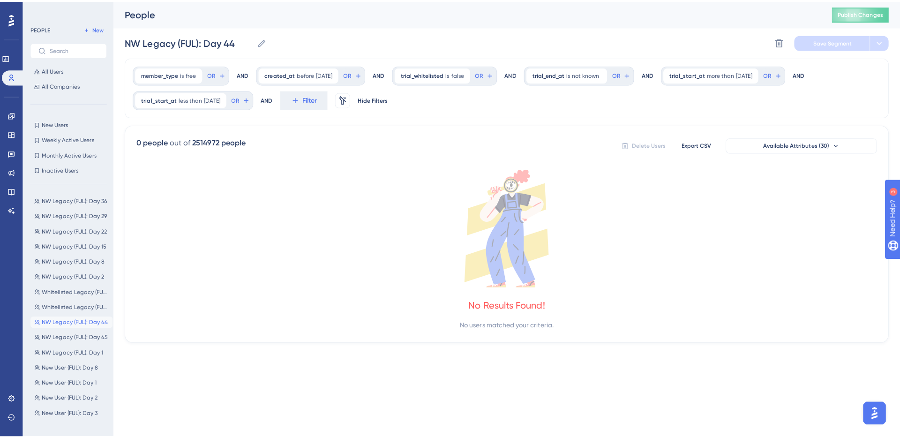
scroll to position [0, 0]
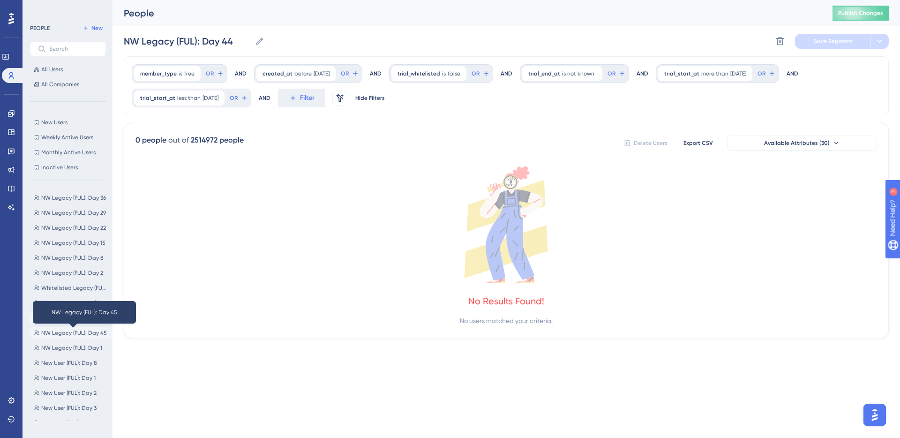
click at [84, 329] on span "NW Legacy (FUL): Day 45" at bounding box center [74, 332] width 66 height 7
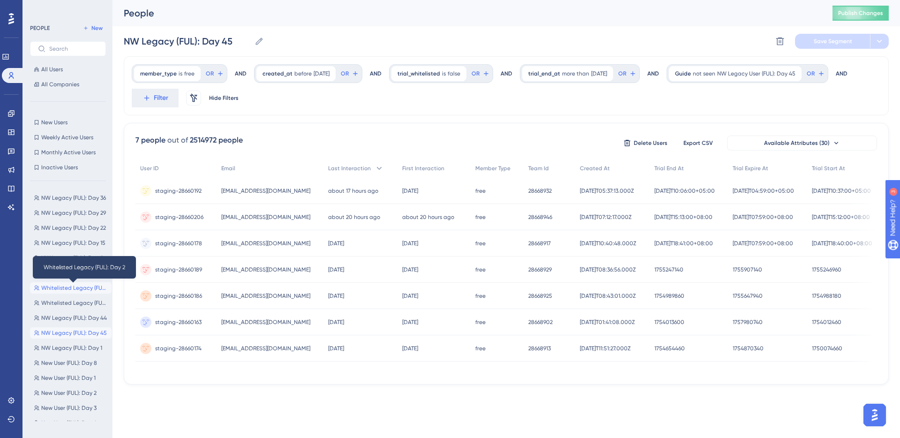
click at [74, 290] on span "Whitelisted Legacy (FUL): Day 2" at bounding box center [74, 287] width 67 height 7
type input "Whitelisted Legacy (FUL): Day 2"
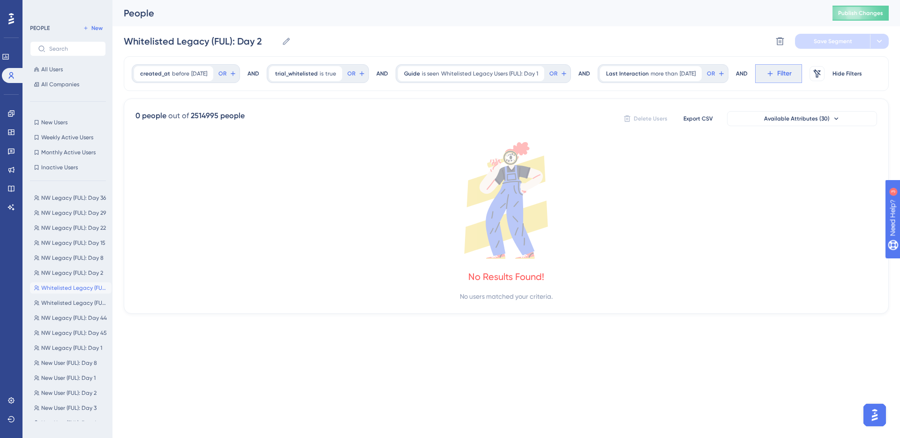
click at [774, 70] on icon at bounding box center [770, 73] width 8 height 8
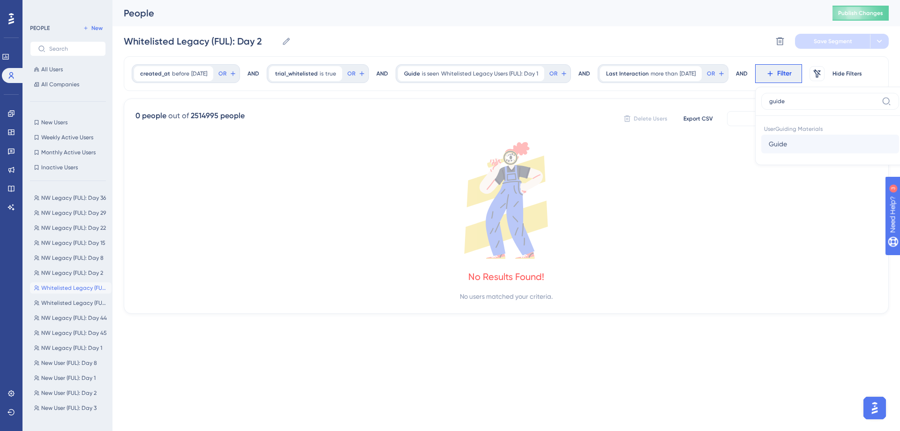
type input "guide"
click at [811, 150] on button "Guide Guide" at bounding box center [830, 143] width 138 height 19
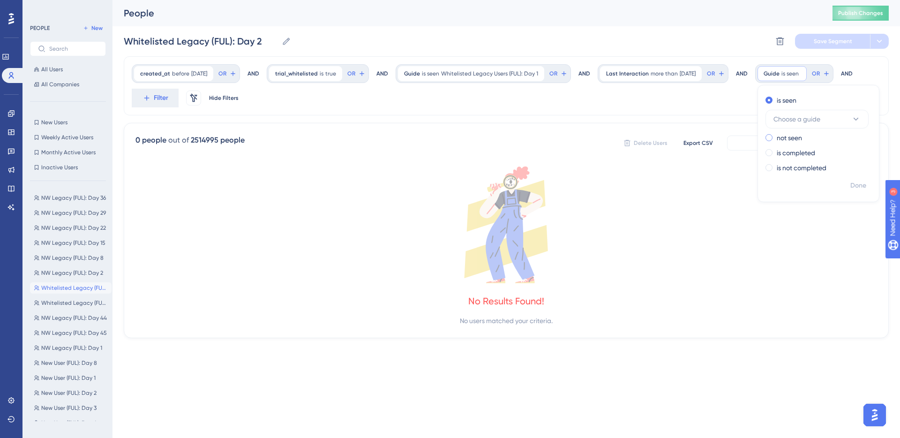
click at [802, 140] on label "not seen" at bounding box center [788, 137] width 25 height 11
click at [820, 134] on span "Choose a guide" at bounding box center [796, 133] width 47 height 11
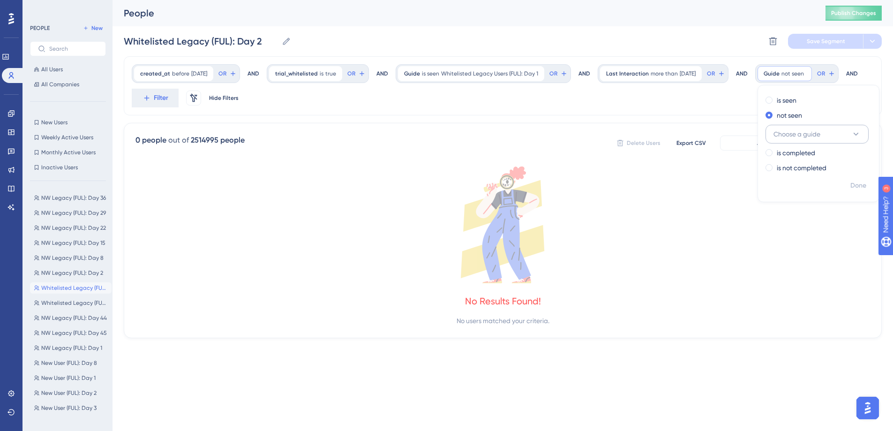
scroll to position [76, 0]
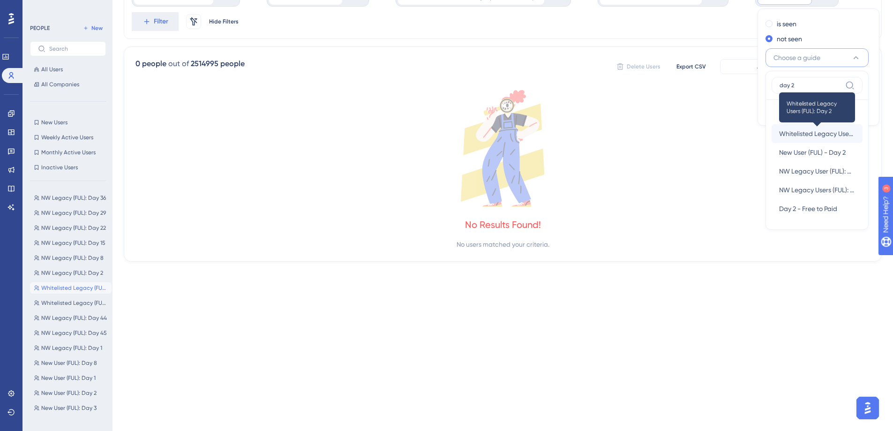
type input "day 2"
click at [779, 139] on span "Whitelisted Legacy Users (FUL): Day 2" at bounding box center [817, 133] width 76 height 11
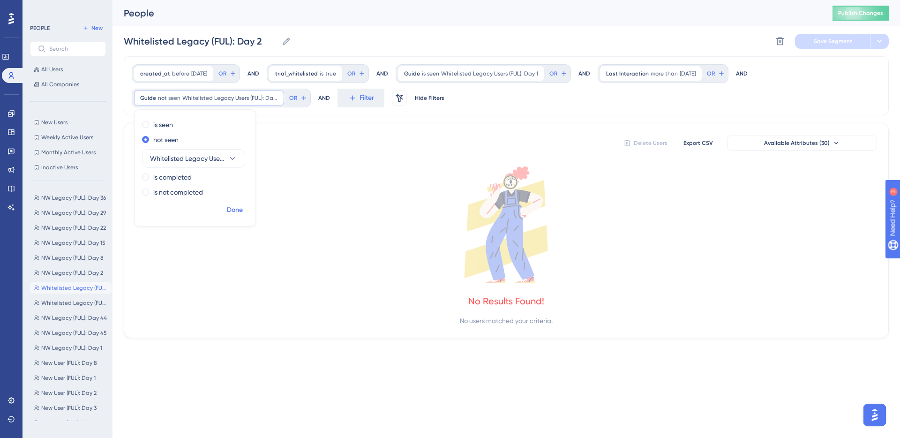
click at [236, 209] on span "Done" at bounding box center [235, 209] width 16 height 11
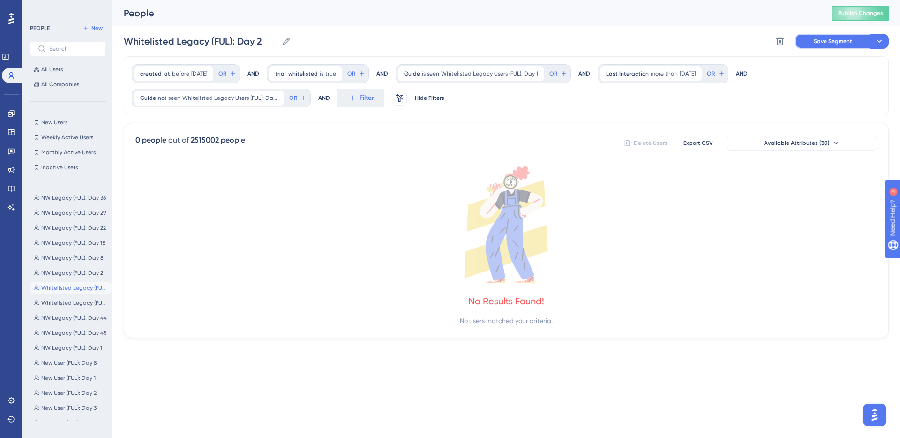
click at [830, 43] on span "Save Segment" at bounding box center [832, 40] width 38 height 7
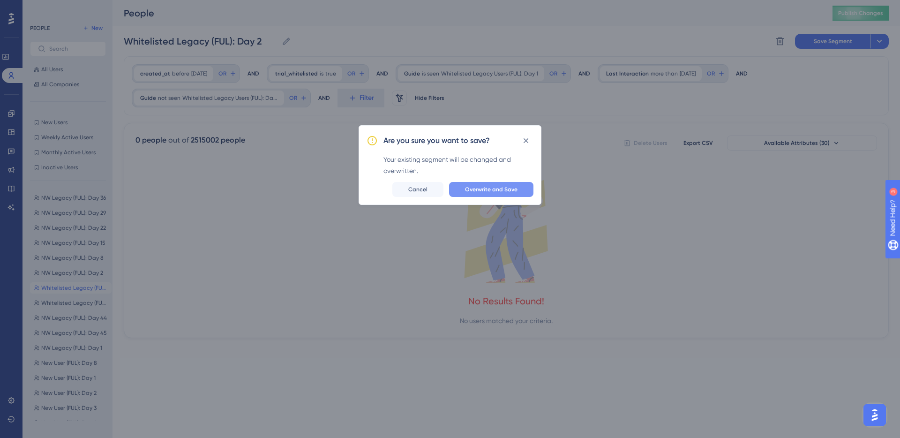
click at [505, 189] on span "Overwrite and Save" at bounding box center [491, 189] width 52 height 7
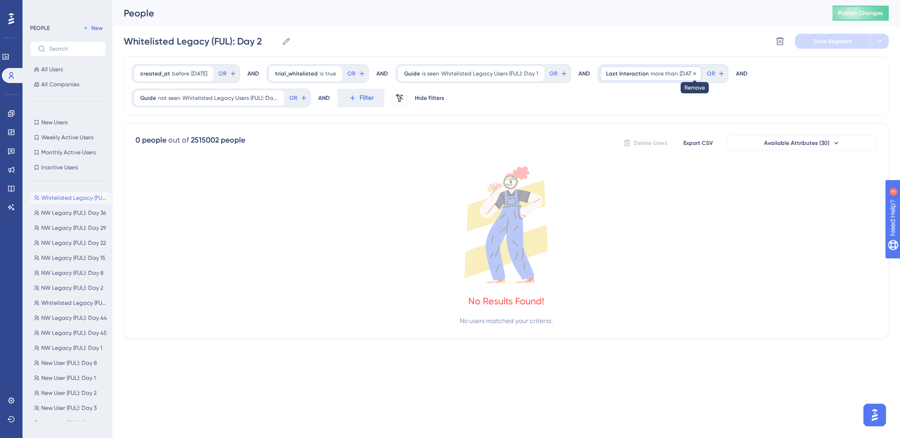
click at [696, 72] on icon at bounding box center [694, 73] width 3 height 3
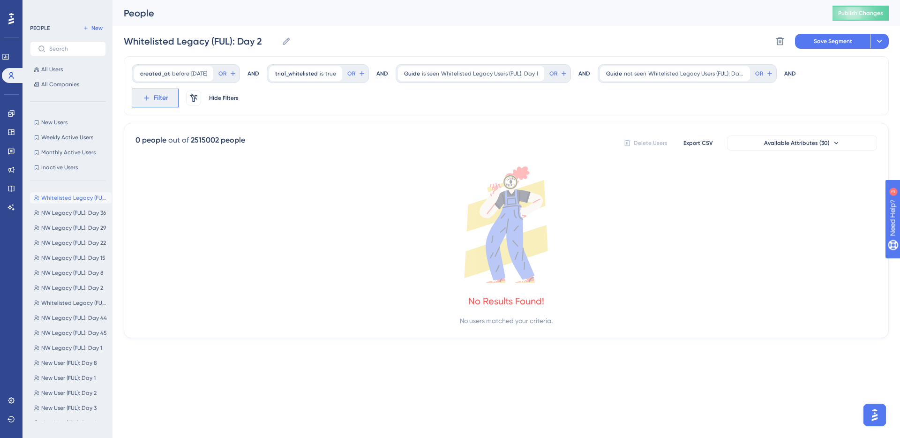
click at [151, 101] on button "Filter" at bounding box center [155, 98] width 47 height 19
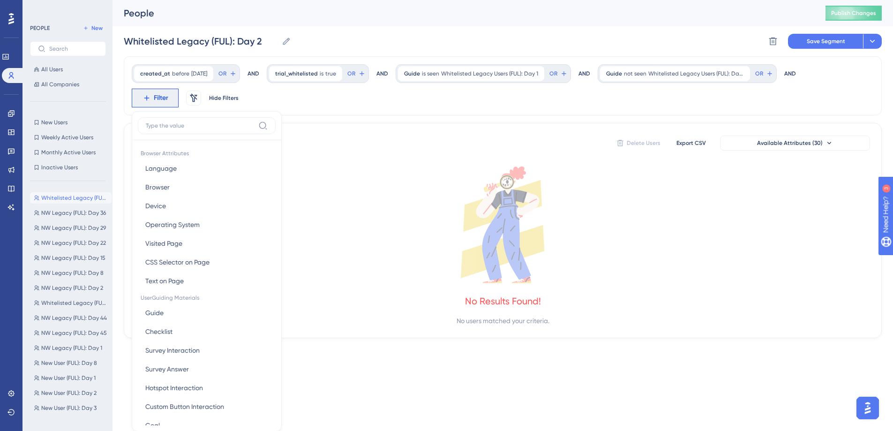
scroll to position [23, 0]
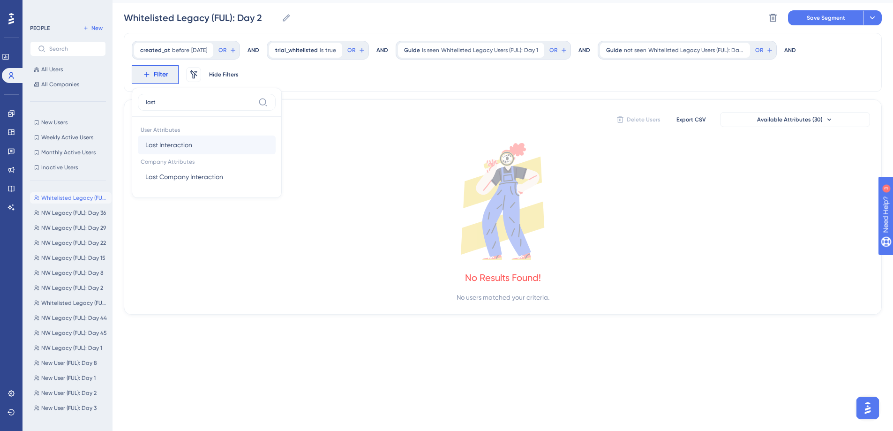
type input "last"
click at [174, 140] on span "Last Interaction" at bounding box center [168, 144] width 47 height 11
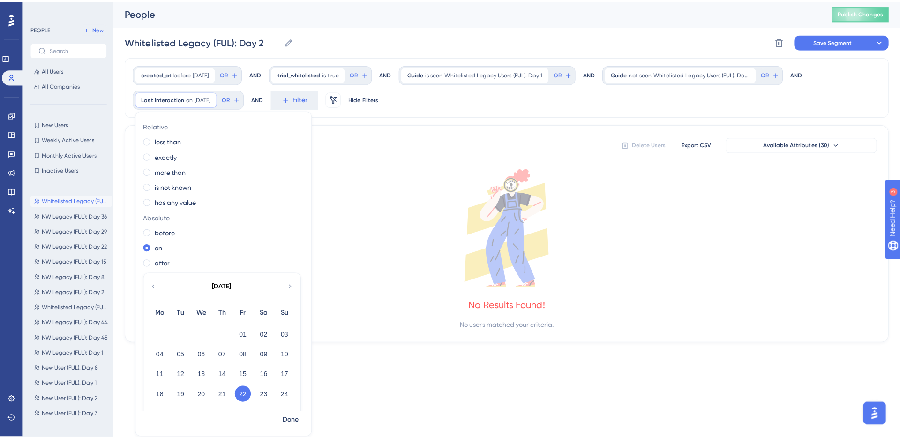
scroll to position [0, 0]
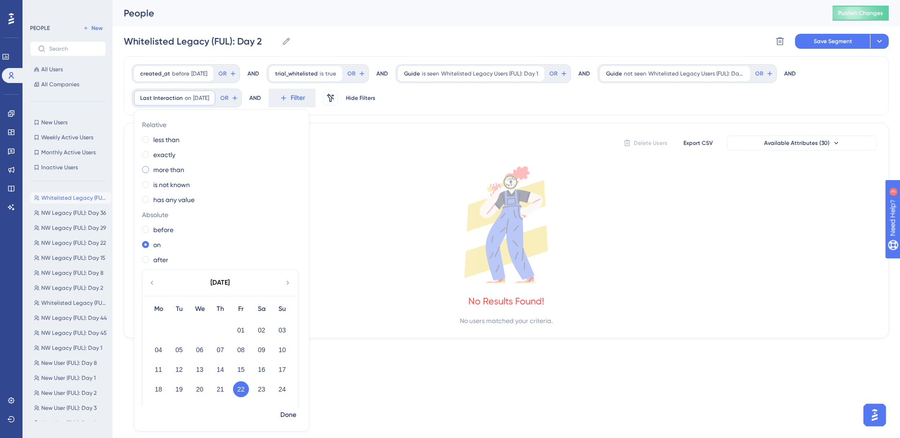
click at [167, 170] on label "more than" at bounding box center [168, 169] width 31 height 11
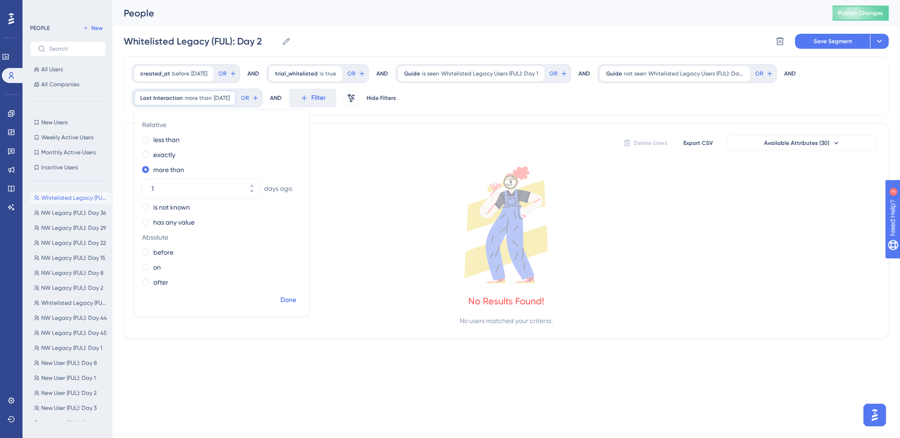
click at [285, 295] on span "Done" at bounding box center [288, 299] width 16 height 11
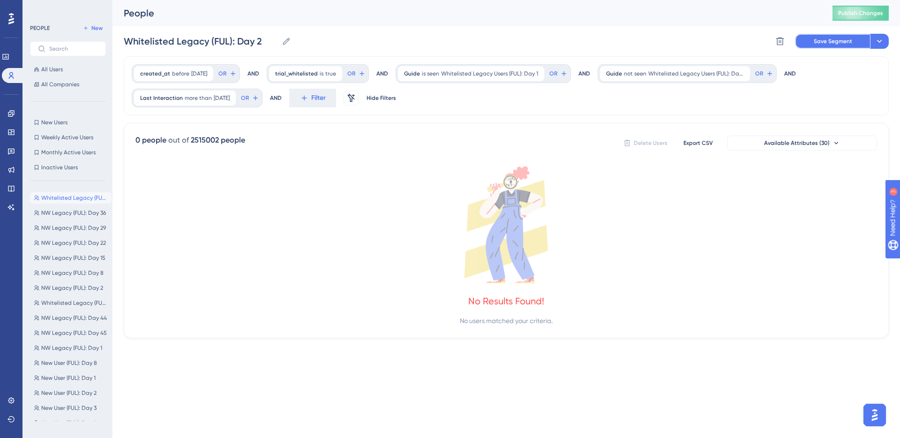
click at [833, 40] on span "Save Segment" at bounding box center [832, 40] width 38 height 7
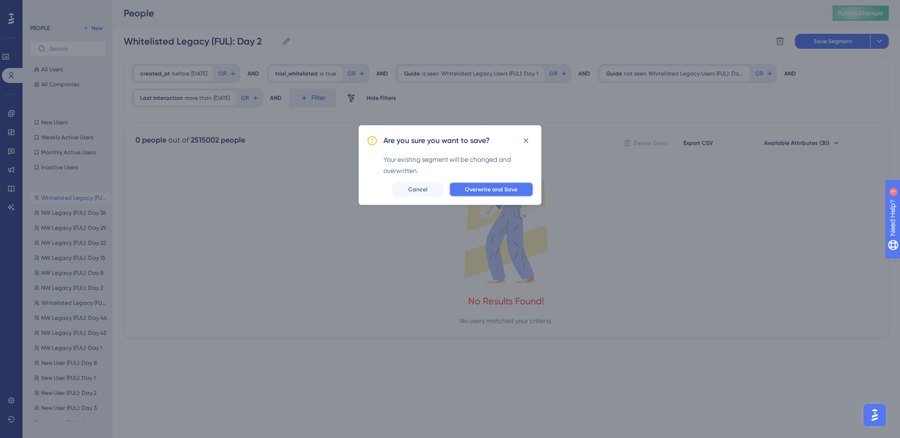
click at [505, 186] on span "Overwrite and Save" at bounding box center [491, 189] width 52 height 7
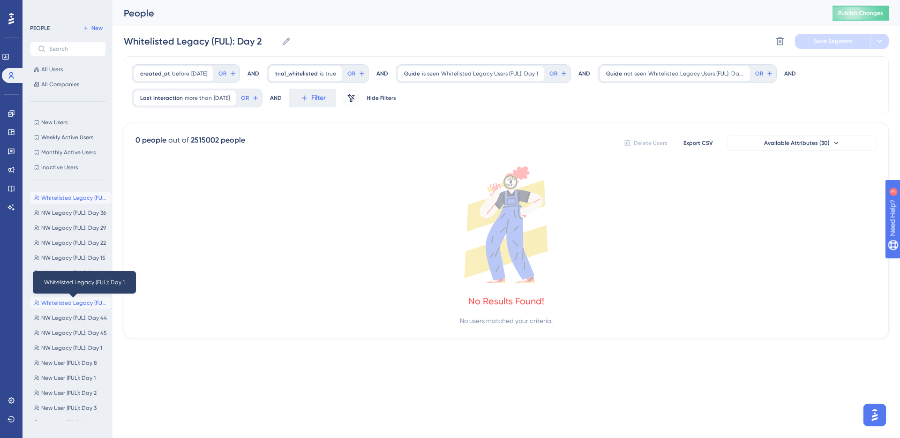
click at [66, 302] on span "Whitelisted Legacy (FUL): Day 1" at bounding box center [74, 302] width 67 height 7
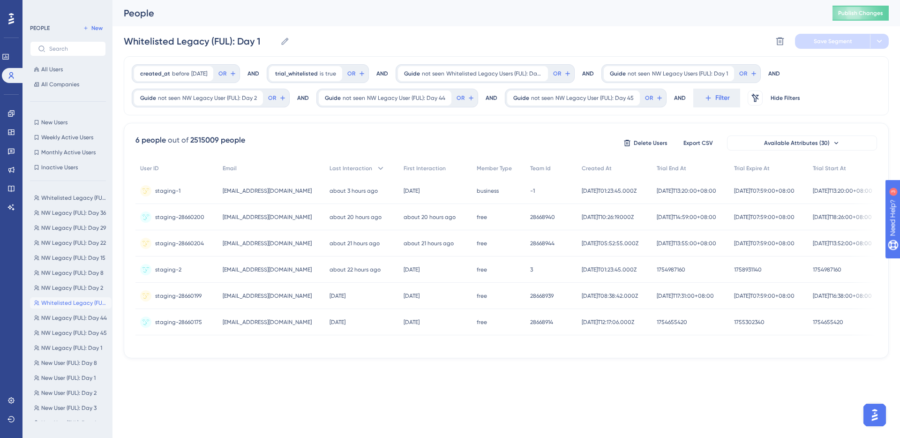
click at [456, 0] on html "Performance Users Engagement Widgets Feedback Product Updates Knowledge Base AI…" at bounding box center [450, 0] width 900 height 0
click at [80, 188] on button "New User (FUL): Day 1 New User (FUL): Day 1" at bounding box center [71, 192] width 82 height 11
type input "New User (FUL): Day 1"
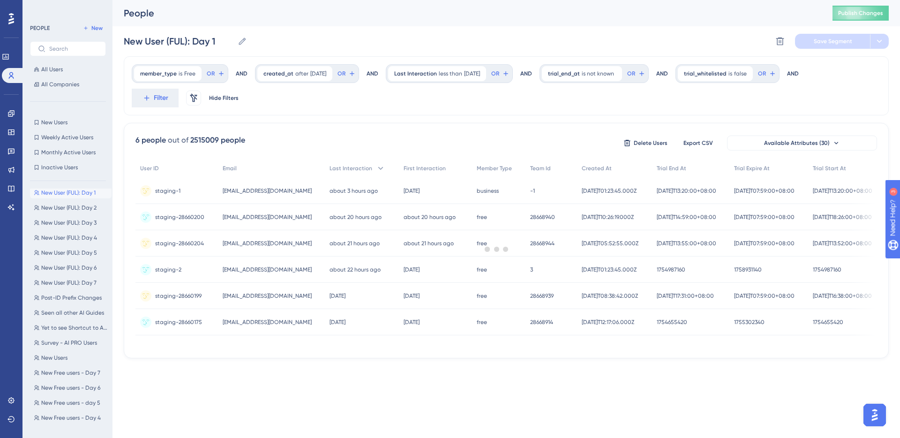
scroll to position [0, 0]
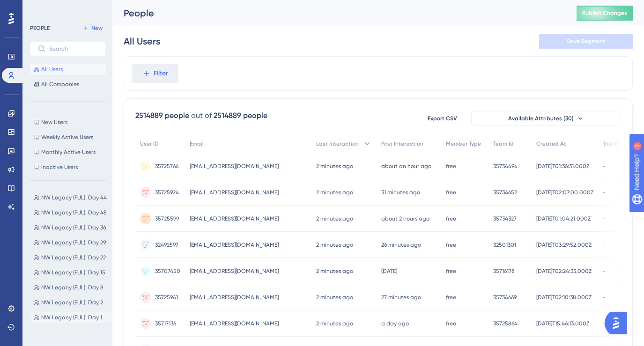
click at [74, 314] on span "NW Legacy (FUL): Day 1" at bounding box center [71, 317] width 61 height 7
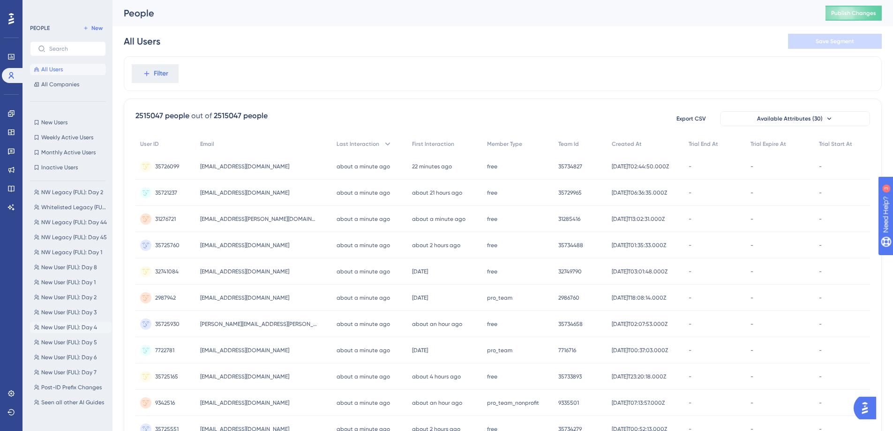
scroll to position [96, 0]
click at [75, 281] on span "New User (FUL): Day 1" at bounding box center [68, 281] width 54 height 7
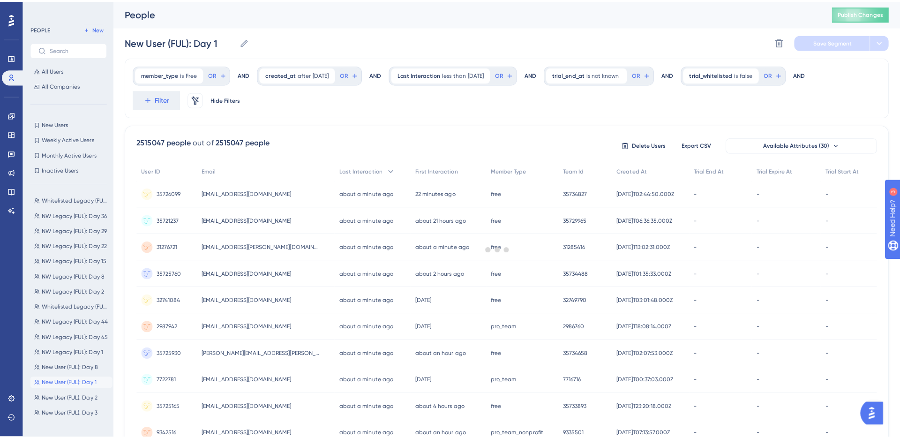
scroll to position [0, 0]
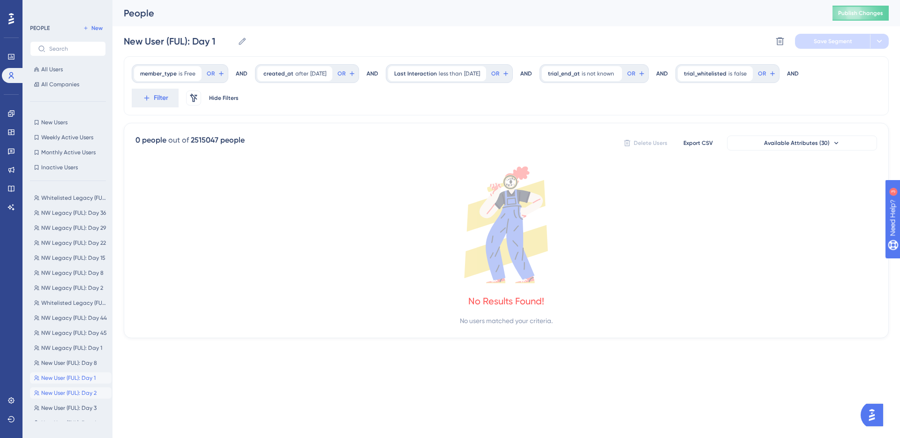
click at [74, 392] on span "New User (FUL): Day 2" at bounding box center [68, 392] width 55 height 7
type input "New User (FUL): Day 2"
click at [336, 206] on icon at bounding box center [505, 224] width 741 height 117
click at [343, 247] on icon at bounding box center [505, 224] width 741 height 117
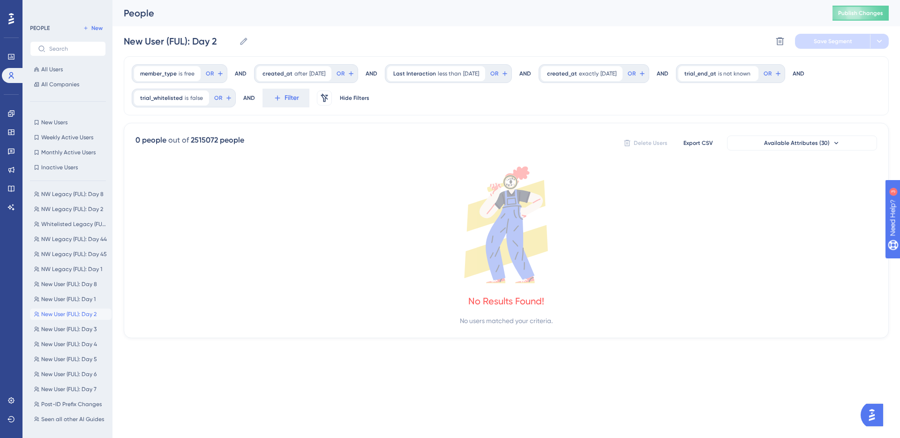
click at [355, 223] on icon at bounding box center [505, 224] width 741 height 117
